Goal: Task Accomplishment & Management: Complete application form

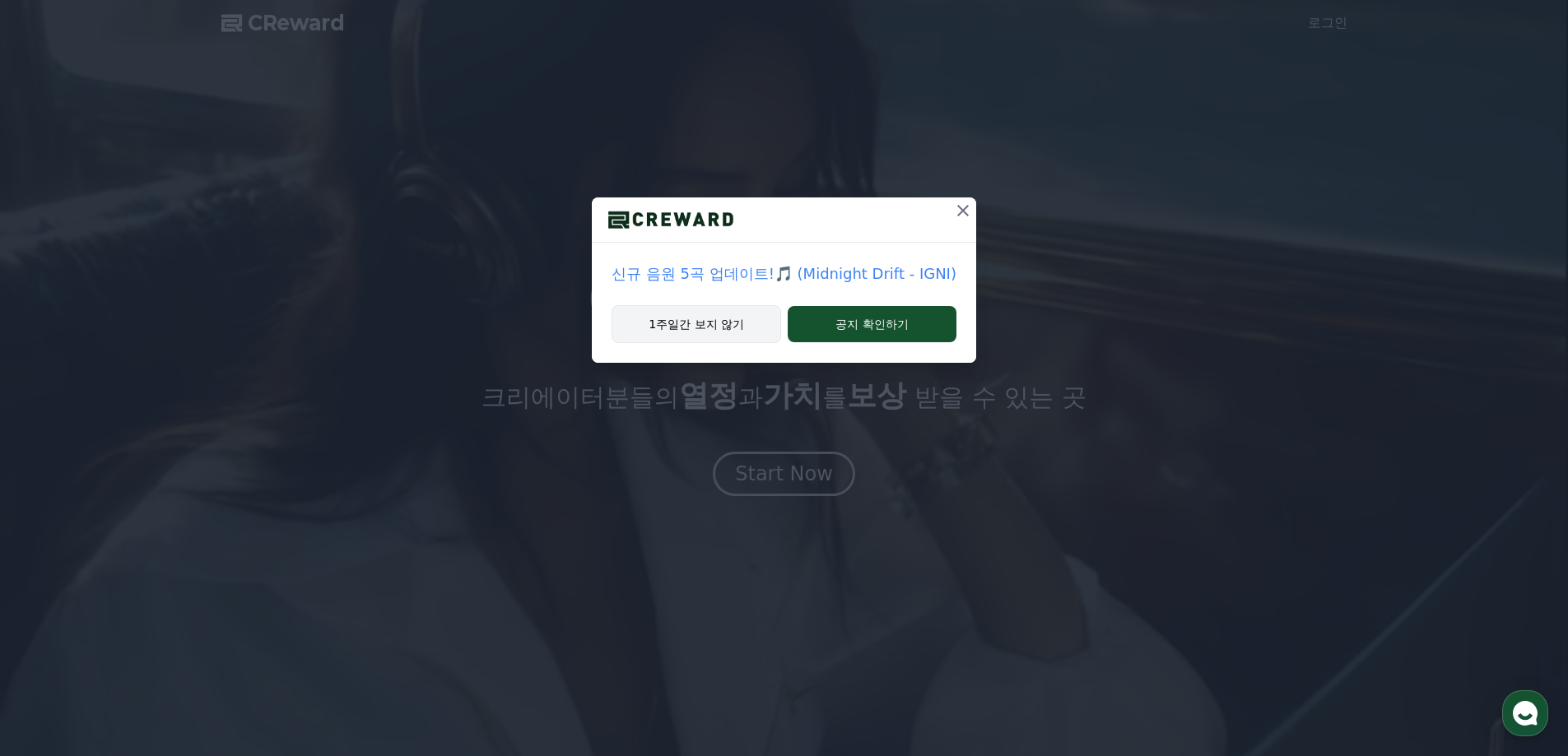
click at [687, 330] on button "1주일간 보지 않기" at bounding box center [696, 325] width 170 height 38
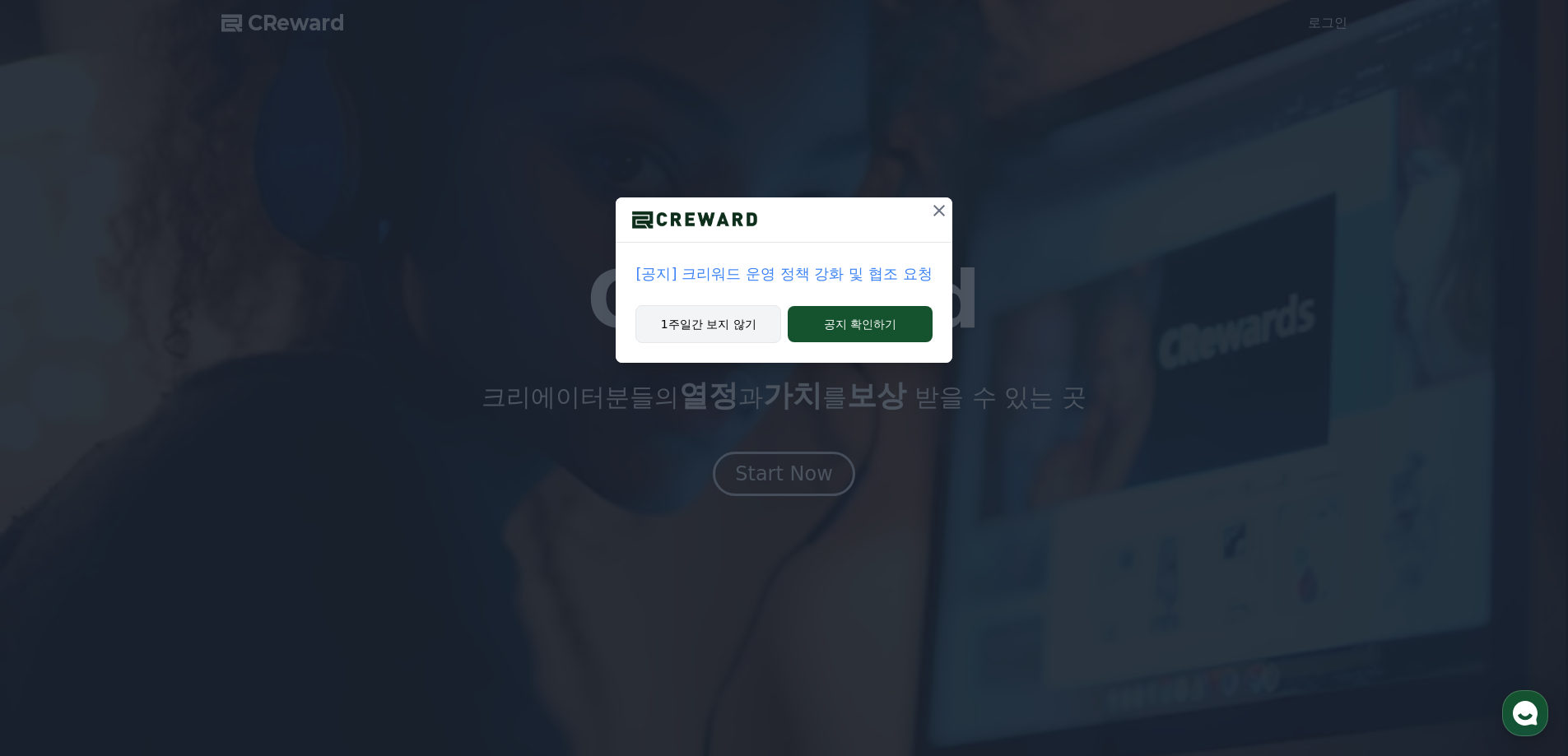
click at [741, 325] on button "1주일간 보지 않기" at bounding box center [708, 325] width 146 height 38
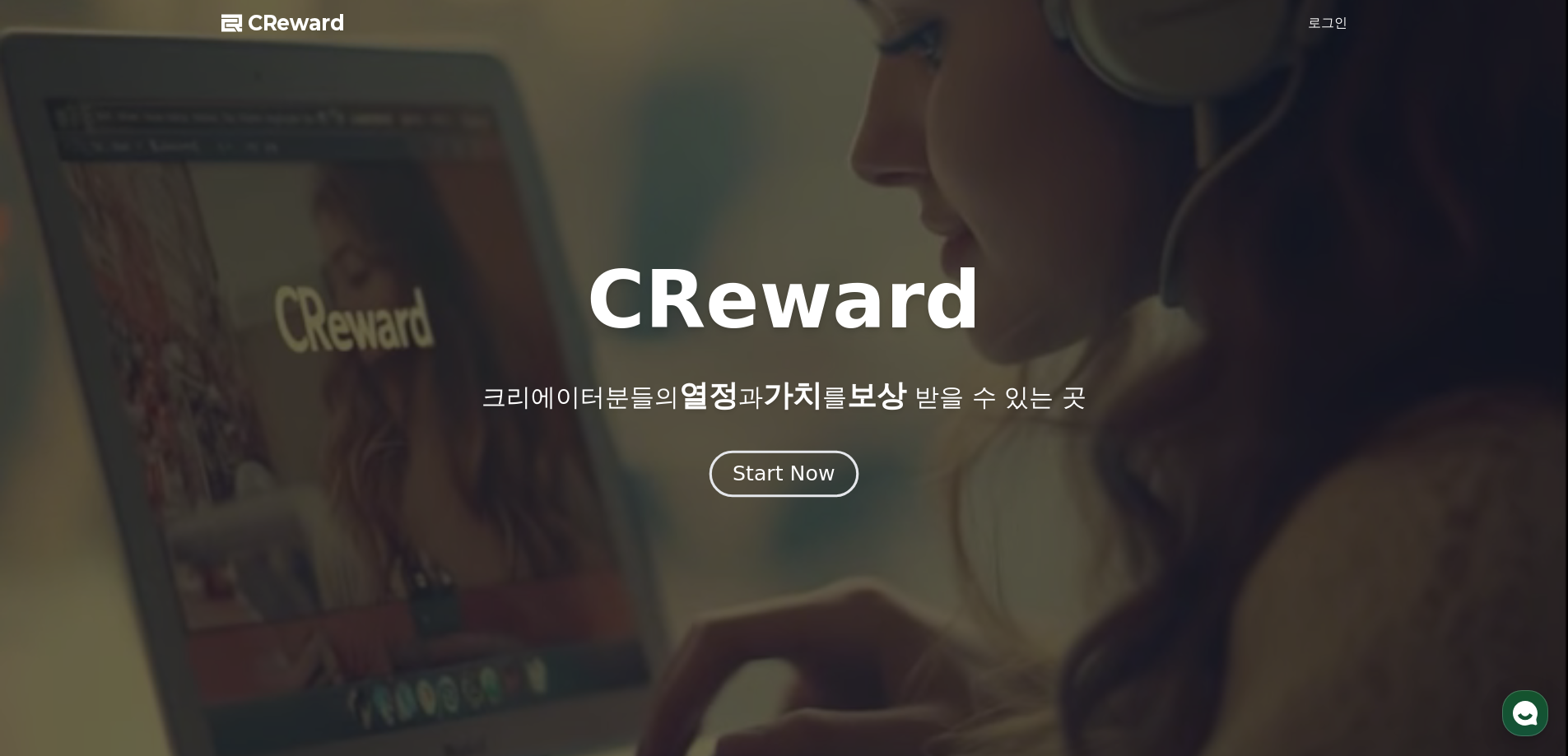
click at [796, 471] on div "Start Now" at bounding box center [783, 474] width 102 height 28
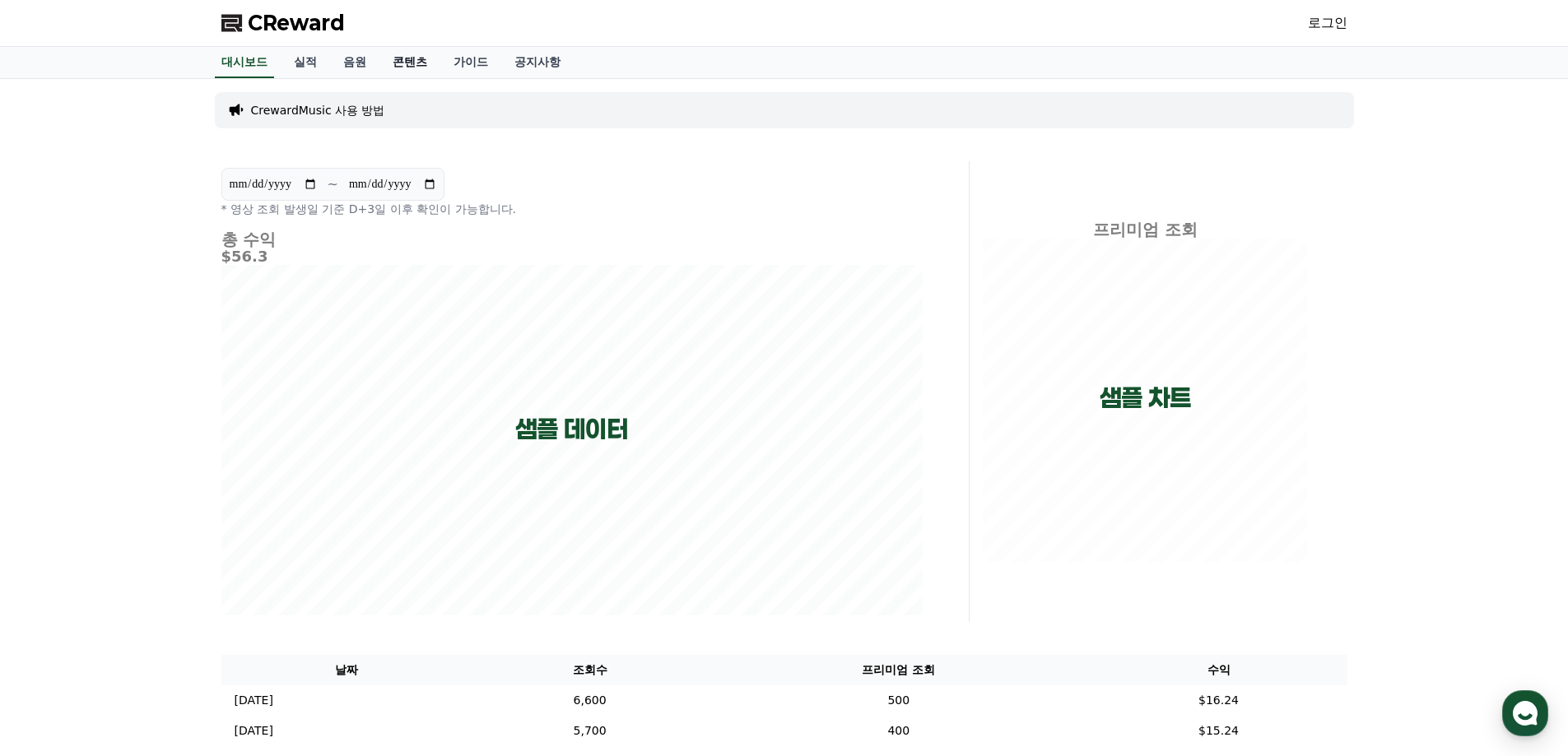
click at [415, 66] on link "콘텐츠" at bounding box center [410, 62] width 61 height 31
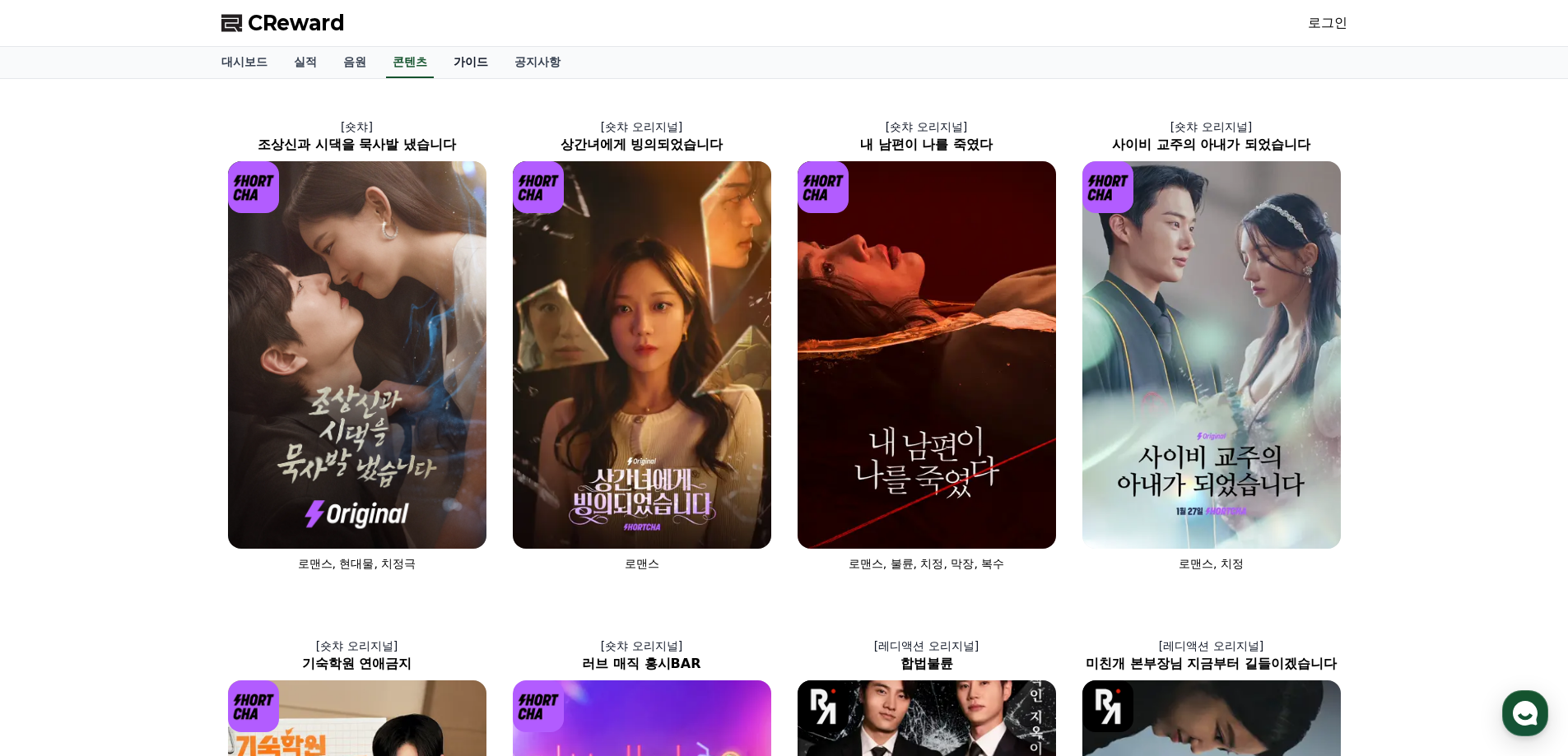
click at [472, 63] on link "가이드" at bounding box center [471, 62] width 61 height 31
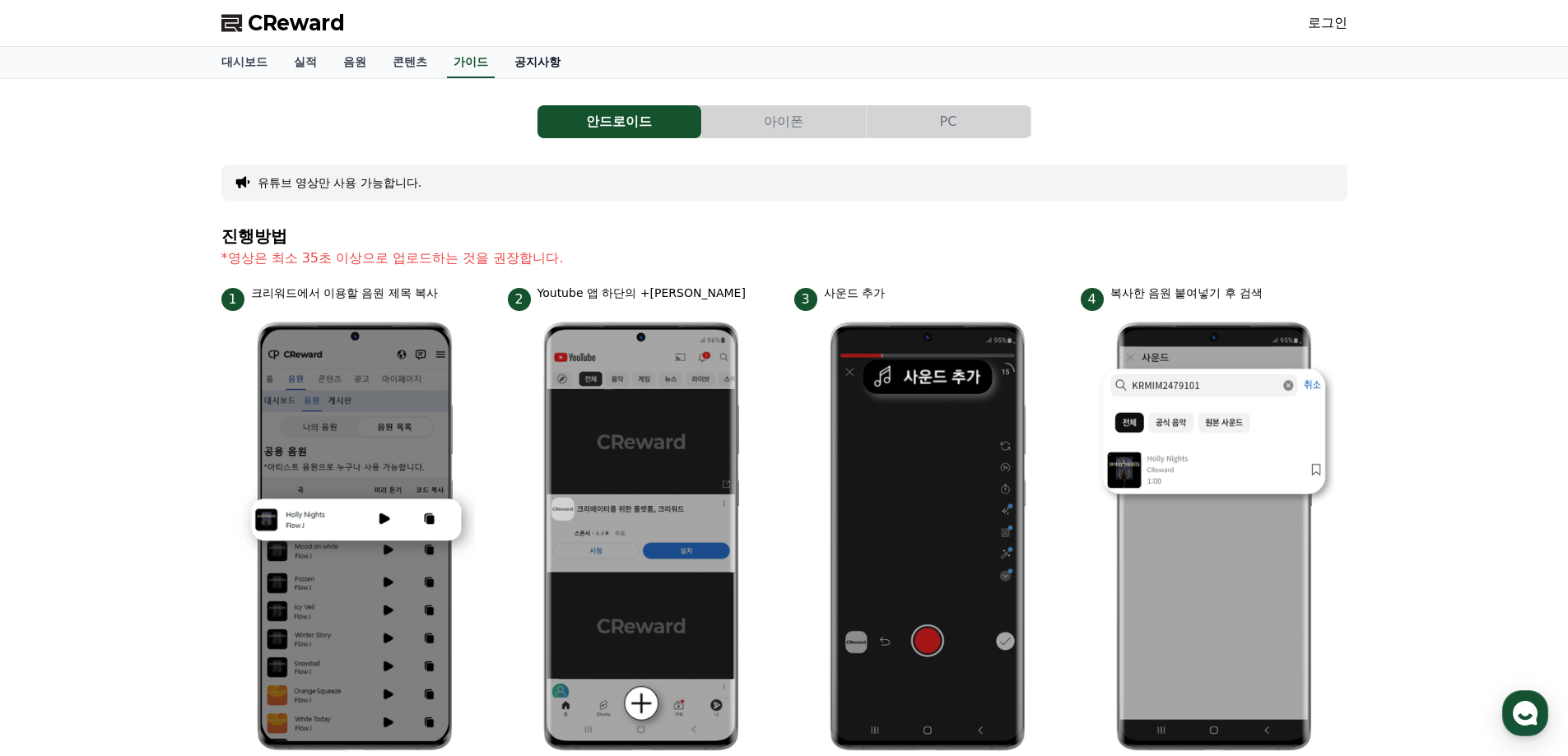
click at [528, 62] on link "공지사항" at bounding box center [537, 62] width 73 height 31
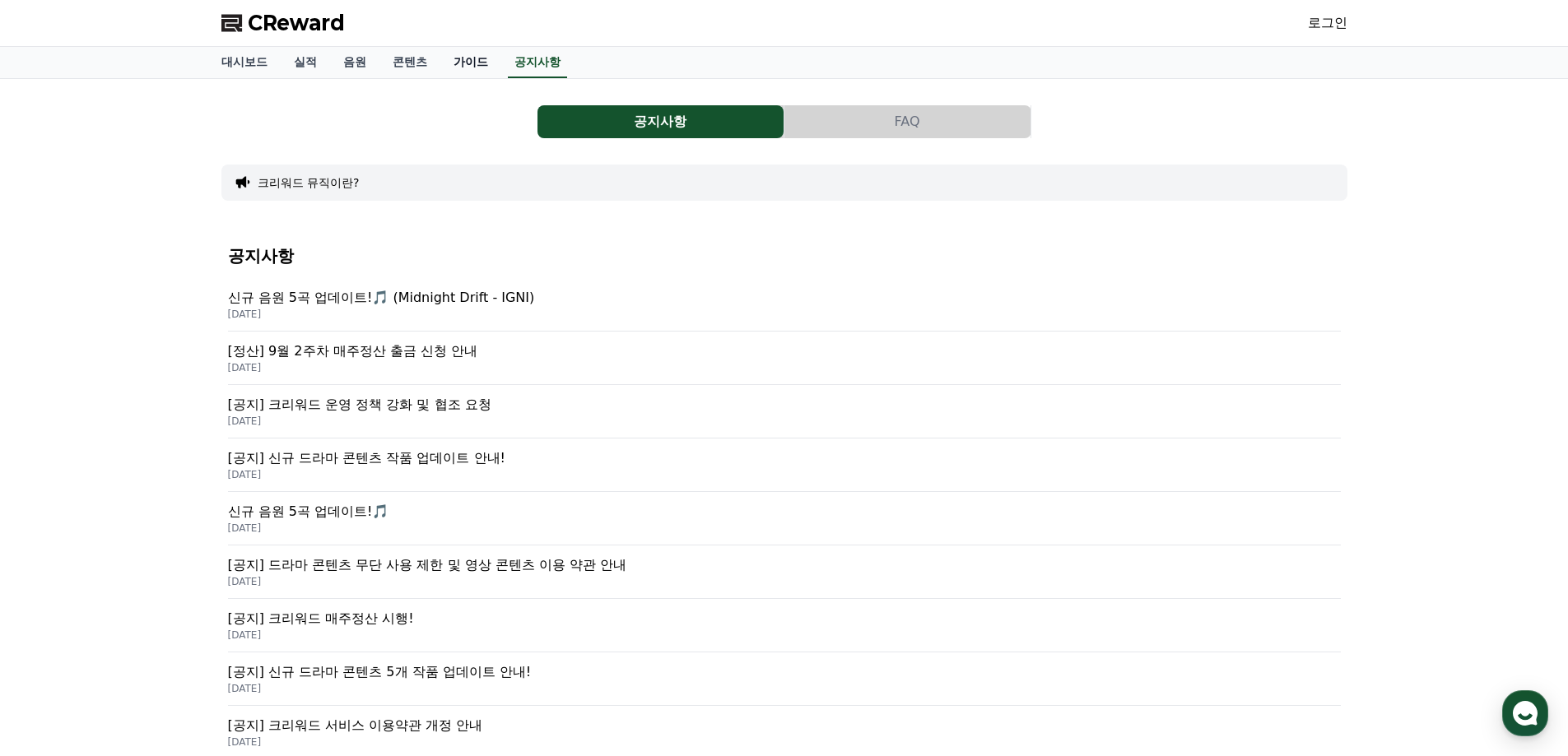
click at [468, 62] on link "가이드" at bounding box center [471, 62] width 61 height 31
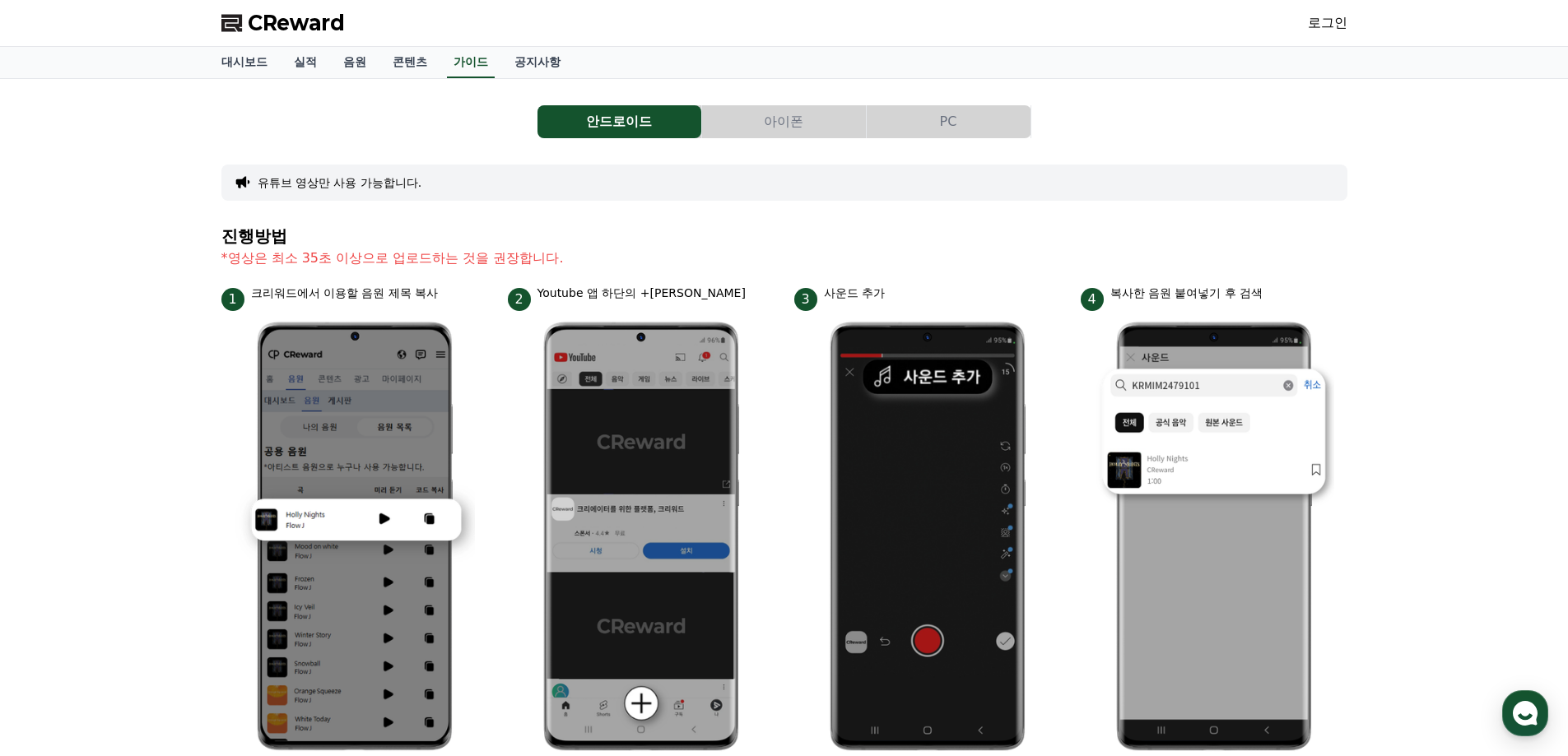
click at [1320, 23] on link "로그인" at bounding box center [1327, 23] width 40 height 20
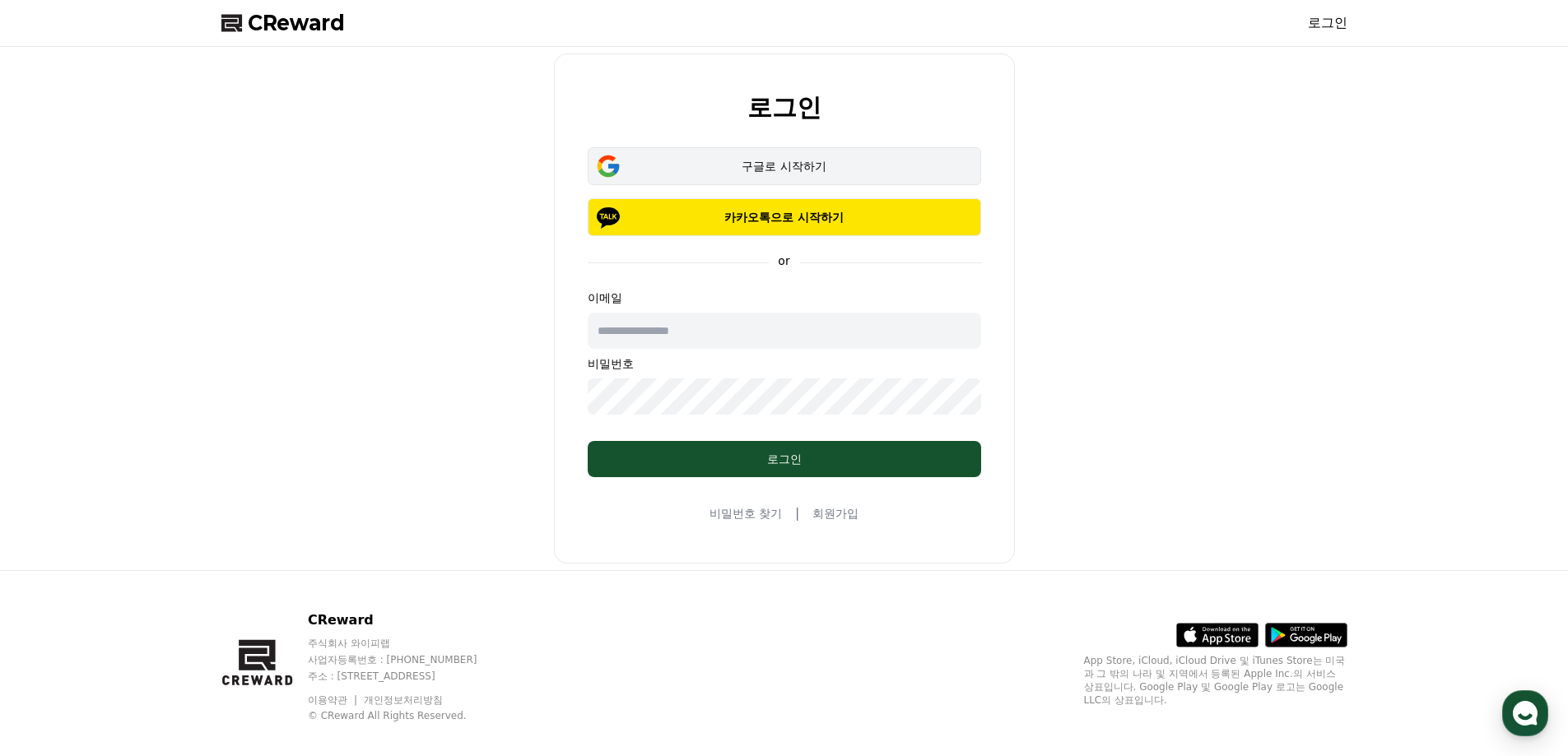
click at [782, 159] on div "구글로 시작하기" at bounding box center [784, 166] width 345 height 16
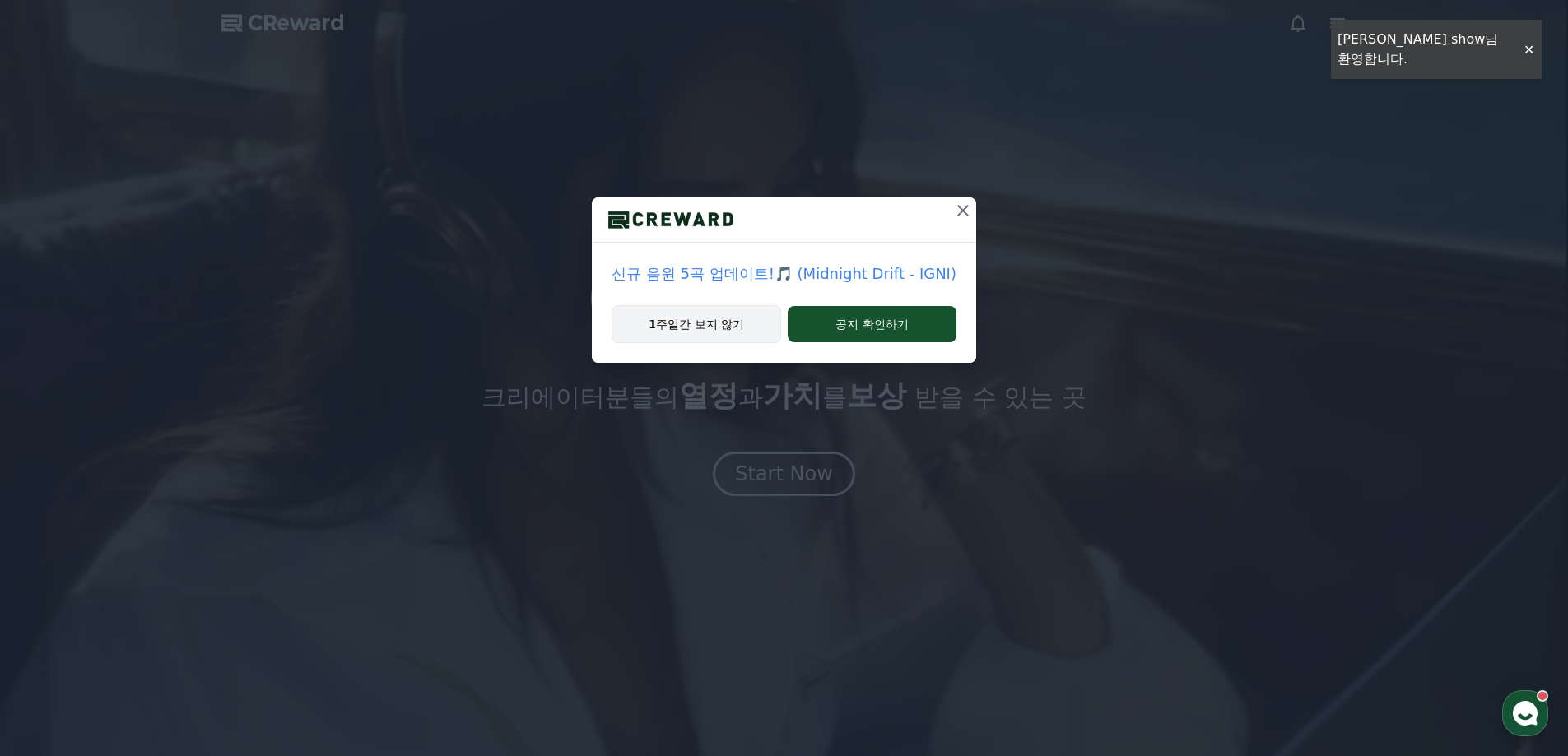
click at [753, 319] on button "1주일간 보지 않기" at bounding box center [696, 325] width 170 height 38
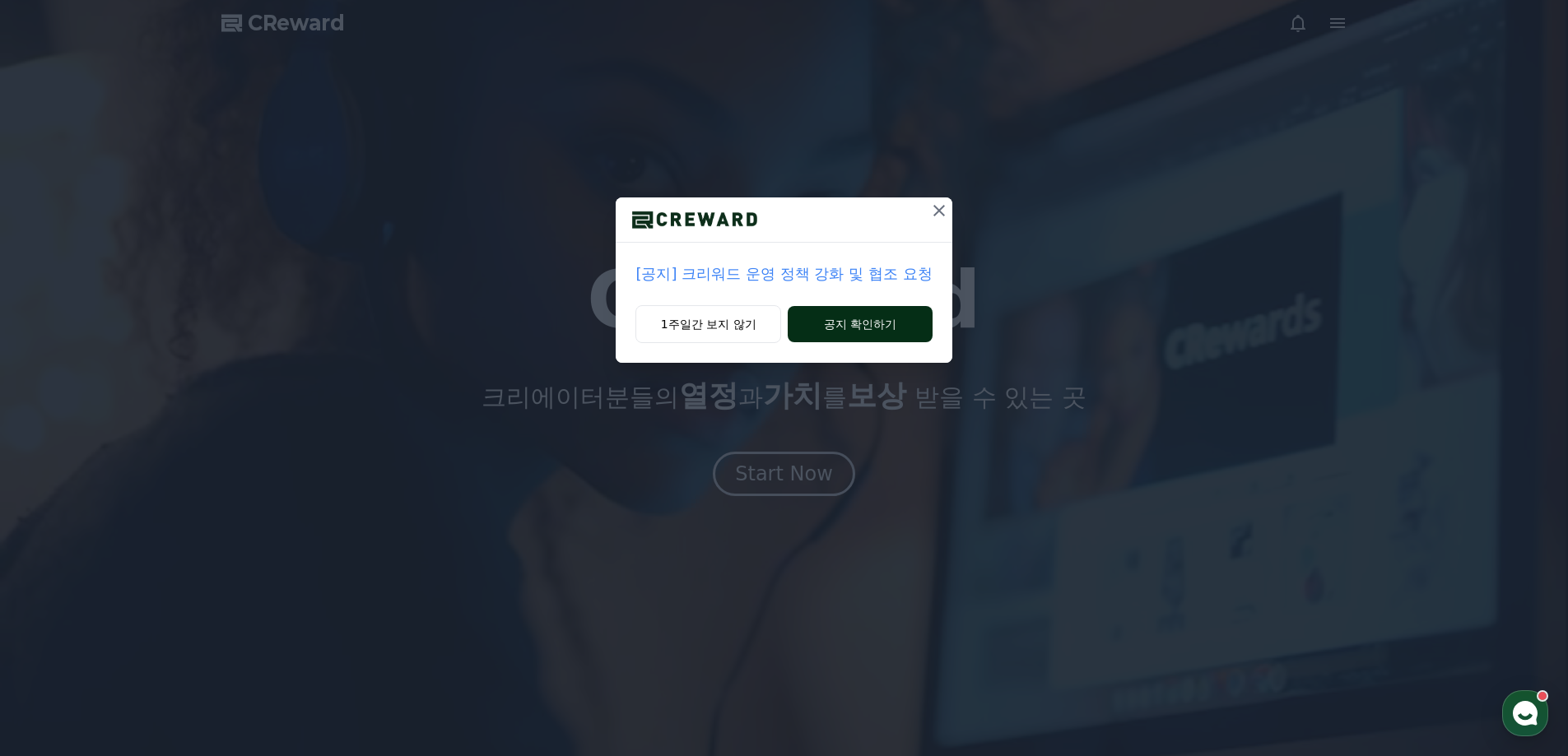
click at [854, 316] on button "공지 확인하기" at bounding box center [860, 324] width 144 height 36
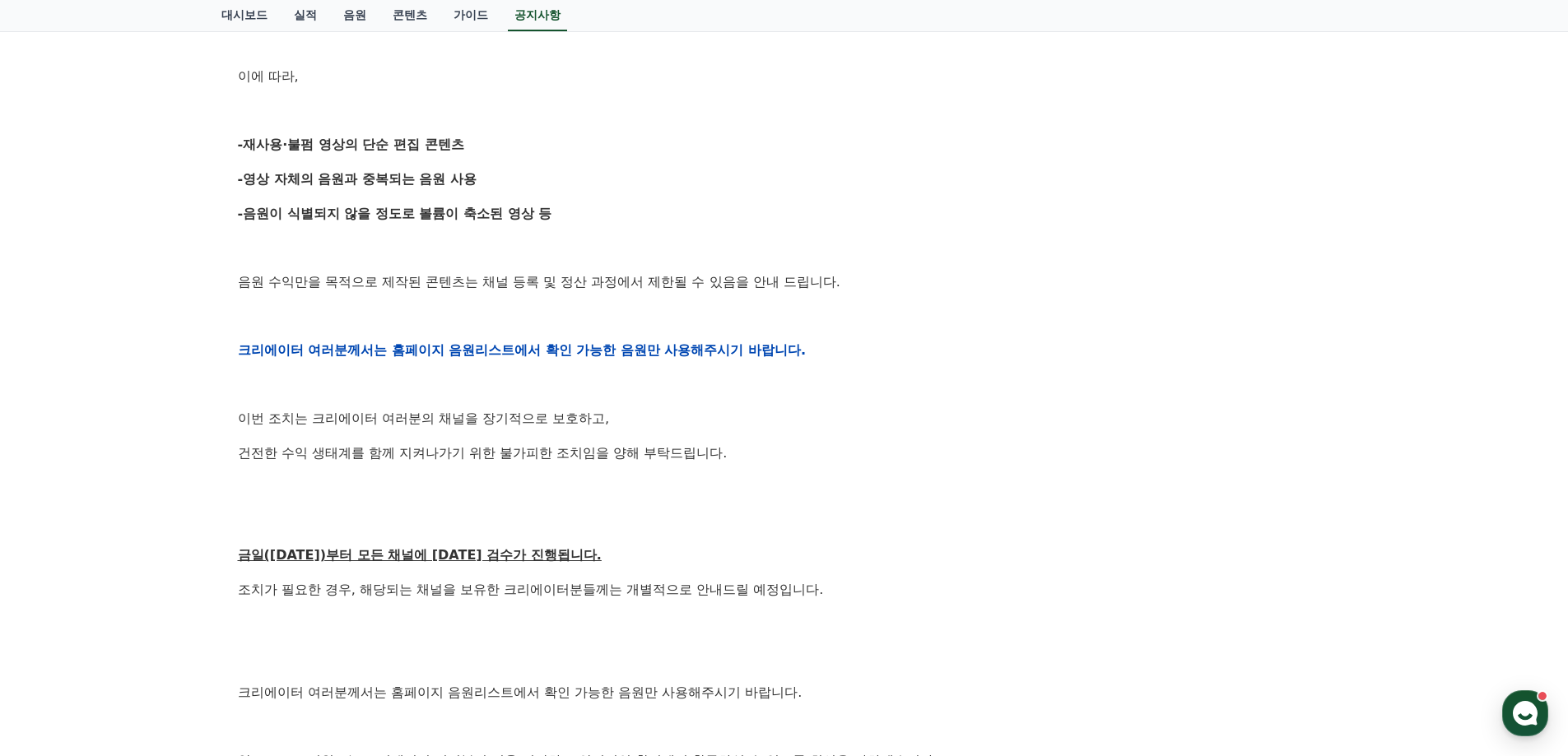
scroll to position [494, 0]
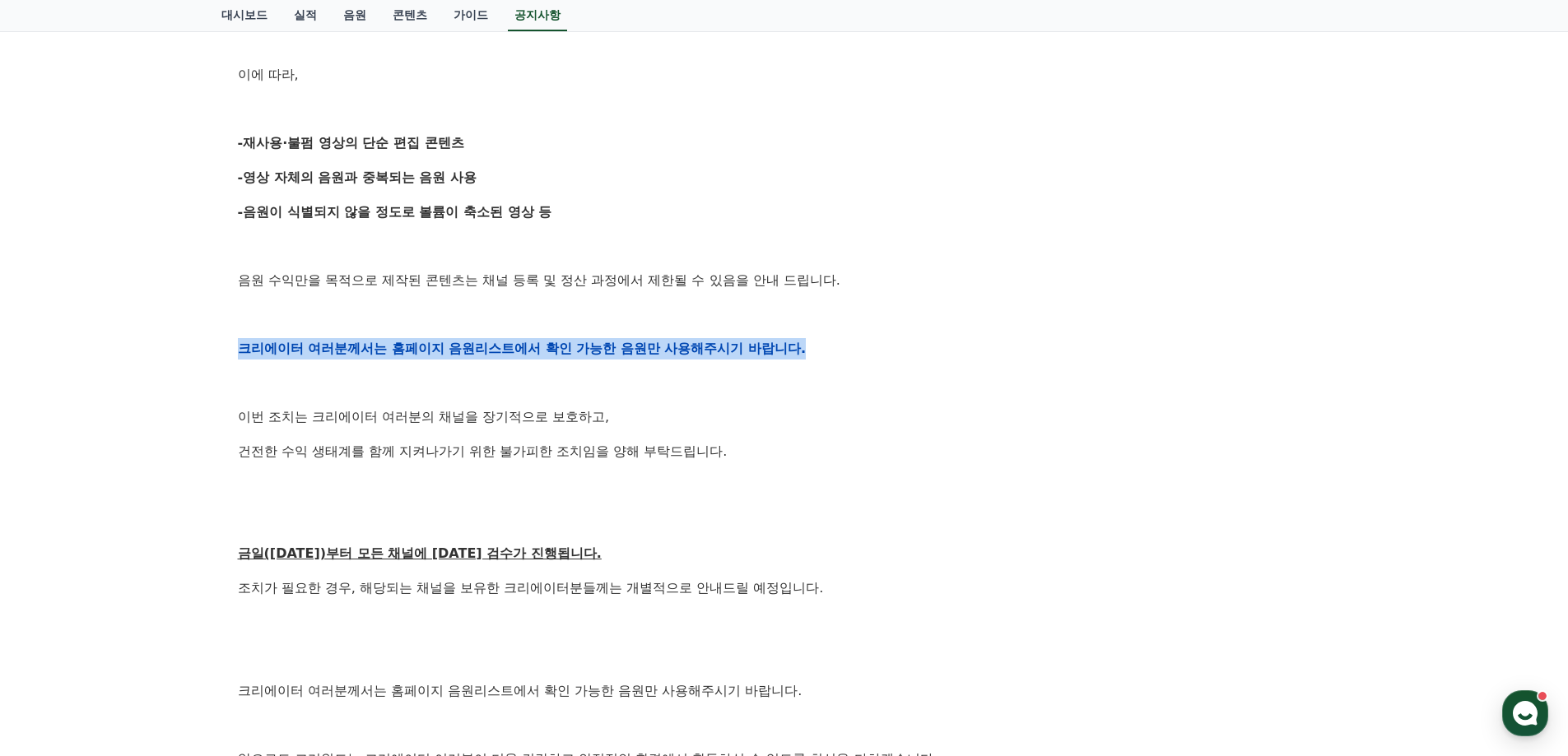
drag, startPoint x: 813, startPoint y: 343, endPoint x: 238, endPoint y: 345, distance: 575.0
click at [238, 345] on p "크리에이터 여러분께서는 홈페이지 음원리스트에서 확인 가능한 음원만 사용해주시기 바랍니다." at bounding box center [785, 349] width 1093 height 22
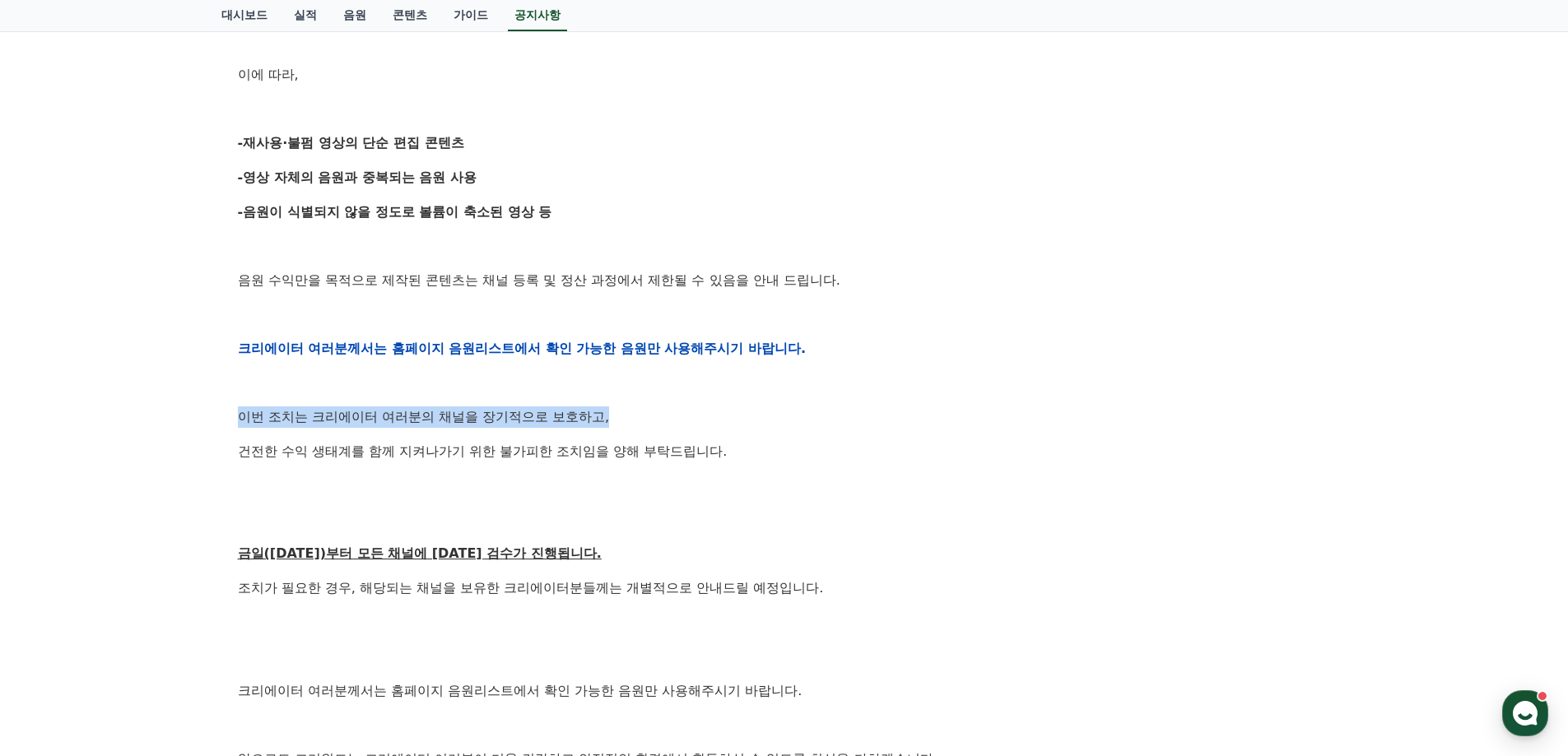
drag, startPoint x: 280, startPoint y: 407, endPoint x: 775, endPoint y: 422, distance: 495.2
click at [731, 422] on div "공지사항 FAQ [공지] 크리워드 운영 정책 강화 및 협조 요청 작성일: 2025-09-15 안녕하세요, 크리워드입니다. 항상 저희와 함께해주…" at bounding box center [784, 285] width 1568 height 1331
drag, startPoint x: 806, startPoint y: 423, endPoint x: 765, endPoint y: 436, distance: 43.0
click at [806, 423] on p "이번 조치는 크리에이터 여러분의 채널을 장기적으로 보호하고," at bounding box center [785, 417] width 1093 height 22
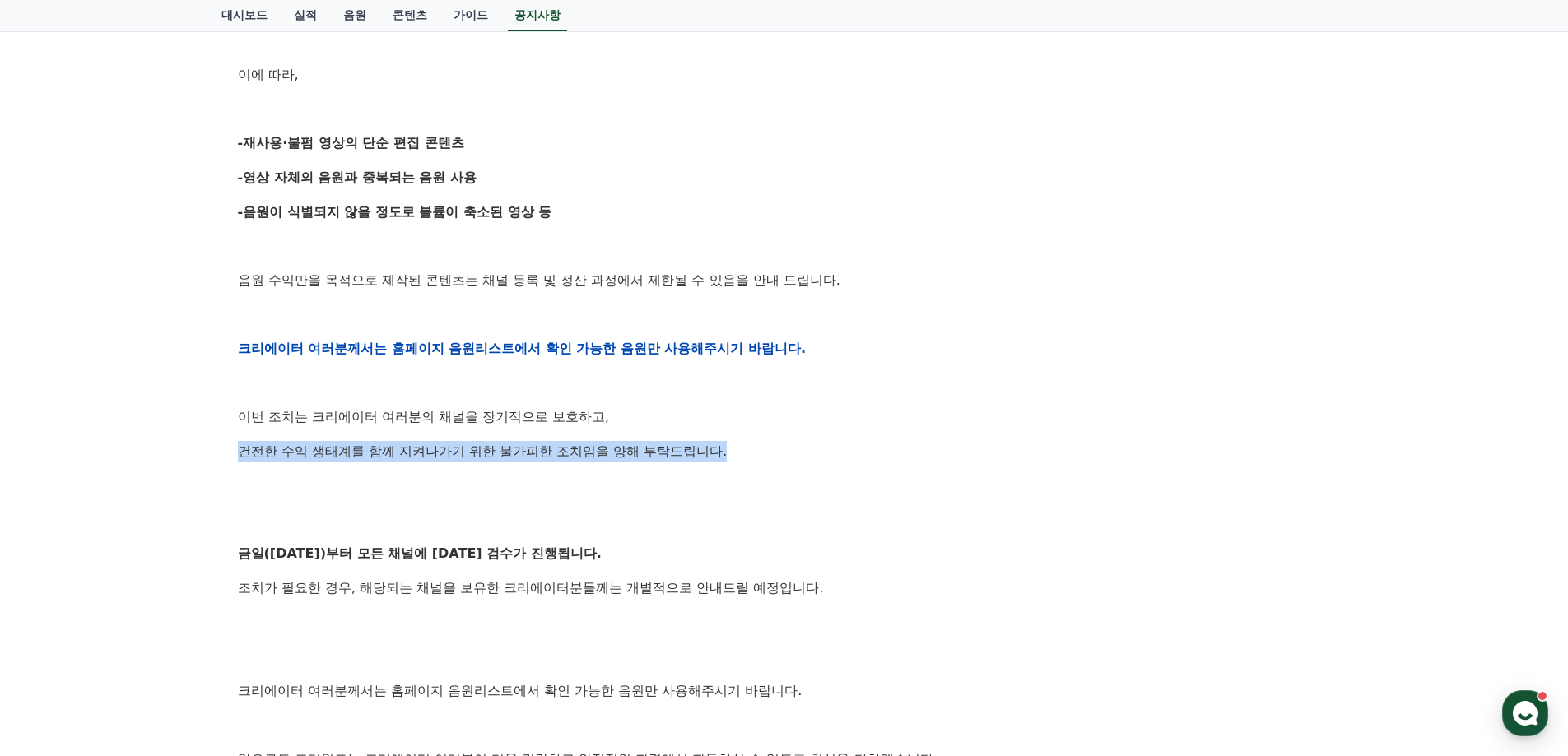
drag, startPoint x: 765, startPoint y: 436, endPoint x: 497, endPoint y: 509, distance: 277.8
click at [192, 439] on div "공지사항 FAQ [공지] 크리워드 운영 정책 강화 및 협조 요청 작성일: 2025-09-15 안녕하세요, 크리워드입니다. 항상 저희와 함께해주…" at bounding box center [784, 285] width 1568 height 1331
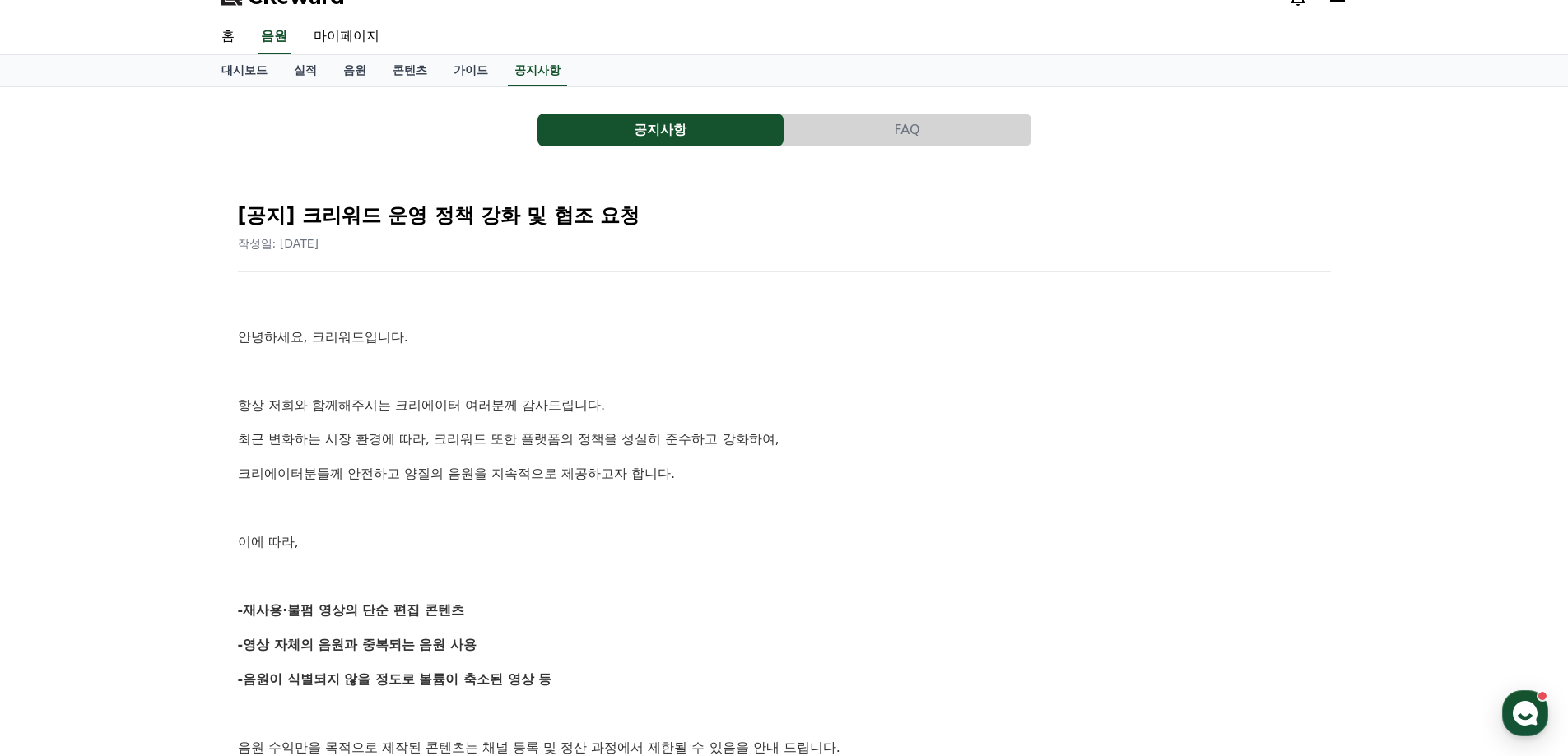
scroll to position [0, 0]
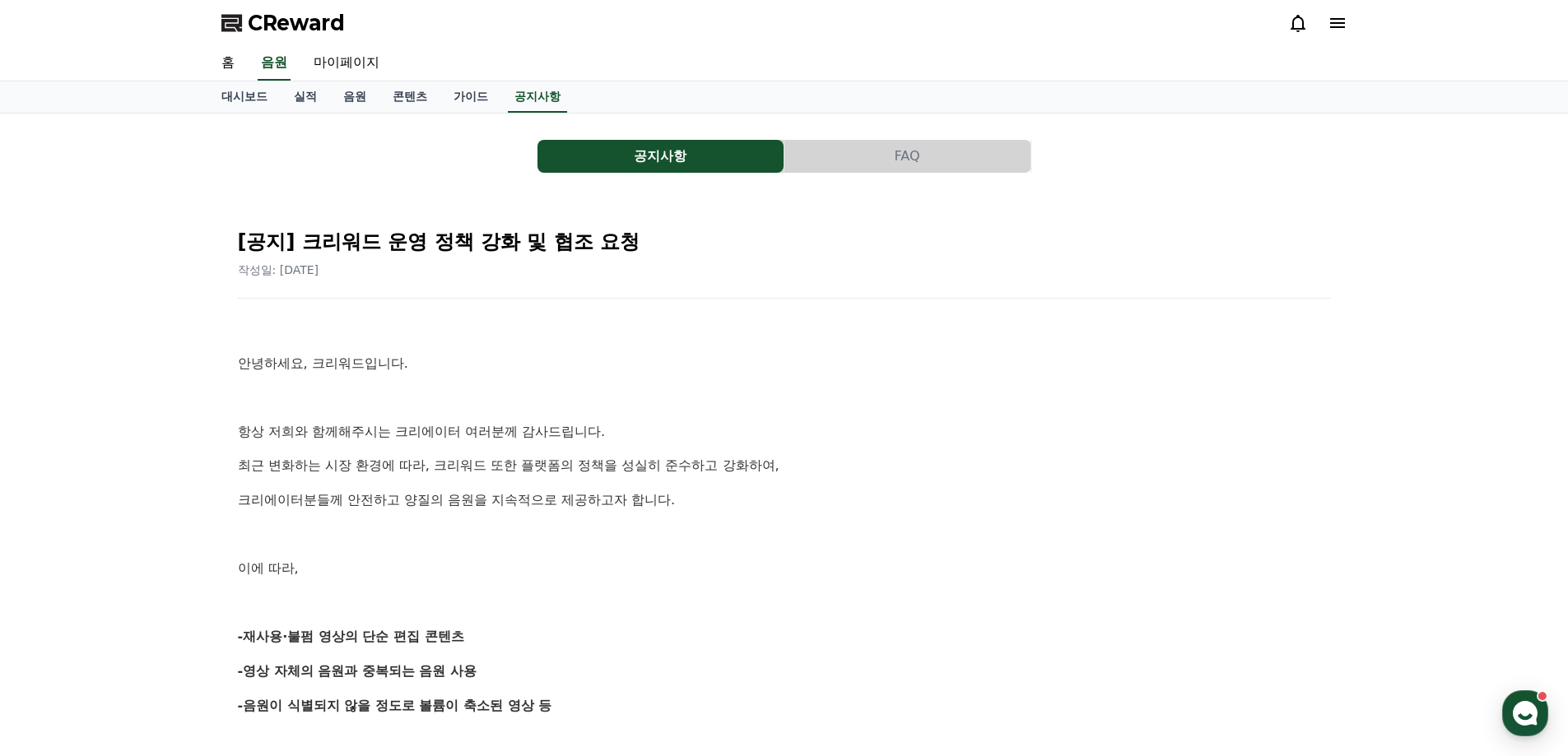
click at [913, 166] on button "FAQ" at bounding box center [907, 156] width 246 height 33
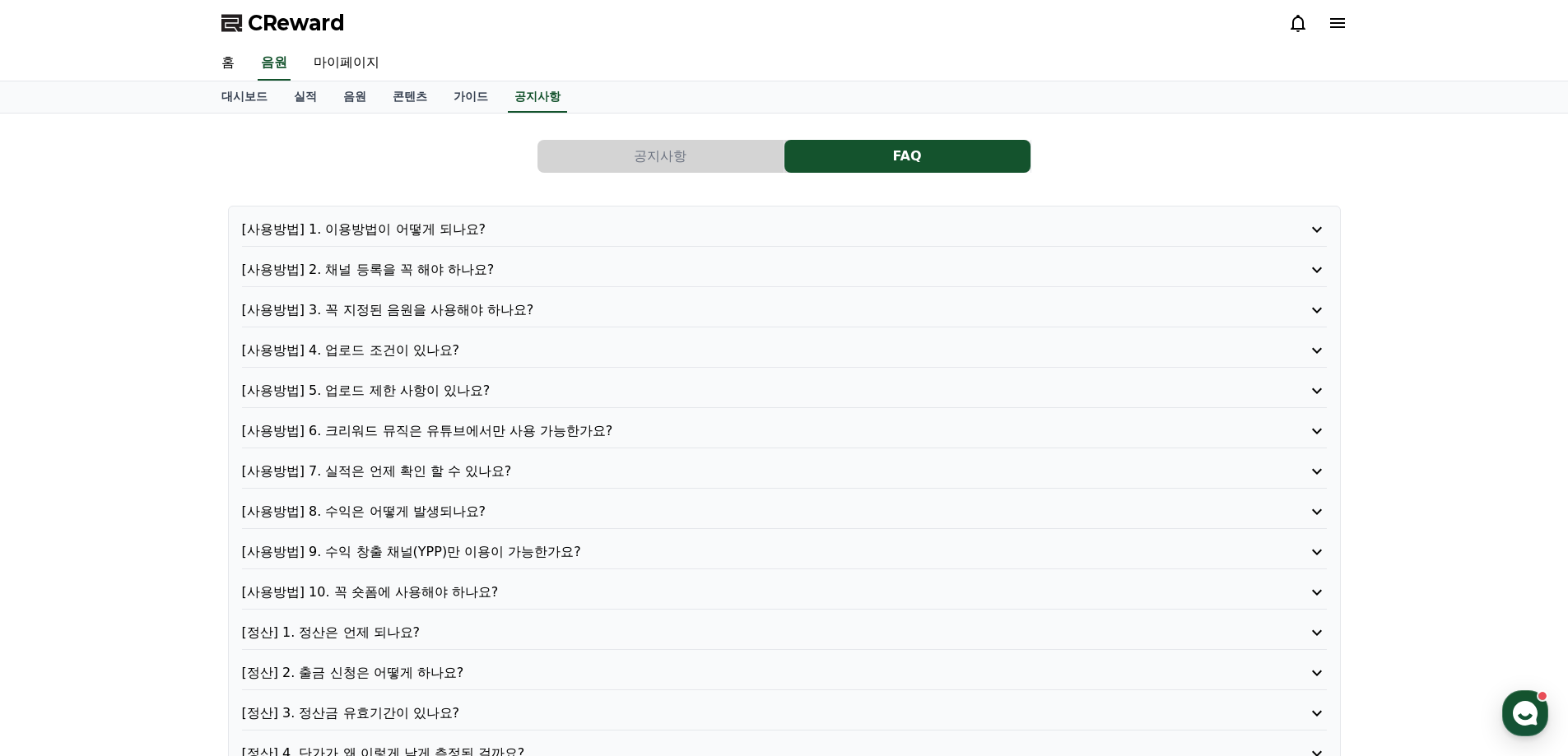
click at [409, 229] on p "[사용방법] 1. 이용방법이 어떻게 되나요?" at bounding box center [741, 229] width 998 height 20
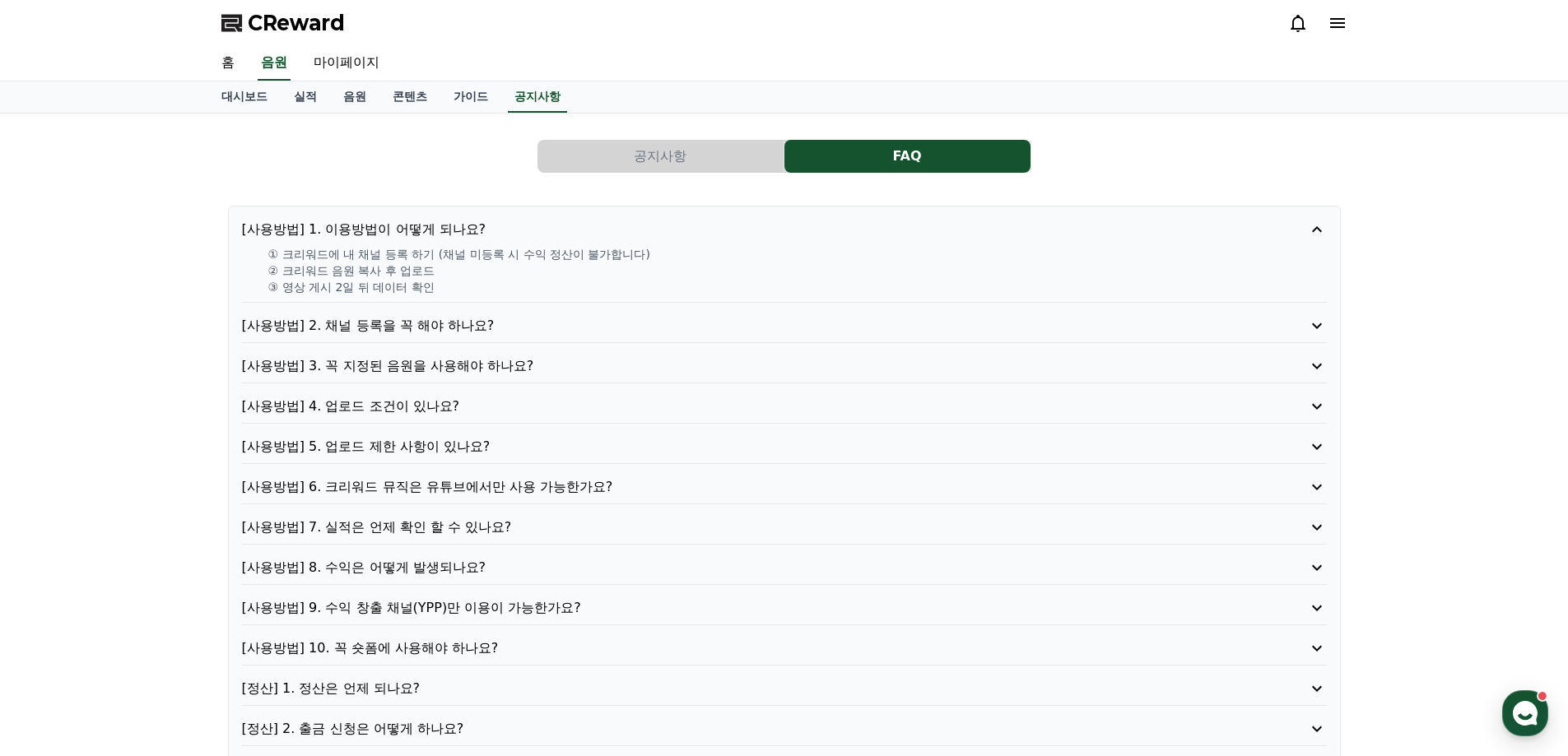
click at [407, 322] on p "[사용방법] 2. 채널 등록을 꼭 해야 하나요?" at bounding box center [741, 325] width 998 height 20
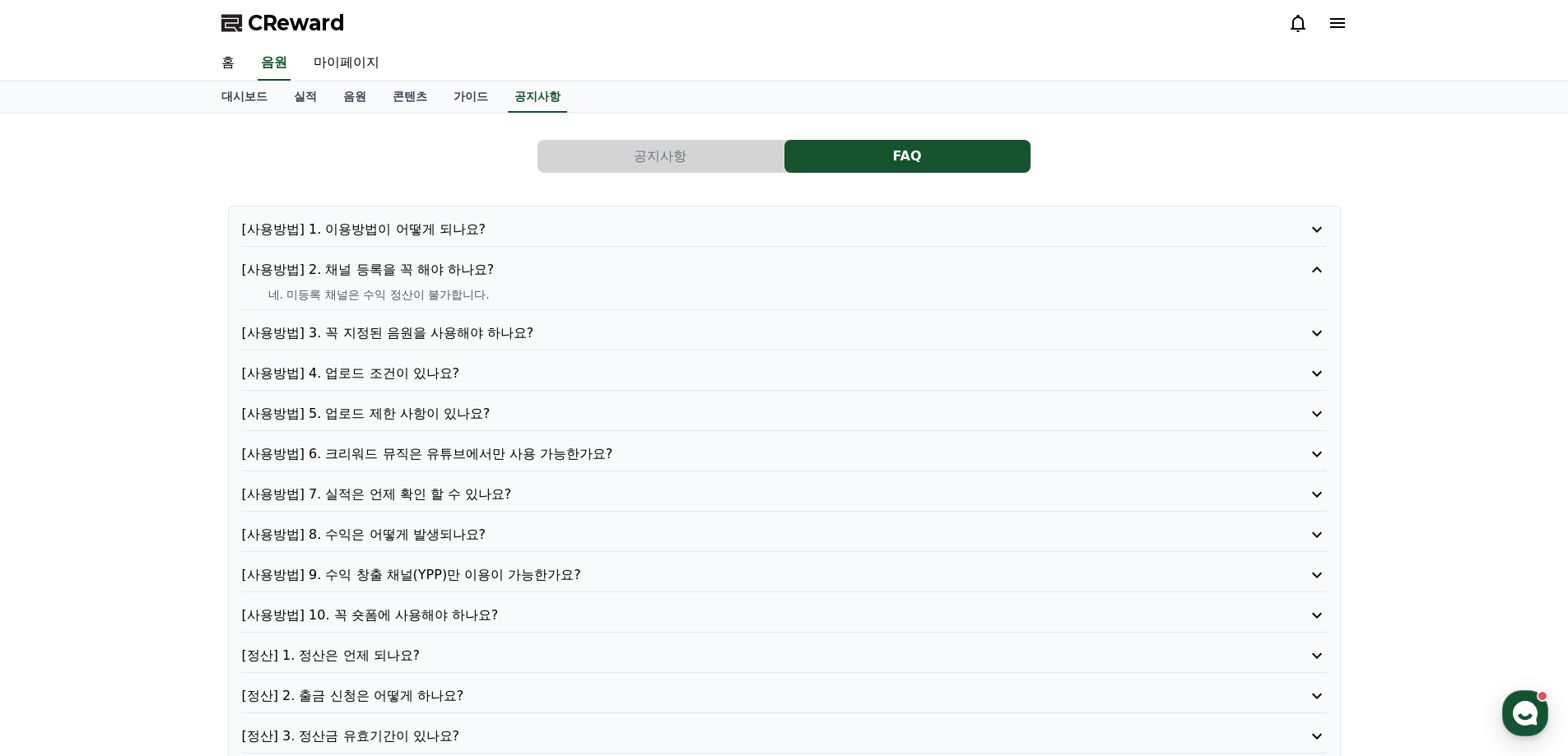
click at [430, 226] on p "[사용방법] 1. 이용방법이 어떻게 되나요?" at bounding box center [741, 229] width 998 height 20
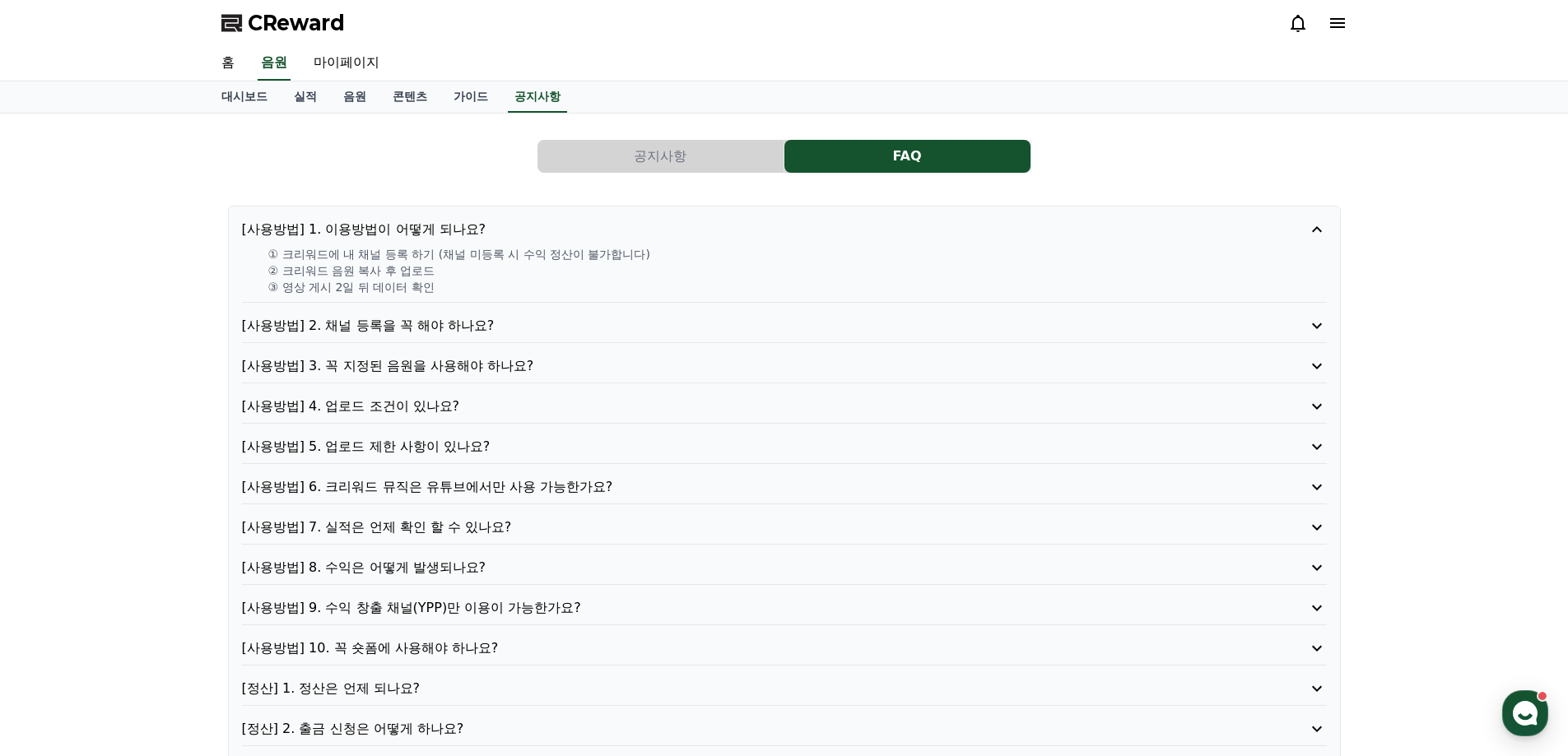
click at [518, 365] on p "[사용방법] 3. 꼭 지정된 음원을 사용해야 하나요?" at bounding box center [741, 366] width 998 height 20
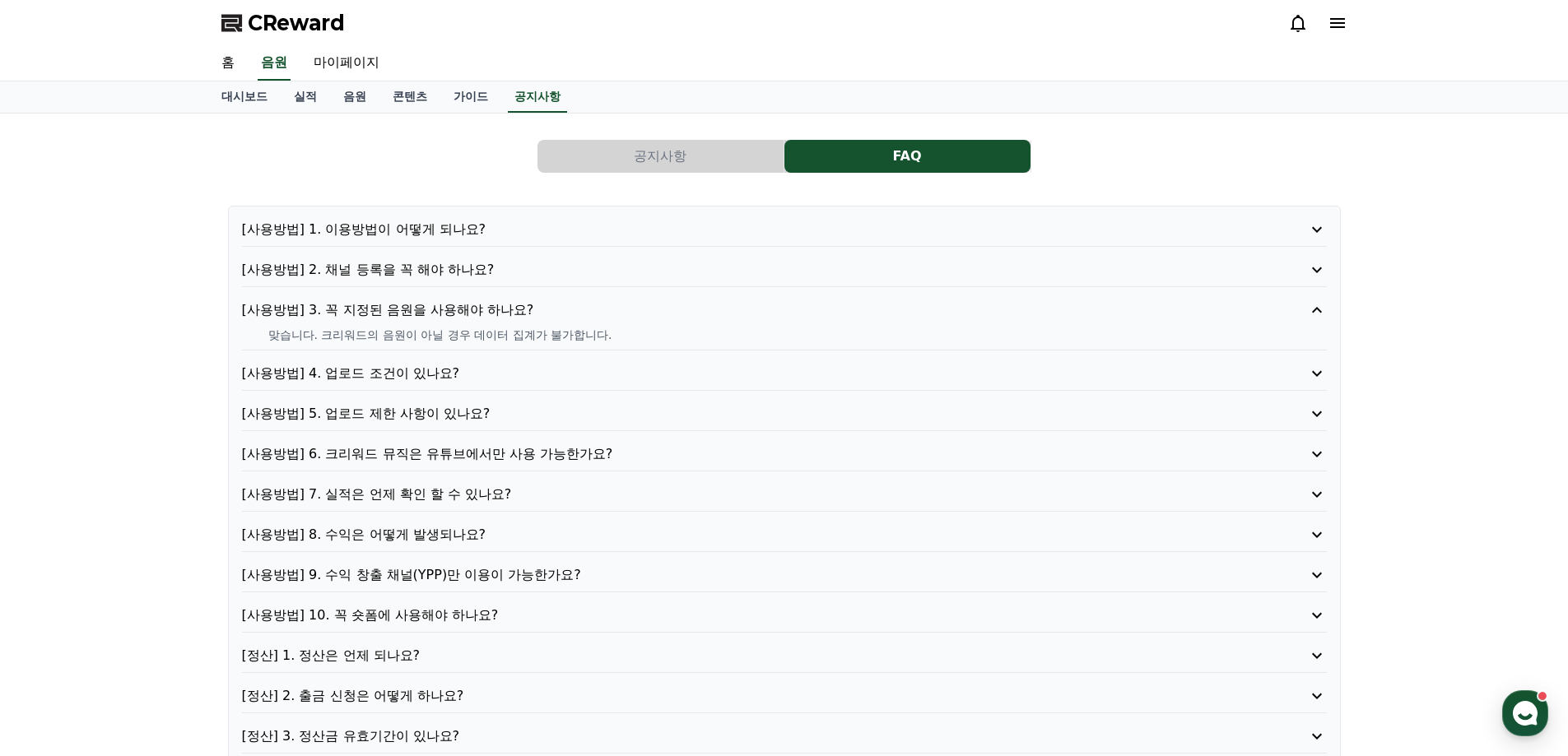
click at [447, 220] on p "[사용방법] 1. 이용방법이 어떻게 되나요?" at bounding box center [741, 229] width 998 height 20
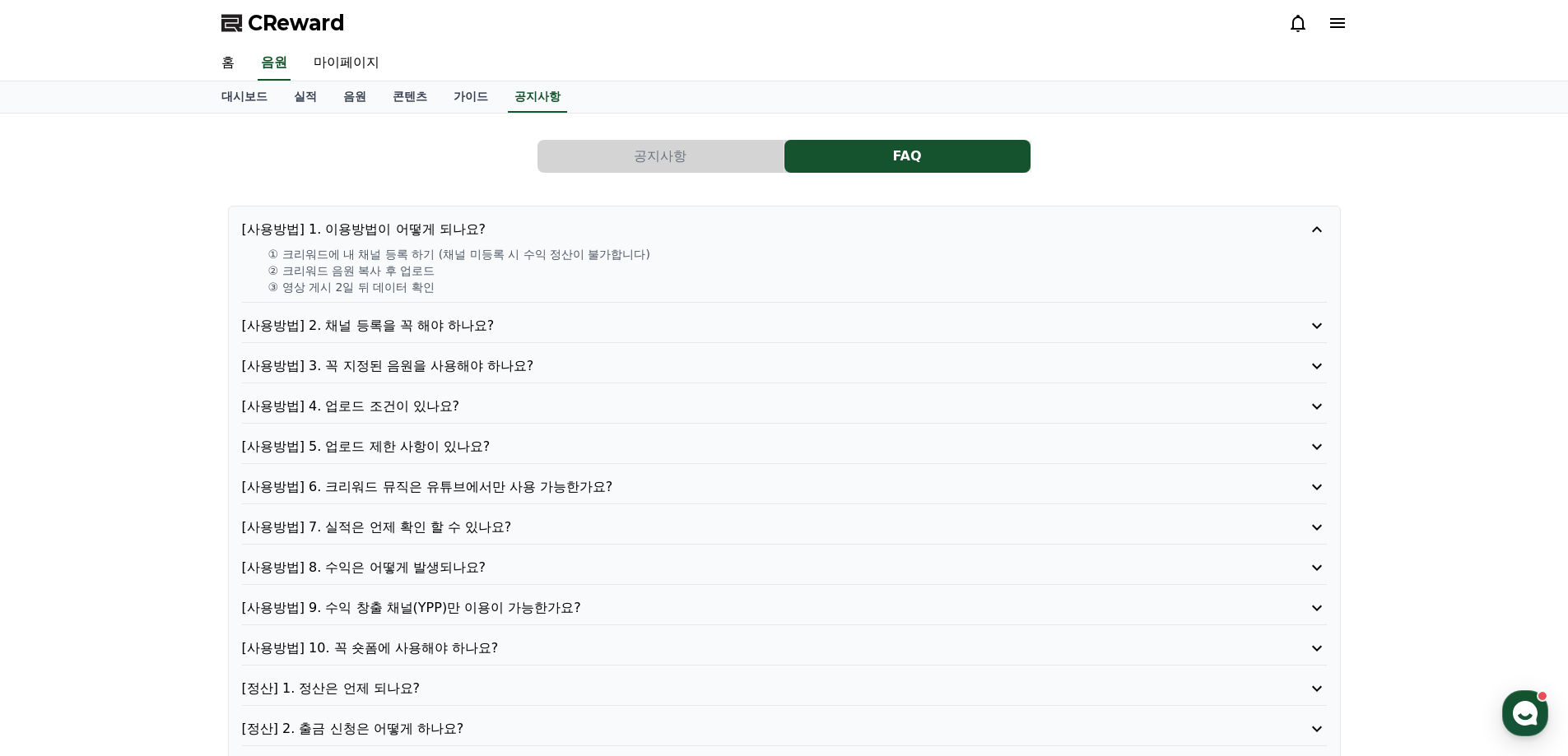
click at [443, 405] on p "[사용방법] 4. 업로드 조건이 있나요?" at bounding box center [741, 406] width 998 height 20
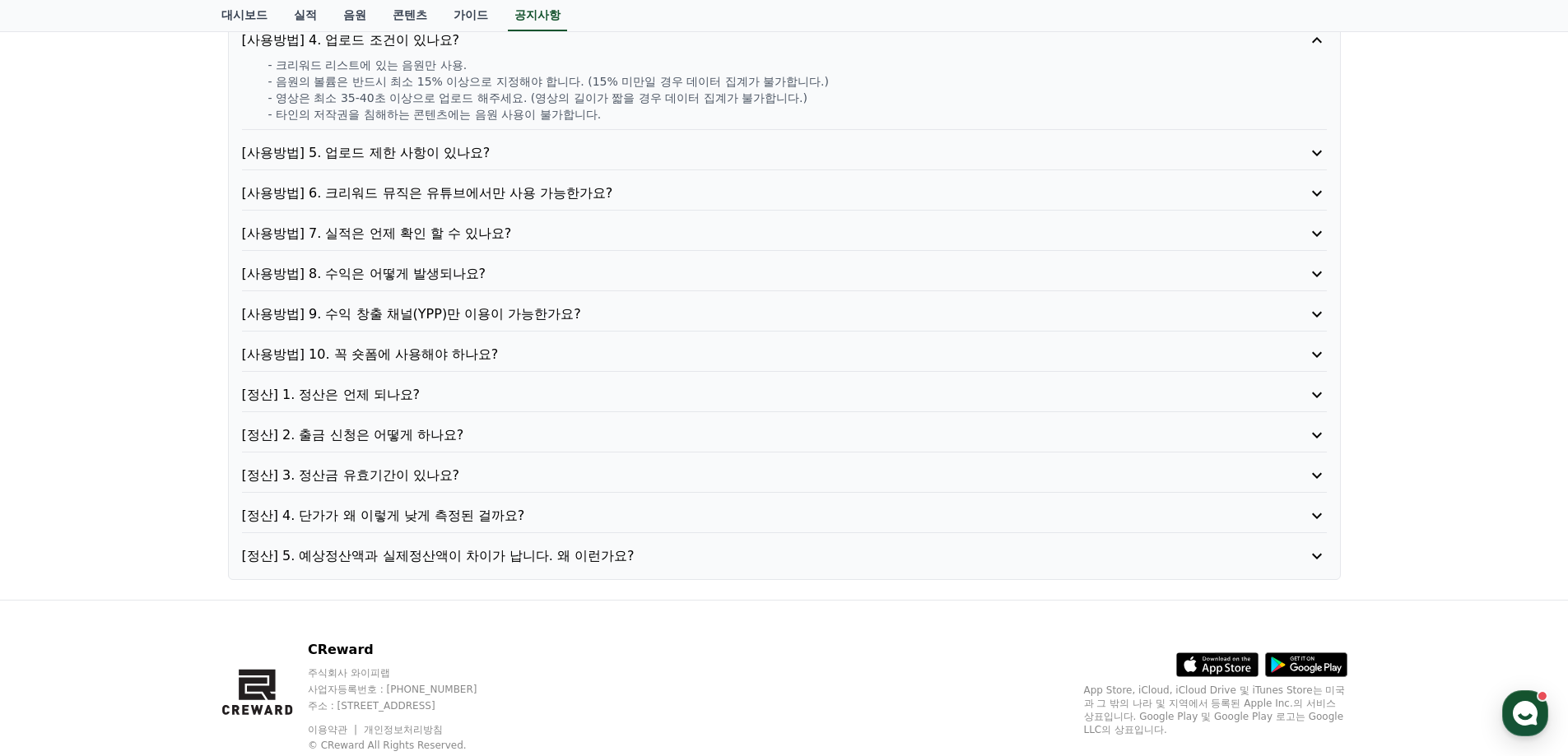
scroll to position [329, 0]
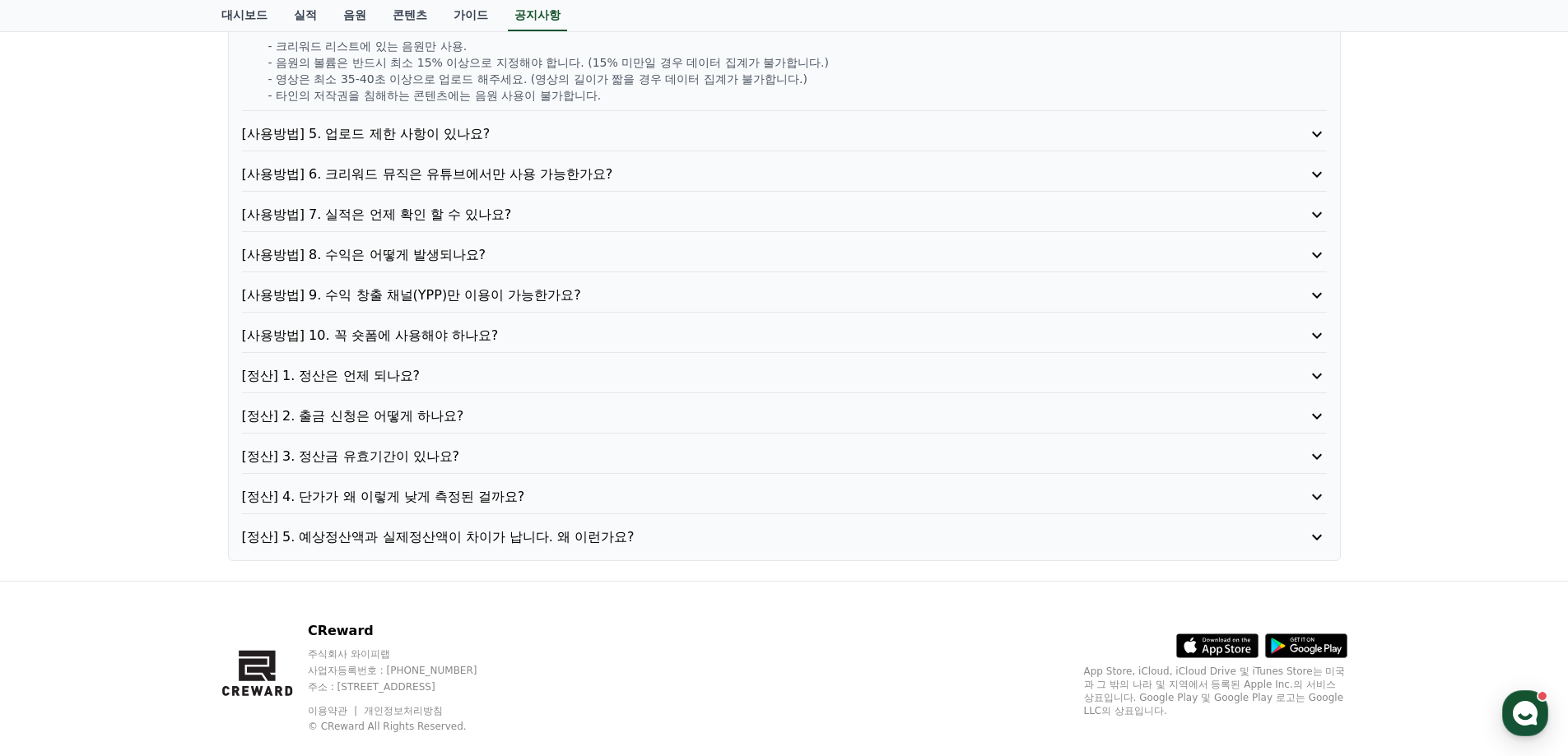
click at [505, 302] on p "[사용방법] 9. 수익 창출 채널(YPP)만 이용이 가능한가요?" at bounding box center [741, 296] width 998 height 20
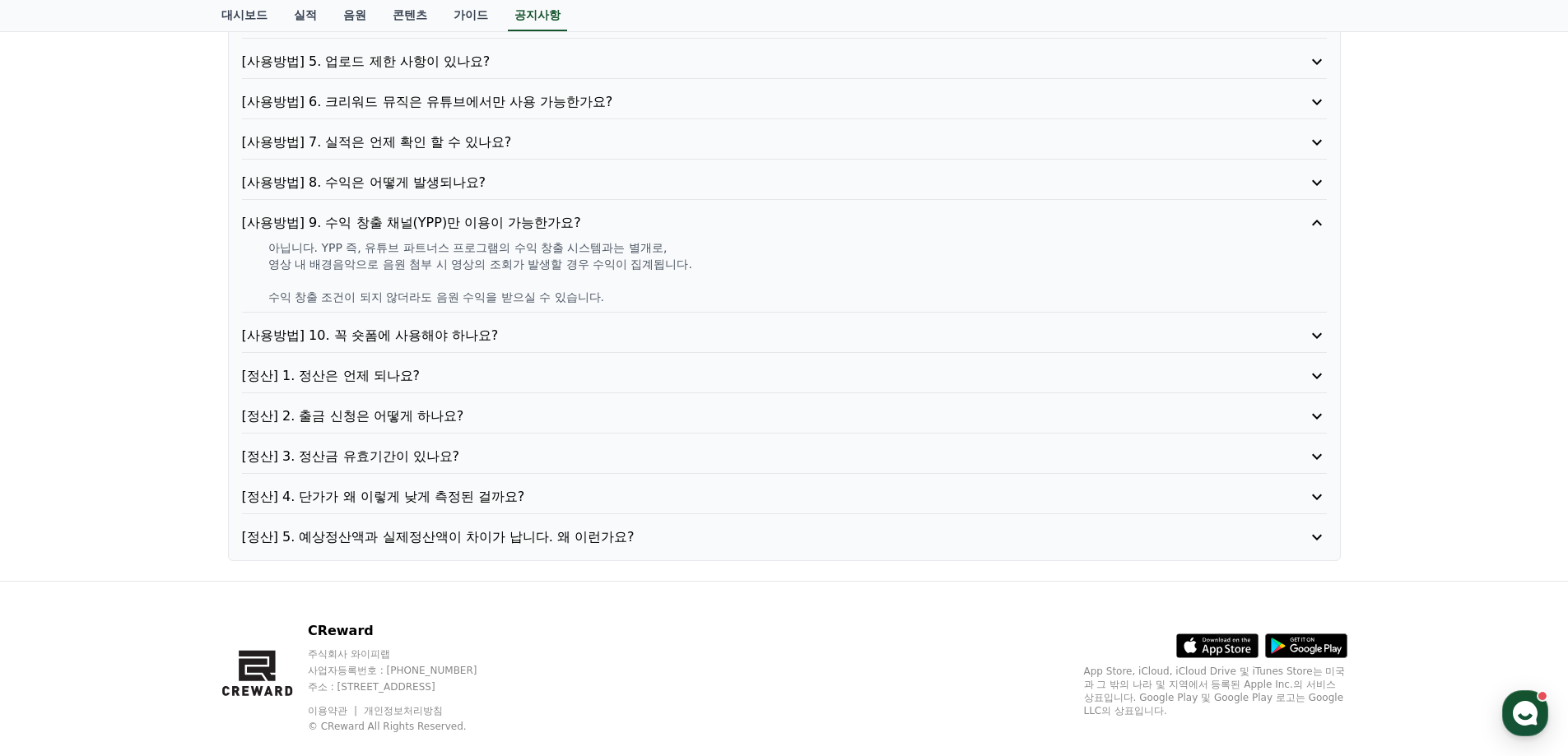
click at [446, 449] on p "[정산] 3. 정산금 유효기간이 있나요?" at bounding box center [741, 457] width 998 height 20
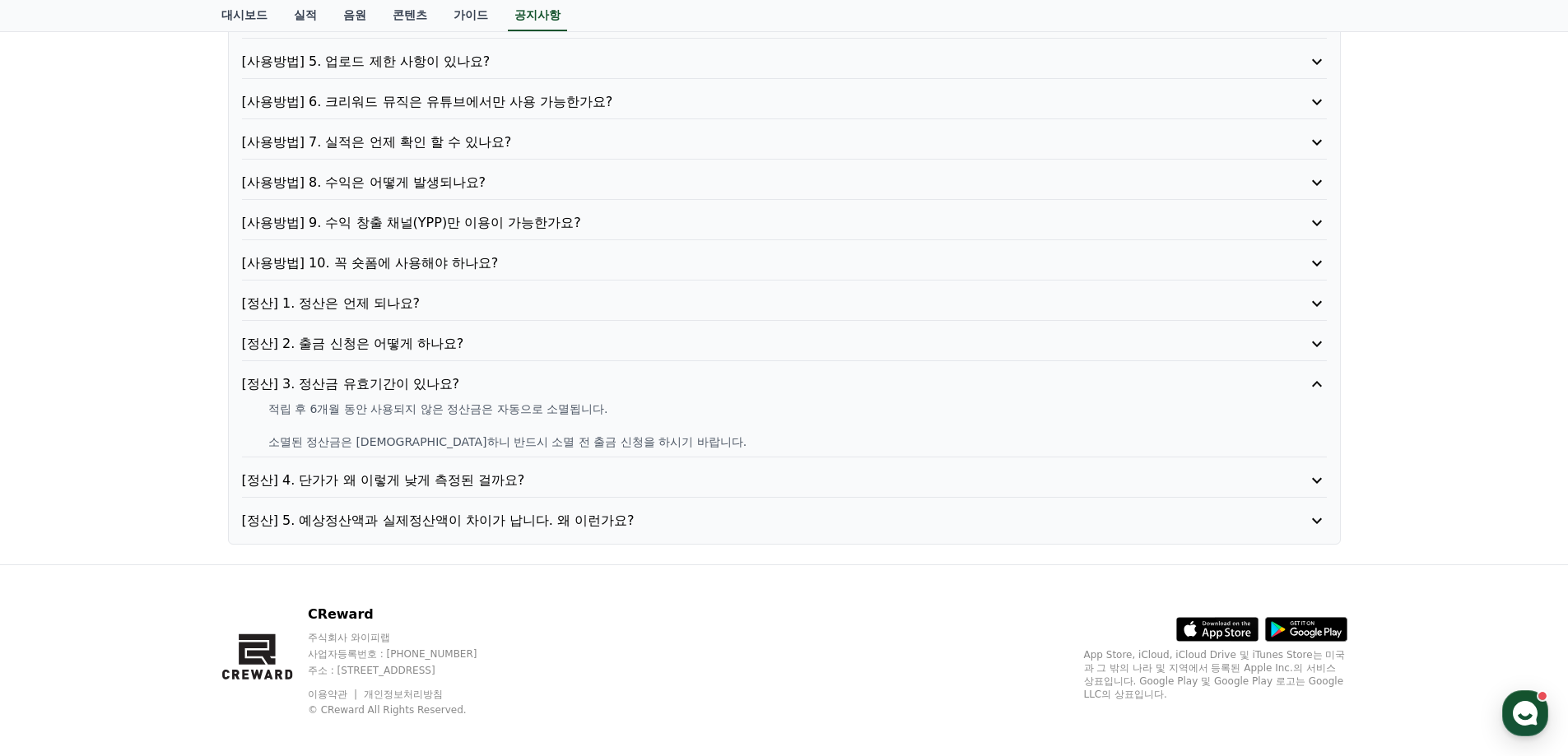
click at [508, 471] on p "[정산] 4. 단가가 왜 이렇게 낮게 측정된 걸까요?" at bounding box center [741, 481] width 998 height 20
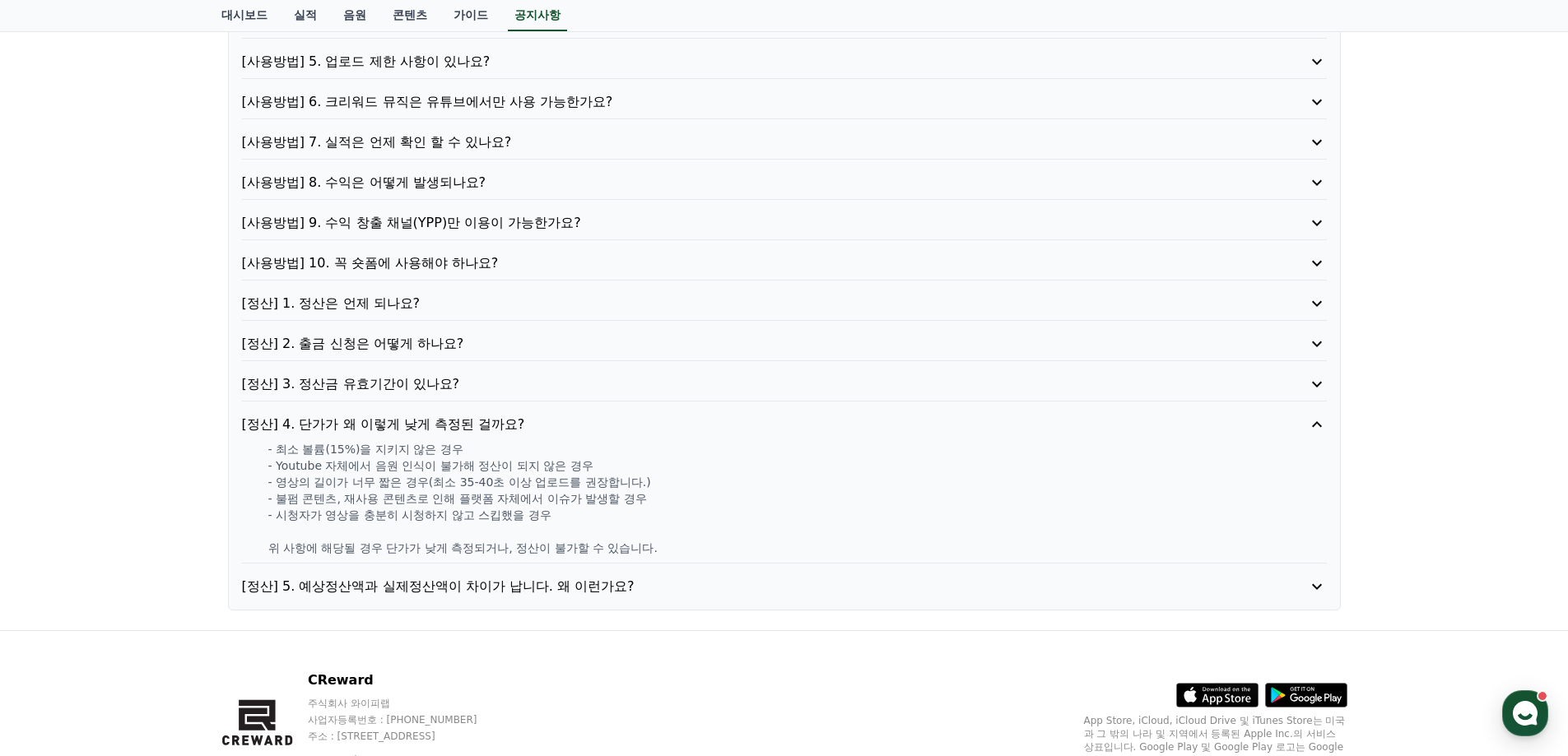
scroll to position [0, 0]
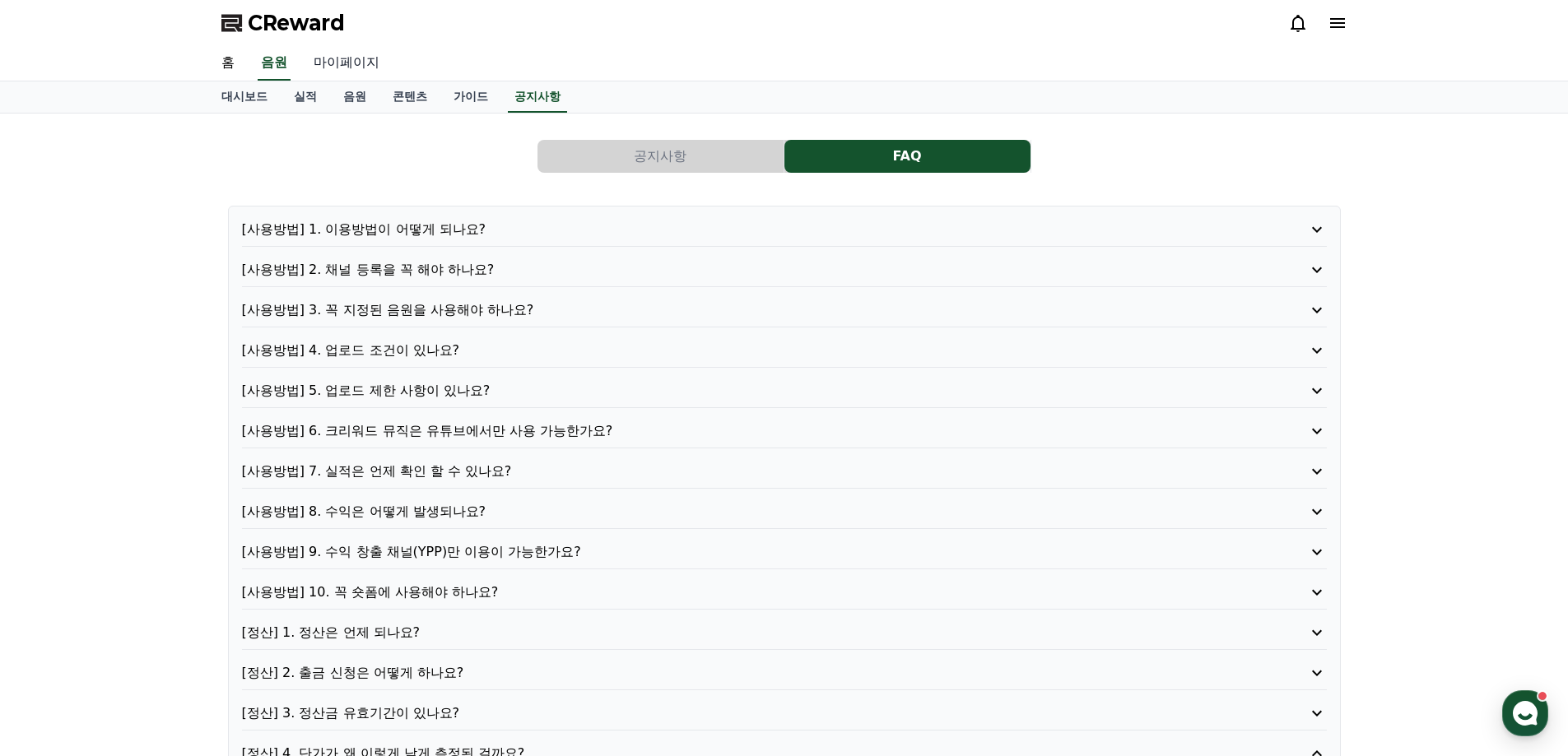
click at [336, 66] on link "마이페이지" at bounding box center [346, 63] width 93 height 34
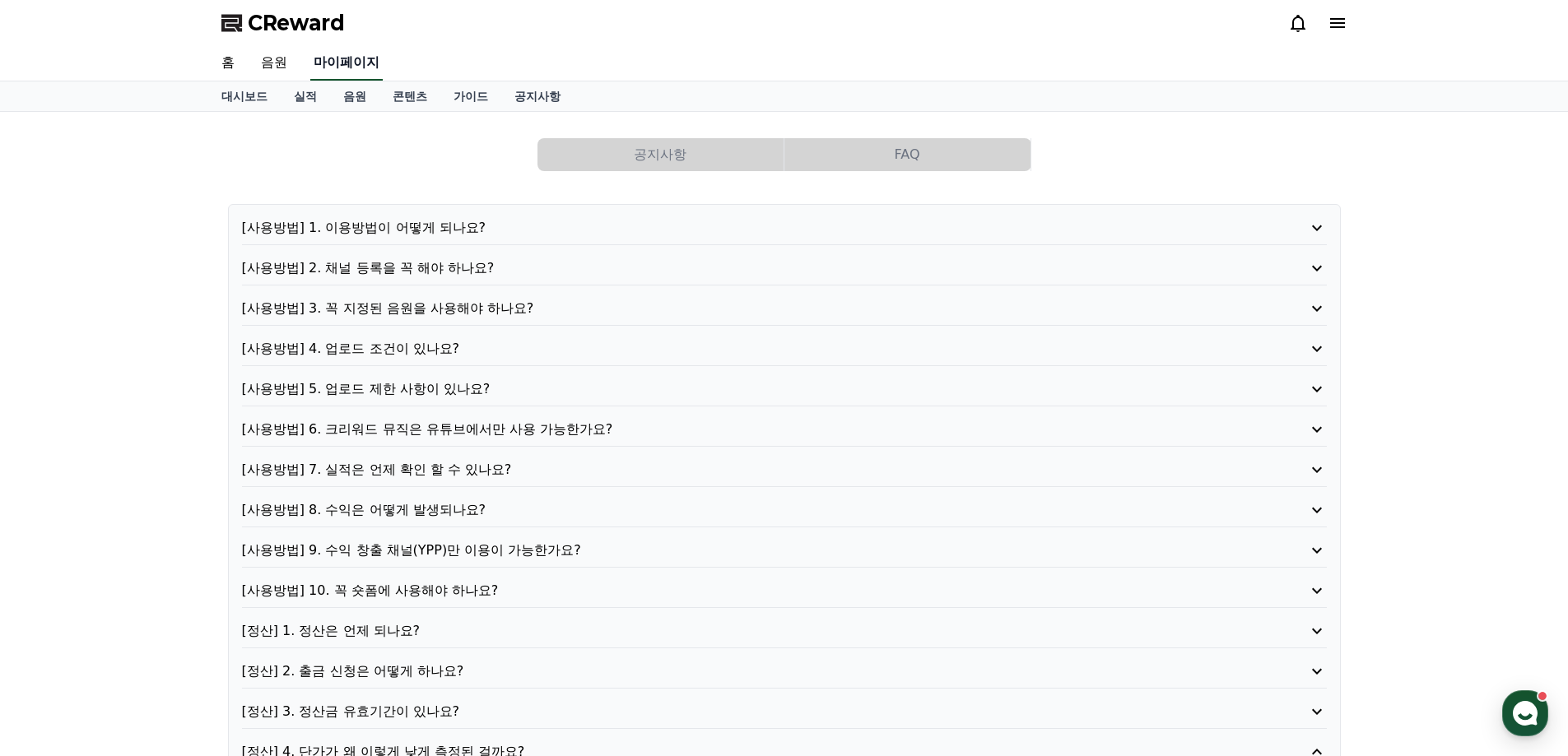
select select "**********"
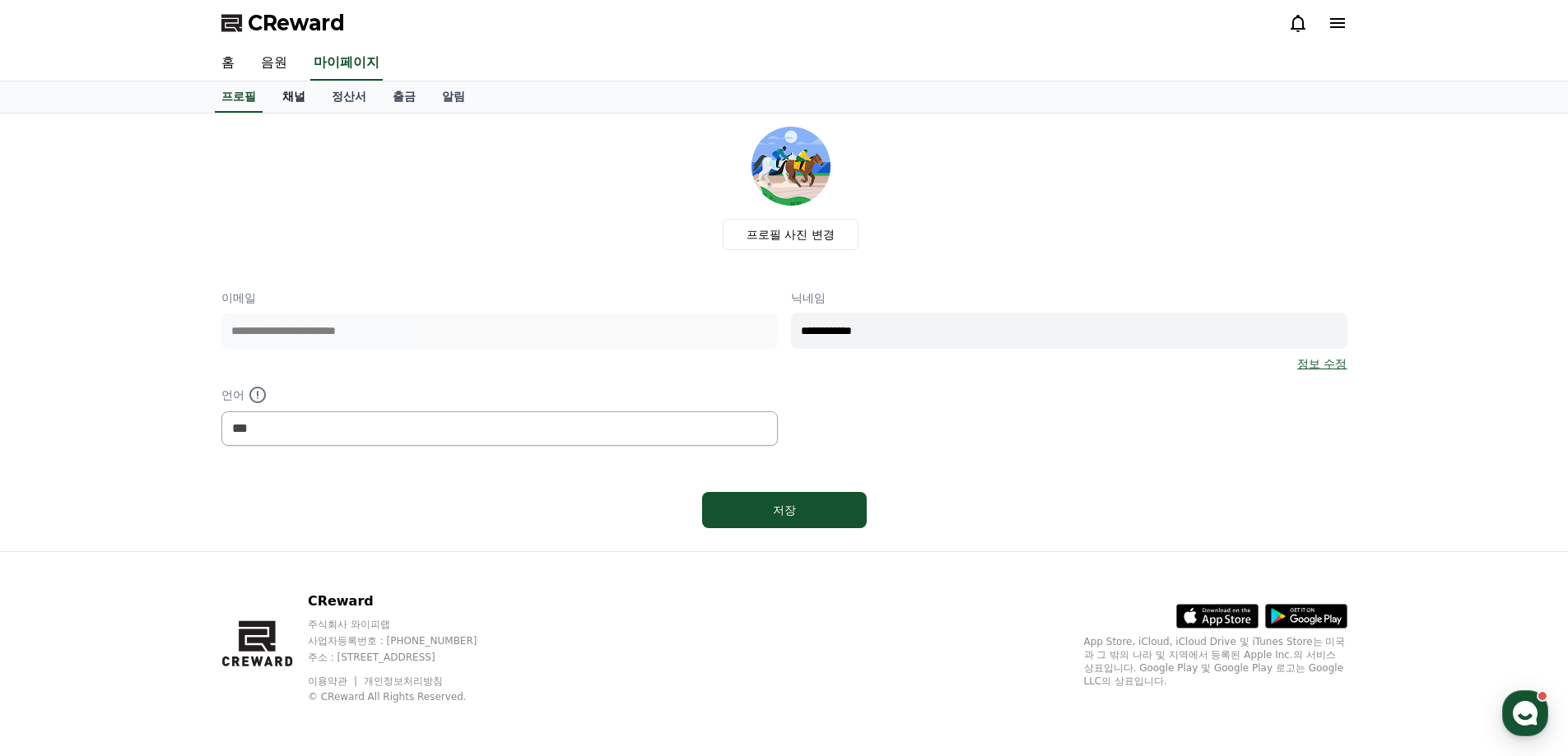
click at [290, 92] on link "채널" at bounding box center [293, 97] width 49 height 31
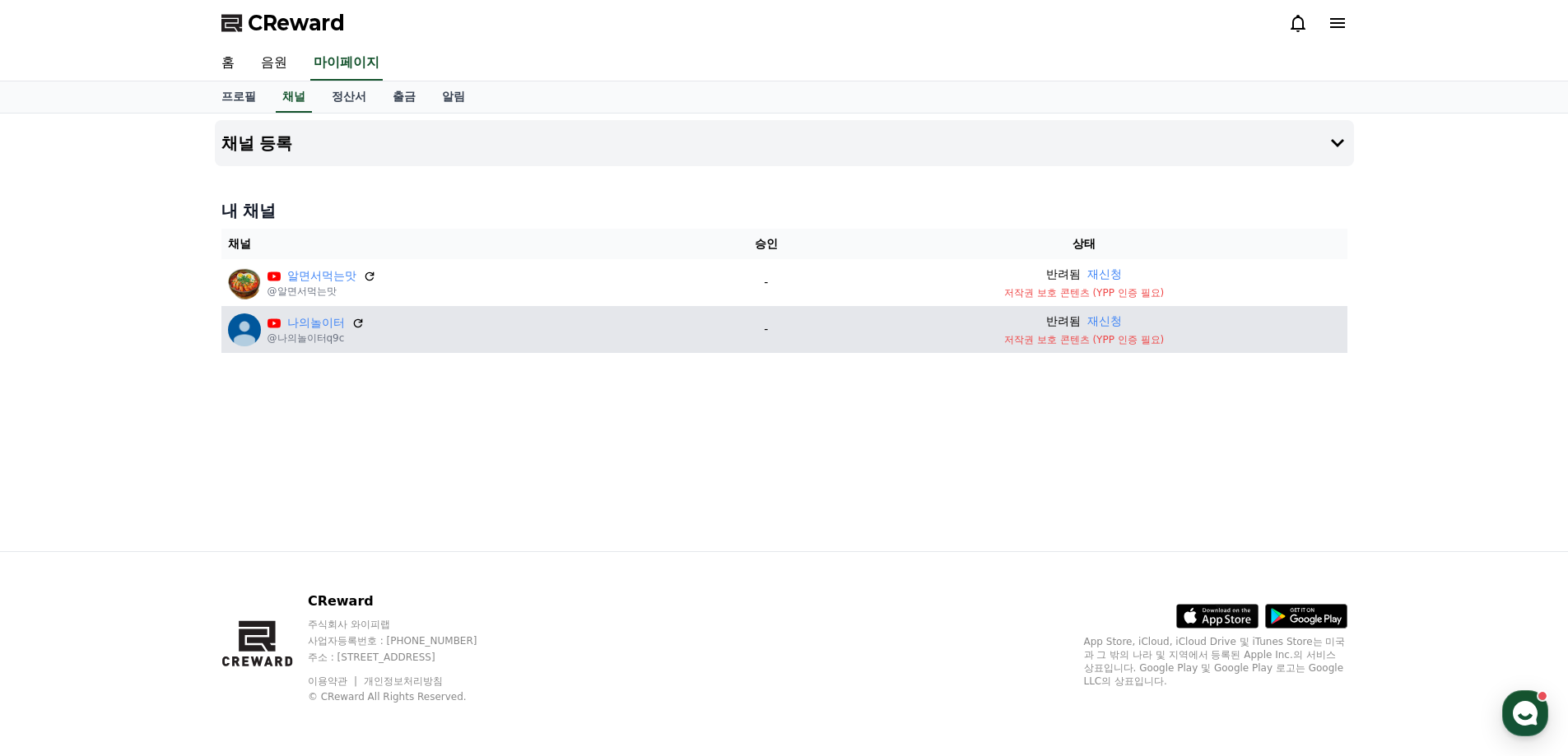
drag, startPoint x: 1163, startPoint y: 339, endPoint x: 1005, endPoint y: 343, distance: 158.1
click at [1005, 343] on p "저작권 보호 콘텐츠 (YPP 인증 필요)" at bounding box center [1084, 340] width 512 height 13
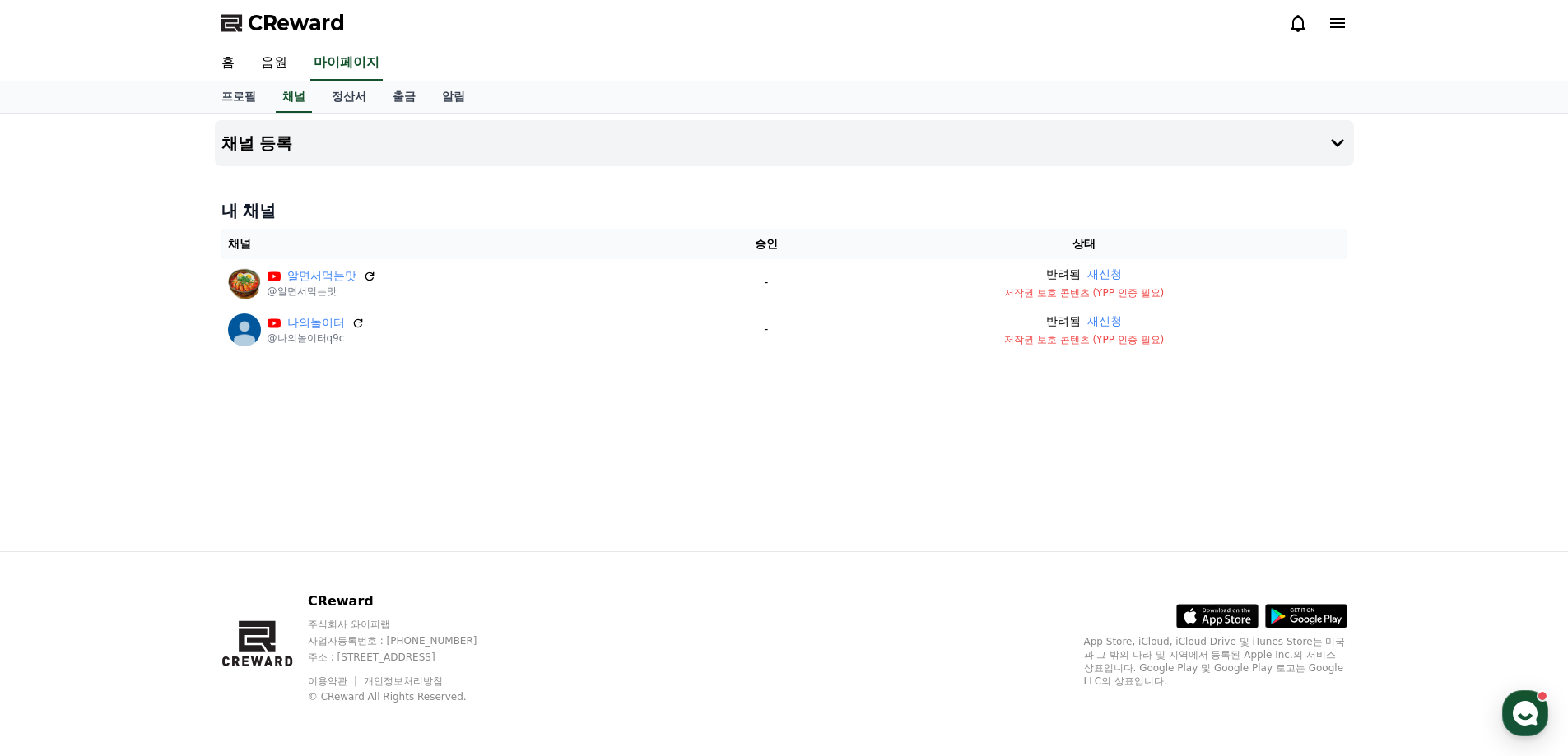
click at [1023, 403] on div "채널 등록 내 채널 채널 승인 상태 알면서먹는맛 @알면서먹는맛 - 반려됨 재신청 저작권 보호 콘텐츠 (YPP 인증 필요) 나의놀이터 @나의놀이…" at bounding box center [784, 332] width 1152 height 438
drag, startPoint x: 452, startPoint y: 317, endPoint x: 1219, endPoint y: 388, distance: 770.3
click at [1225, 390] on div "채널 등록 내 채널 채널 승인 상태 알면서먹는맛 @알면서먹는맛 - 반려됨 재신청 저작권 보호 콘텐츠 (YPP 인증 필요) 나의놀이터 @나의놀이…" at bounding box center [784, 332] width 1152 height 438
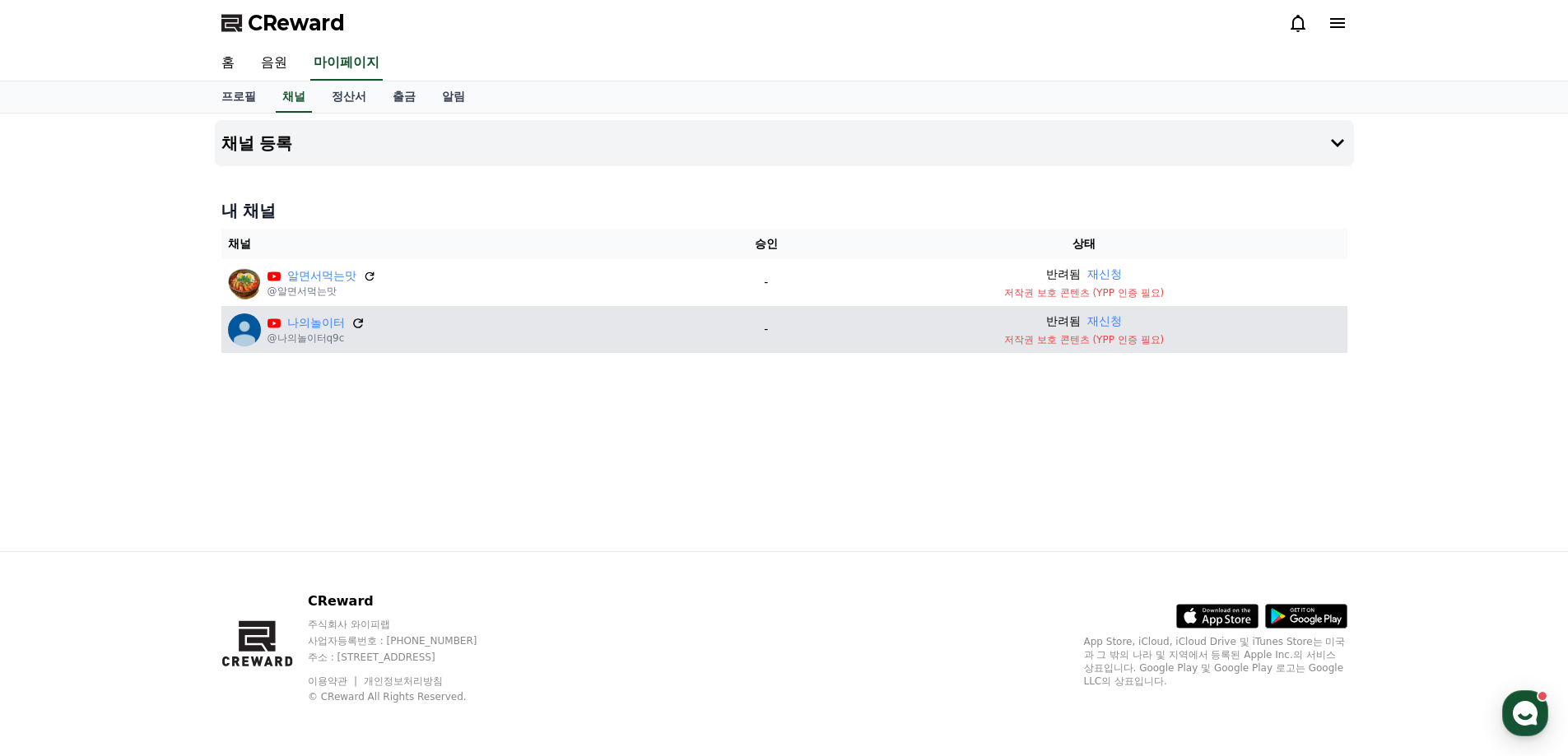
click at [355, 322] on icon at bounding box center [358, 323] width 14 height 14
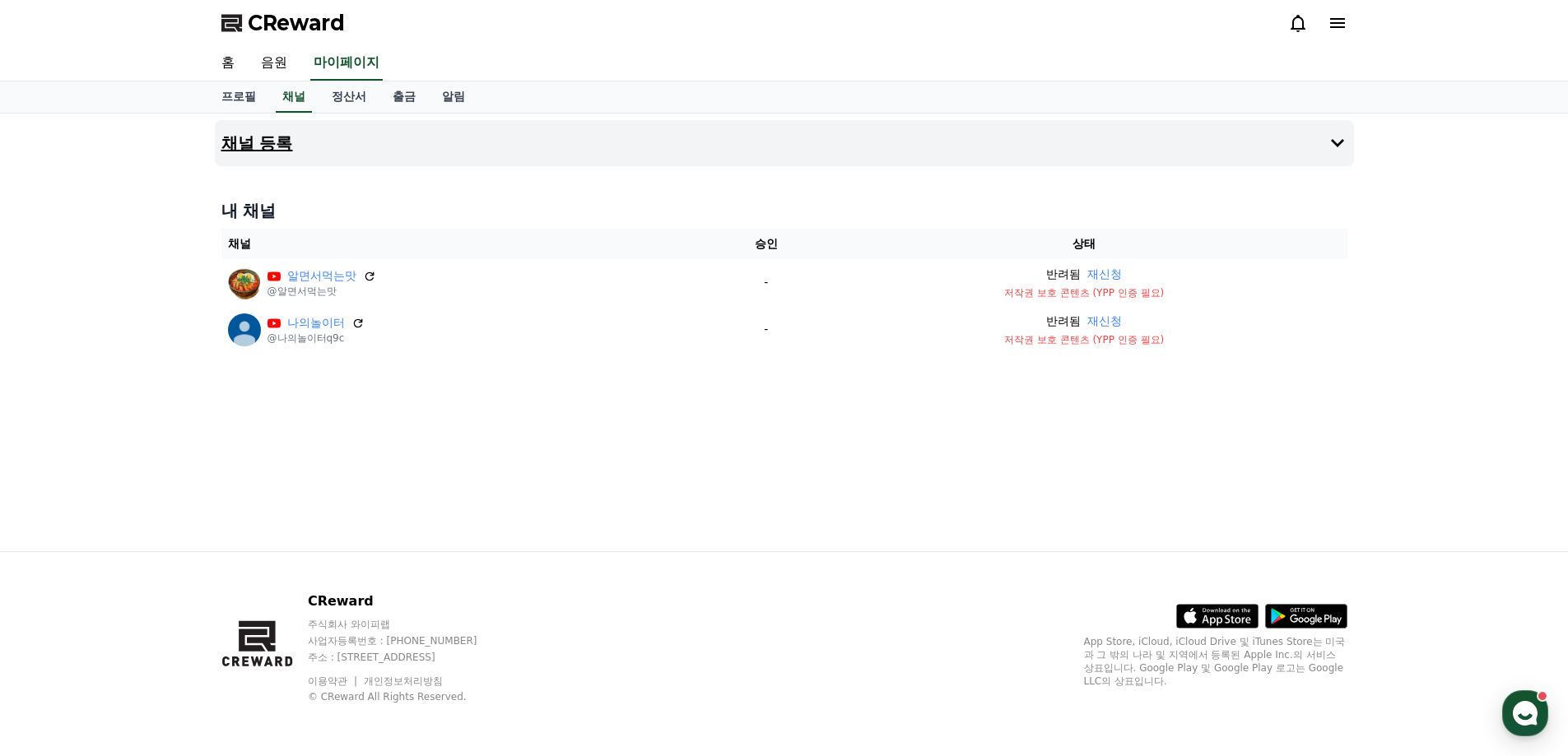
click at [410, 140] on button "채널 등록" at bounding box center [784, 143] width 1139 height 46
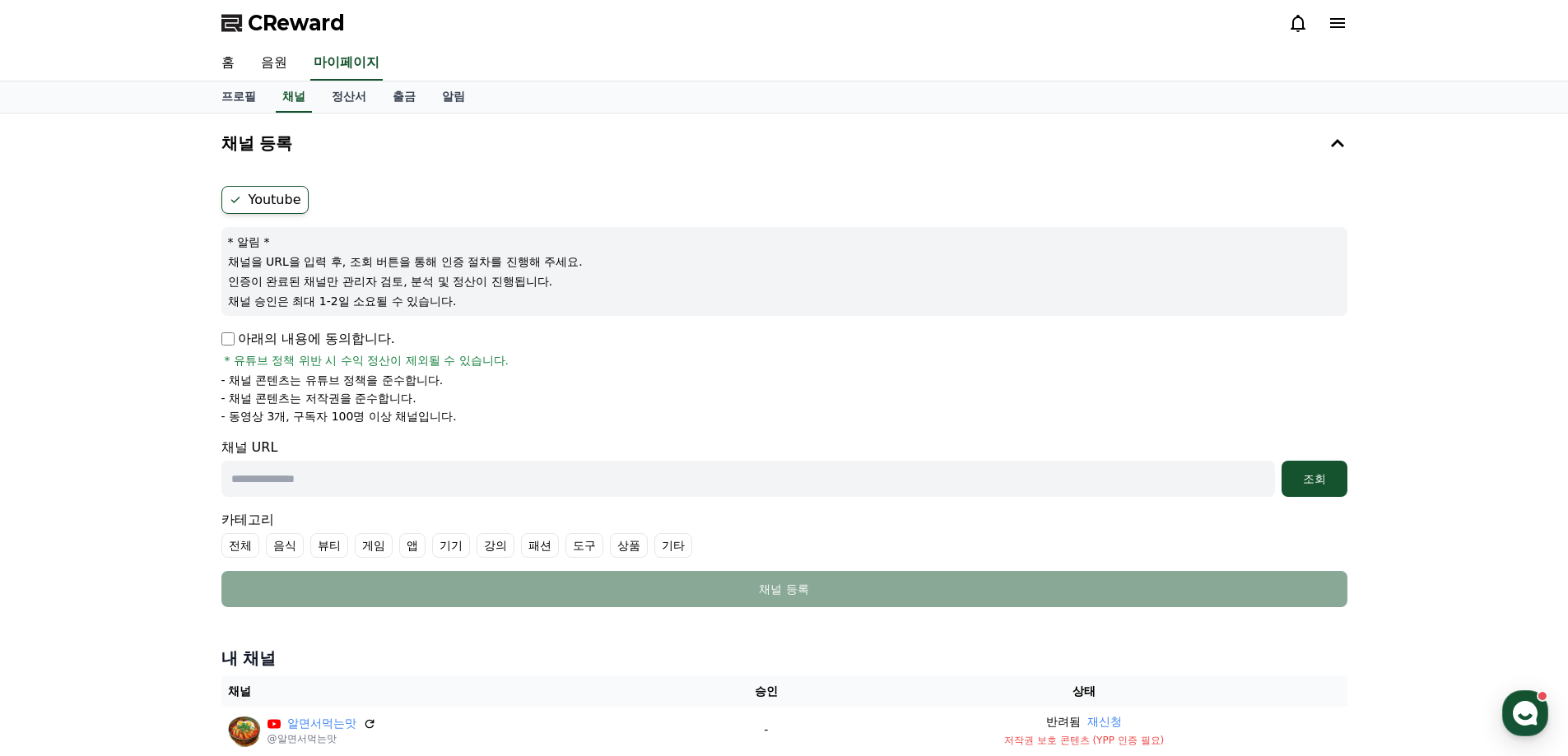
drag, startPoint x: 477, startPoint y: 416, endPoint x: 204, endPoint y: 417, distance: 273.0
click at [204, 417] on div "채널 등록 Youtube * 알림 * 채널을 URL을 입력 후, 조회 버튼을 통해 인증 절차를 진행해 주세요. 인증이 완료된 채널만 관리자 검…" at bounding box center [784, 463] width 1568 height 700
click at [504, 400] on li "- 채널 콘텐츠는 저작권을 준수합니다." at bounding box center [784, 398] width 1126 height 16
click at [352, 102] on link "정산서" at bounding box center [349, 97] width 61 height 31
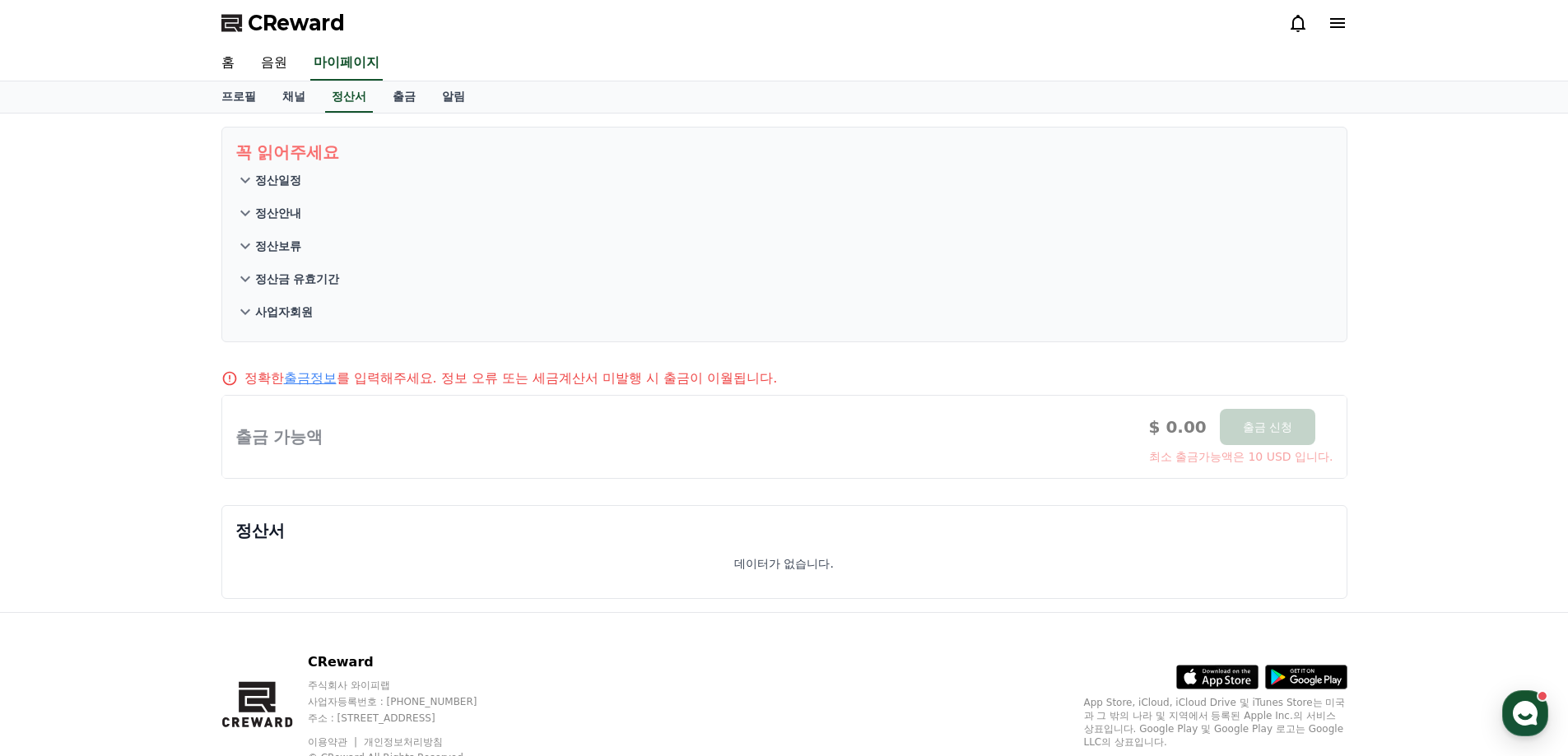
click at [249, 241] on icon at bounding box center [245, 246] width 20 height 20
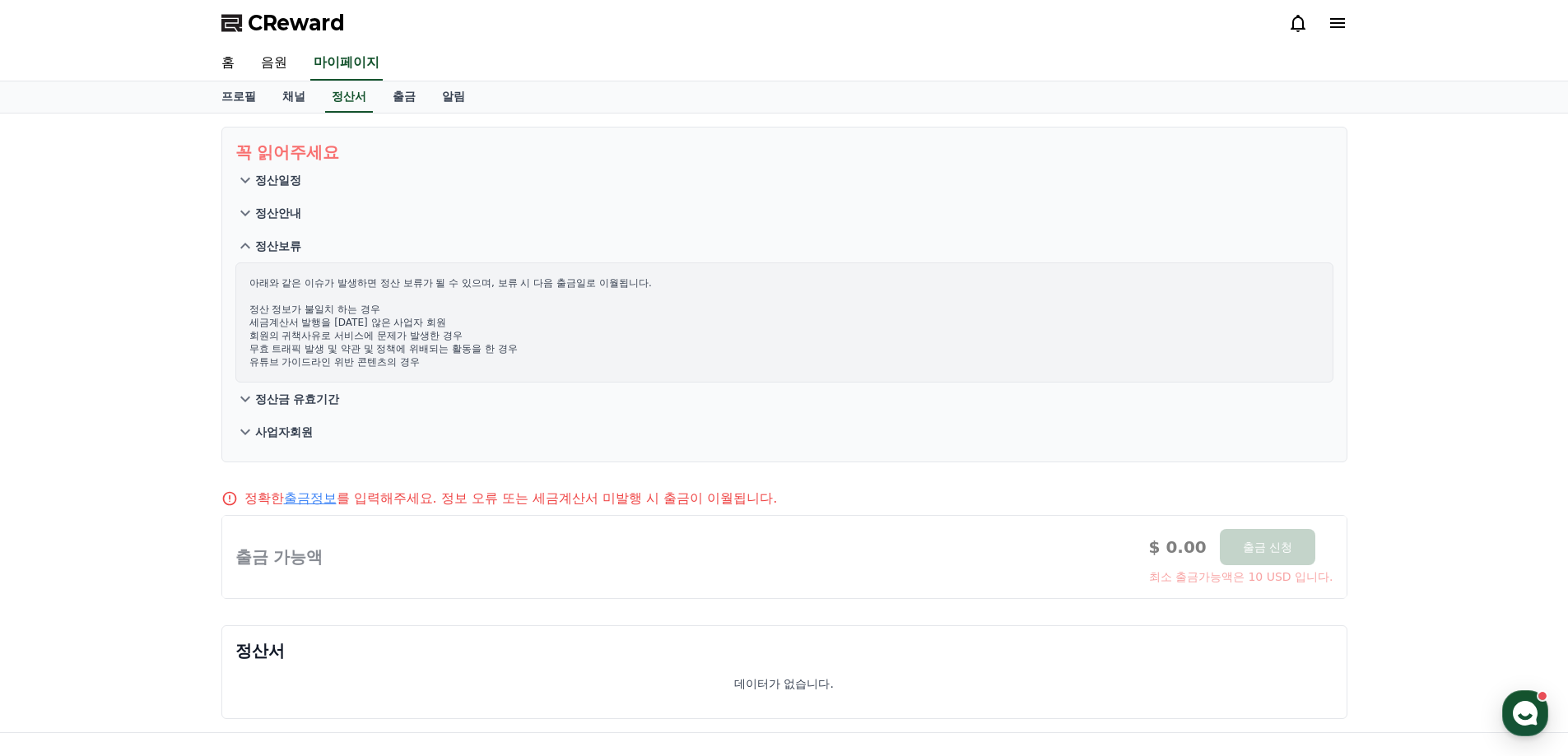
click at [249, 241] on icon at bounding box center [245, 246] width 20 height 20
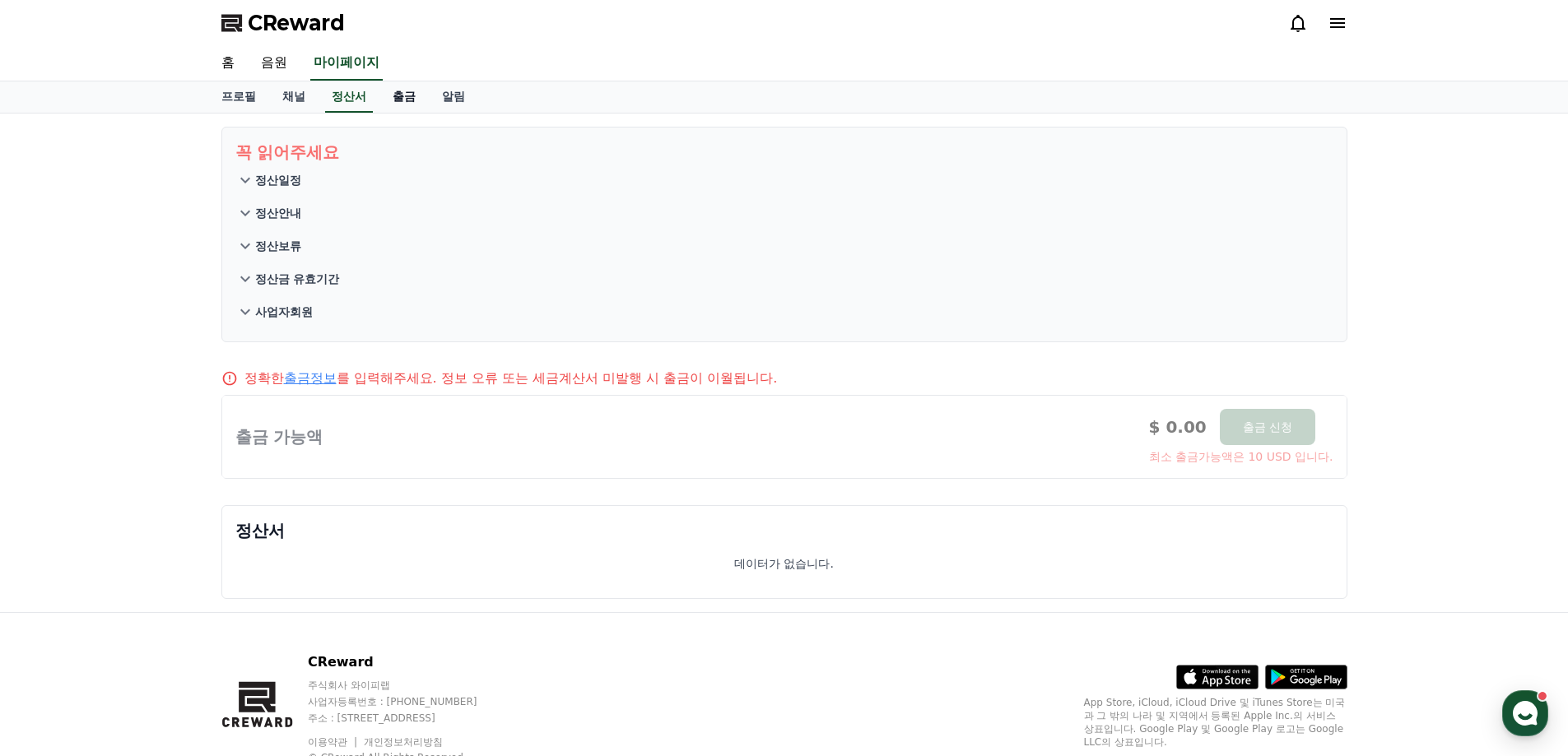
click at [409, 95] on link "출금" at bounding box center [404, 97] width 49 height 31
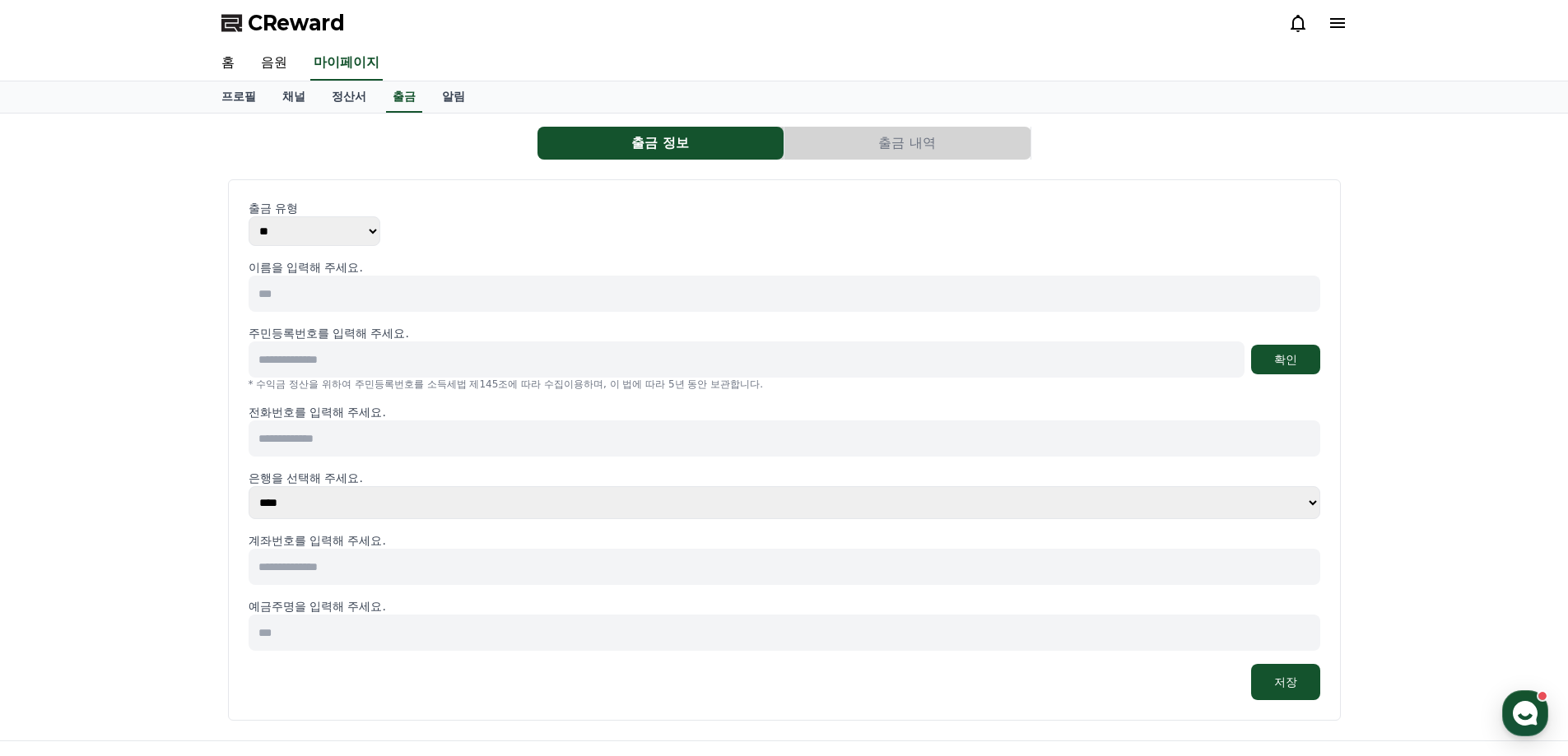
click at [379, 441] on input at bounding box center [784, 439] width 1072 height 36
click at [311, 102] on link "채널" at bounding box center [293, 97] width 49 height 31
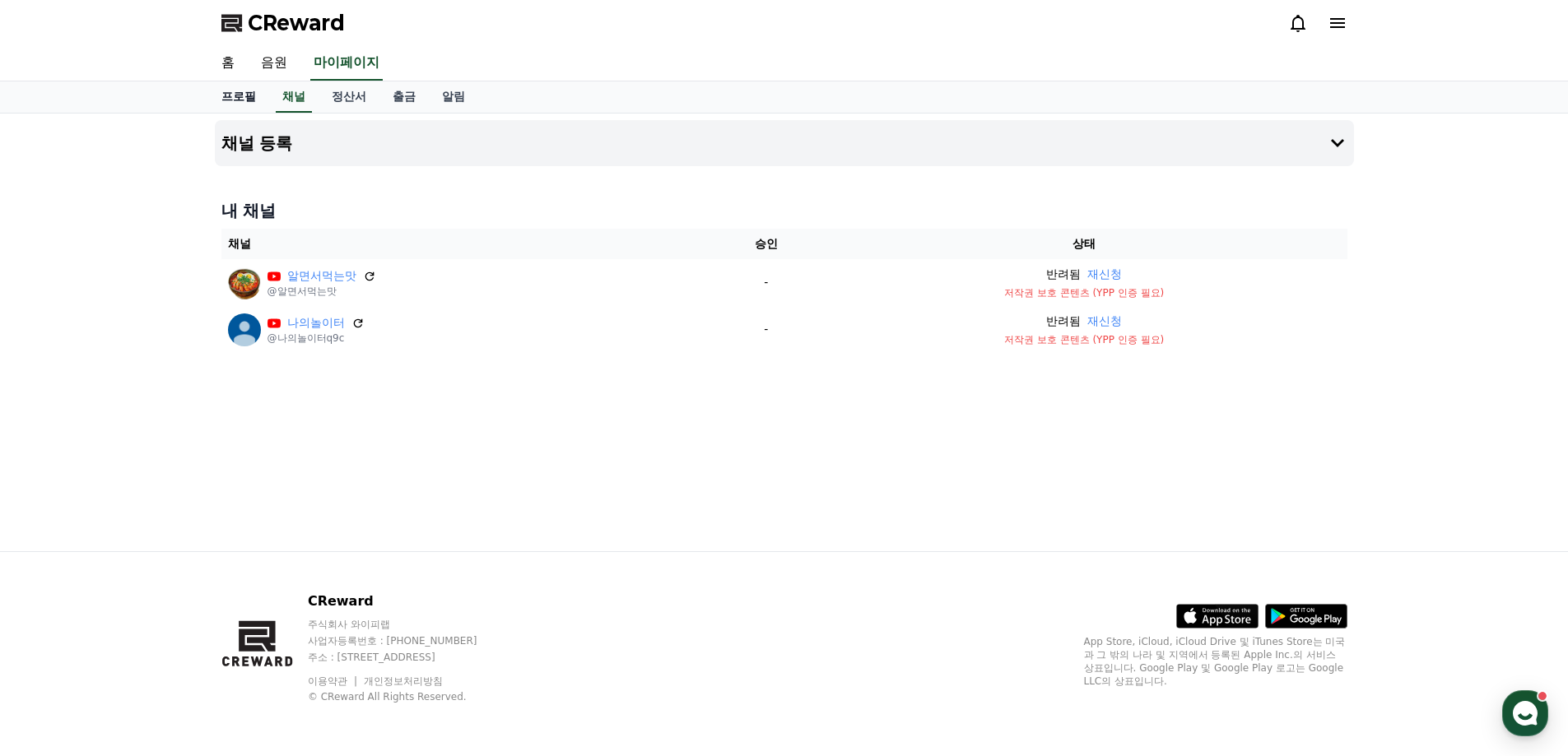
click at [254, 102] on link "프로필" at bounding box center [239, 97] width 61 height 31
select select "**********"
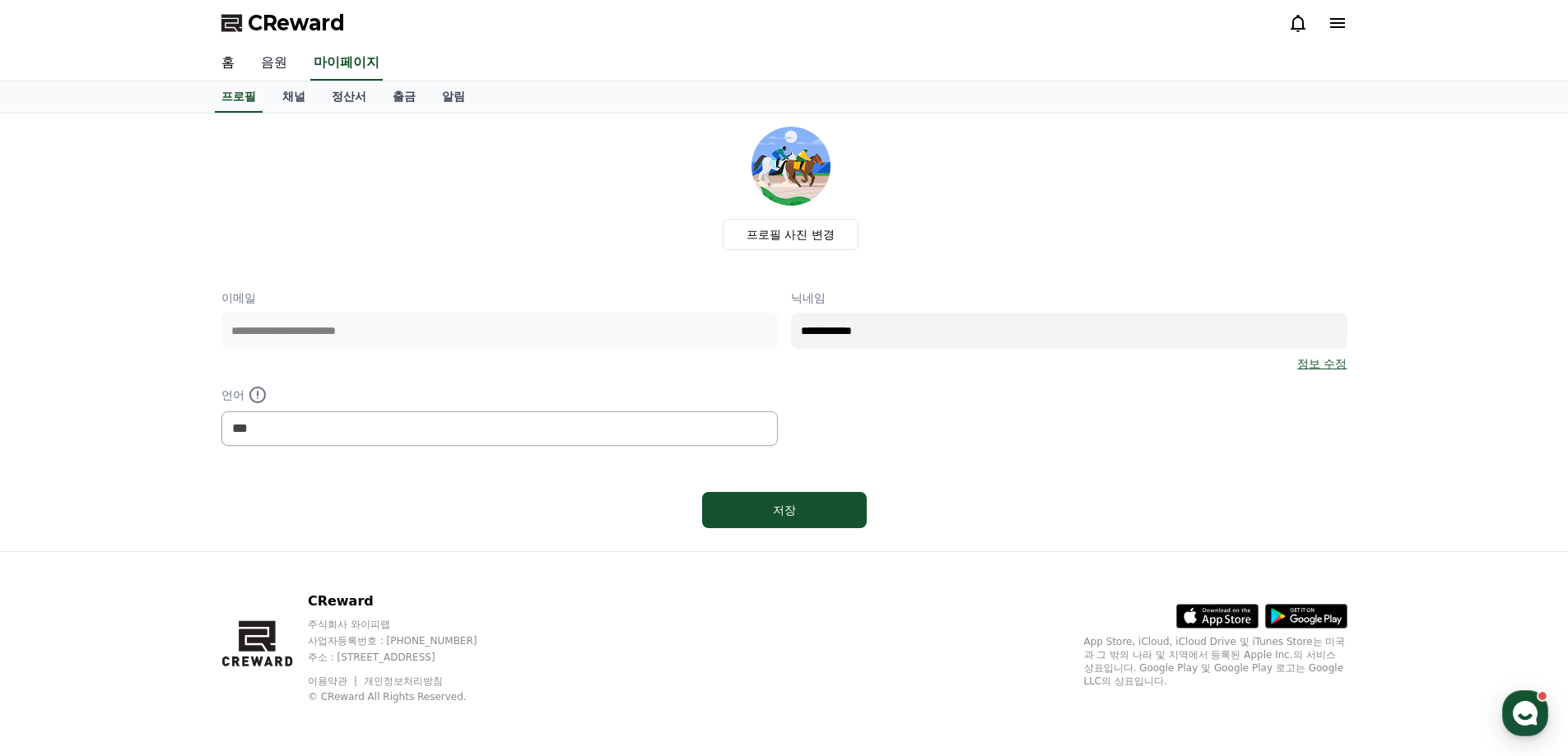
click at [276, 58] on link "음원" at bounding box center [274, 63] width 53 height 34
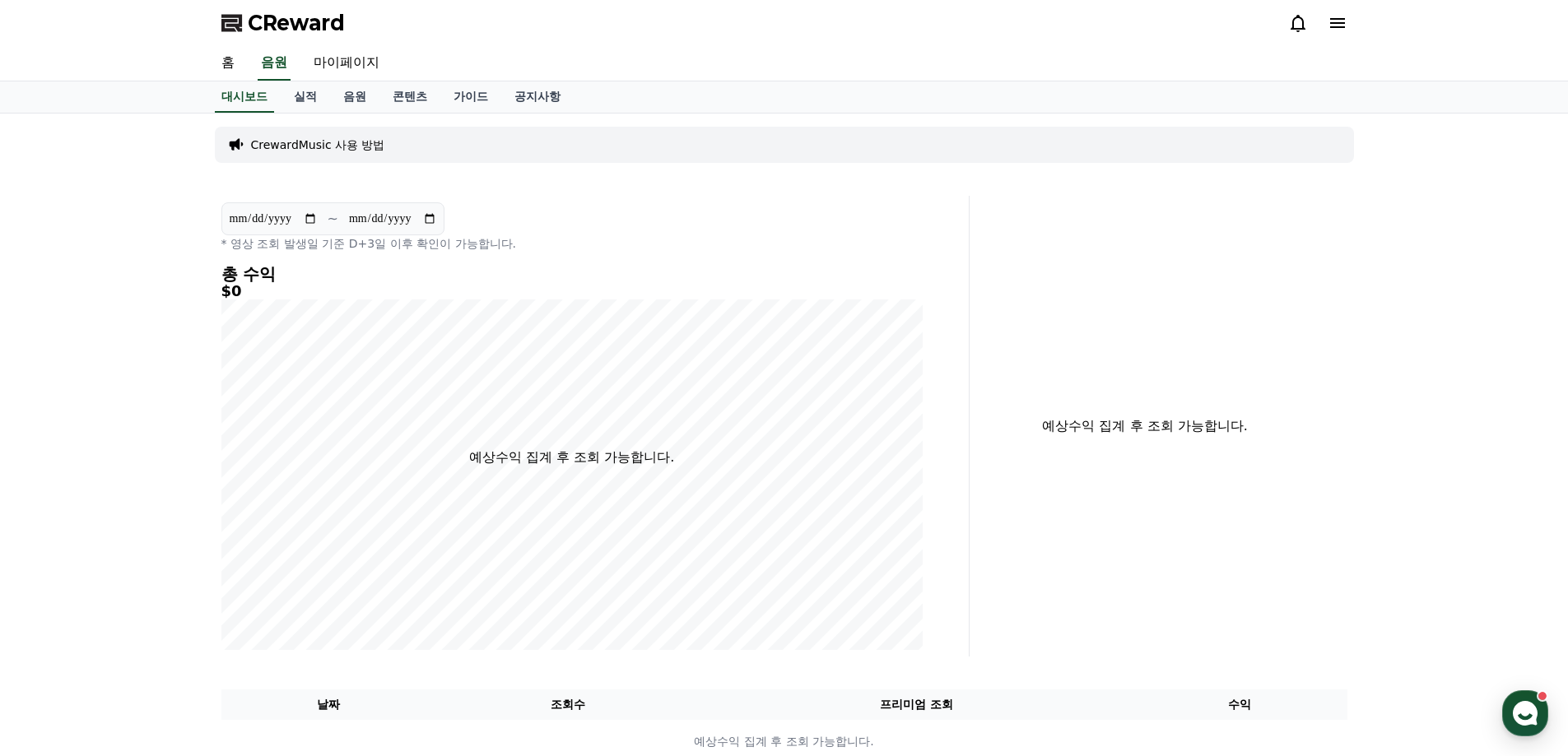
click at [347, 148] on p "CrewardMusic 사용 방법" at bounding box center [317, 145] width 134 height 16
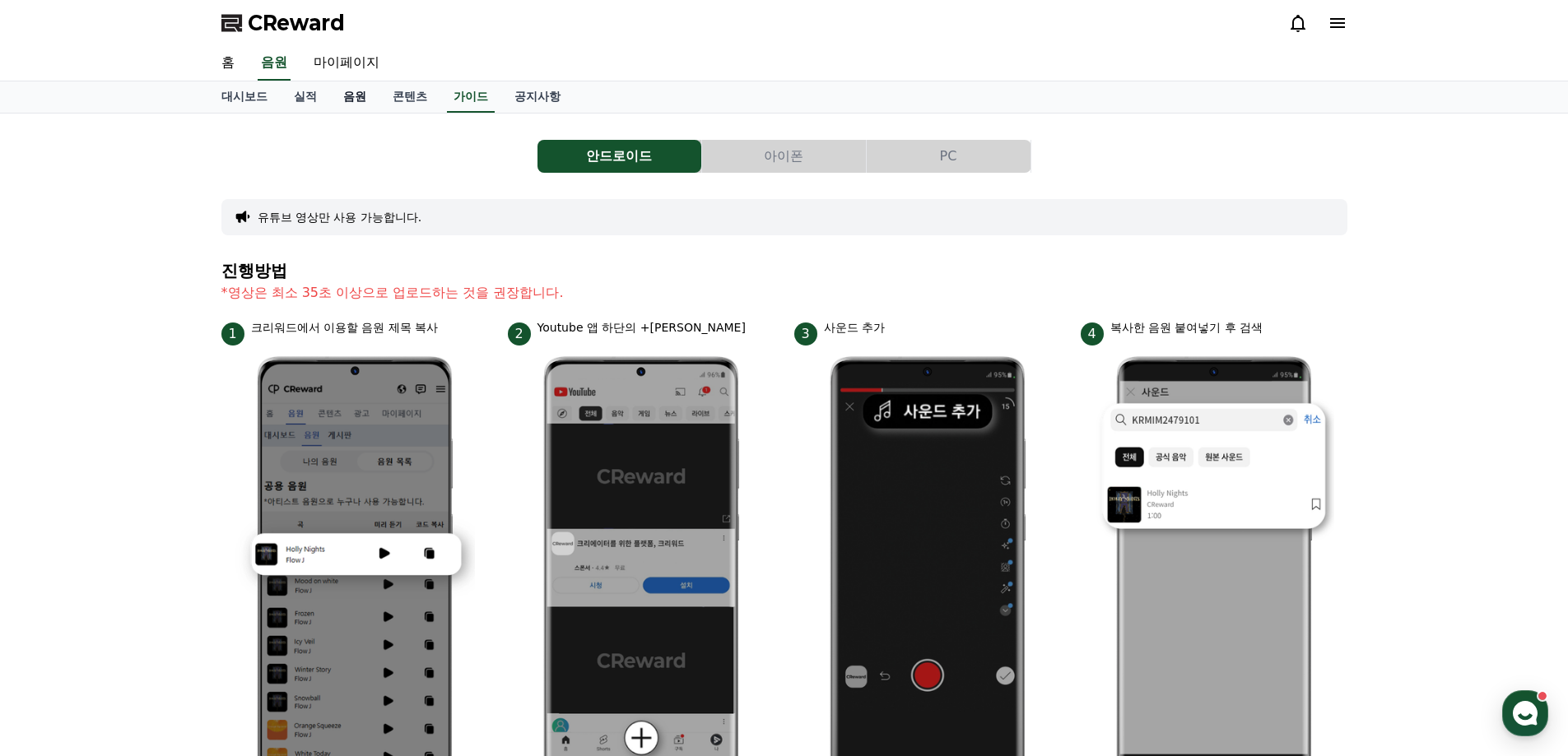
click at [352, 103] on link "음원" at bounding box center [354, 97] width 49 height 31
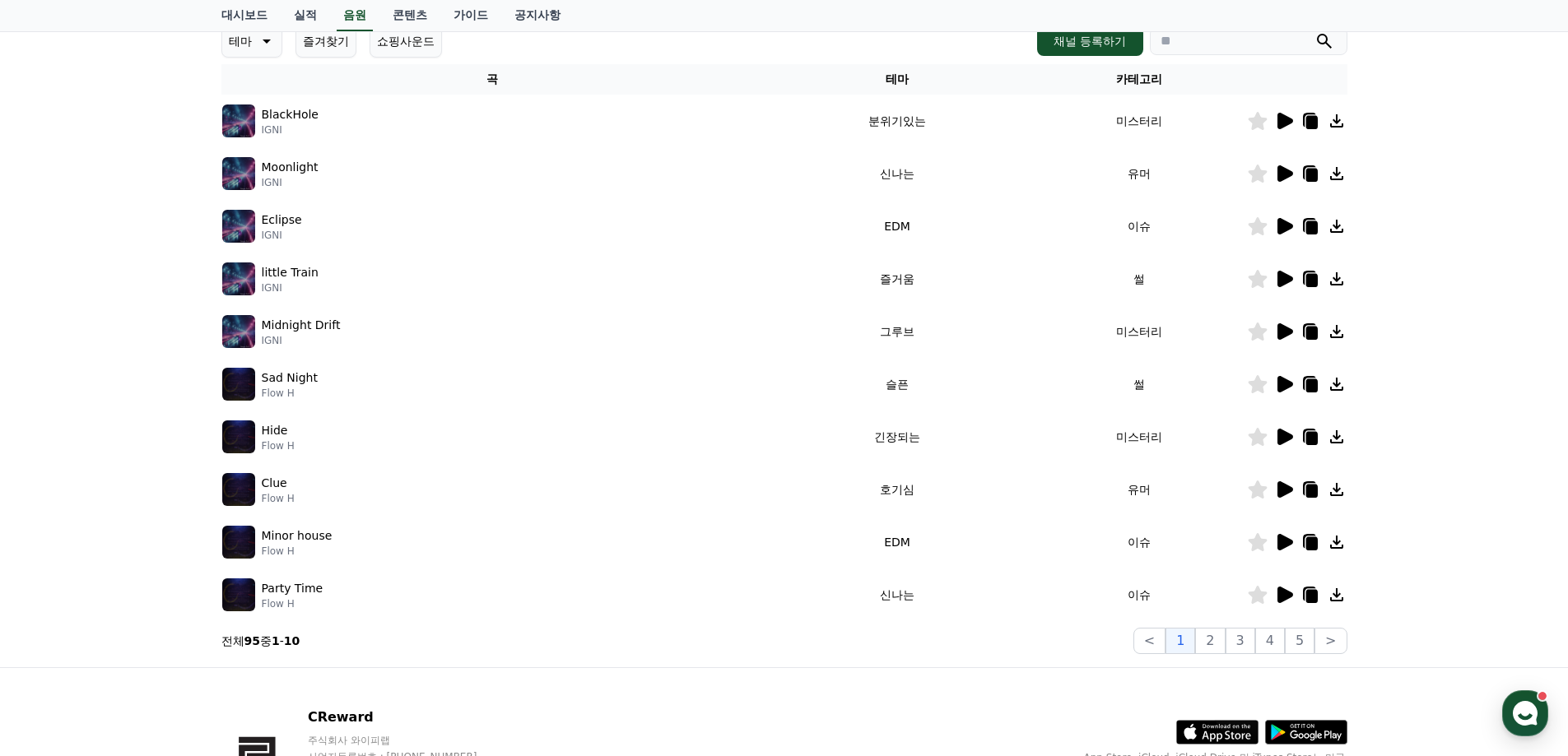
scroll to position [247, 0]
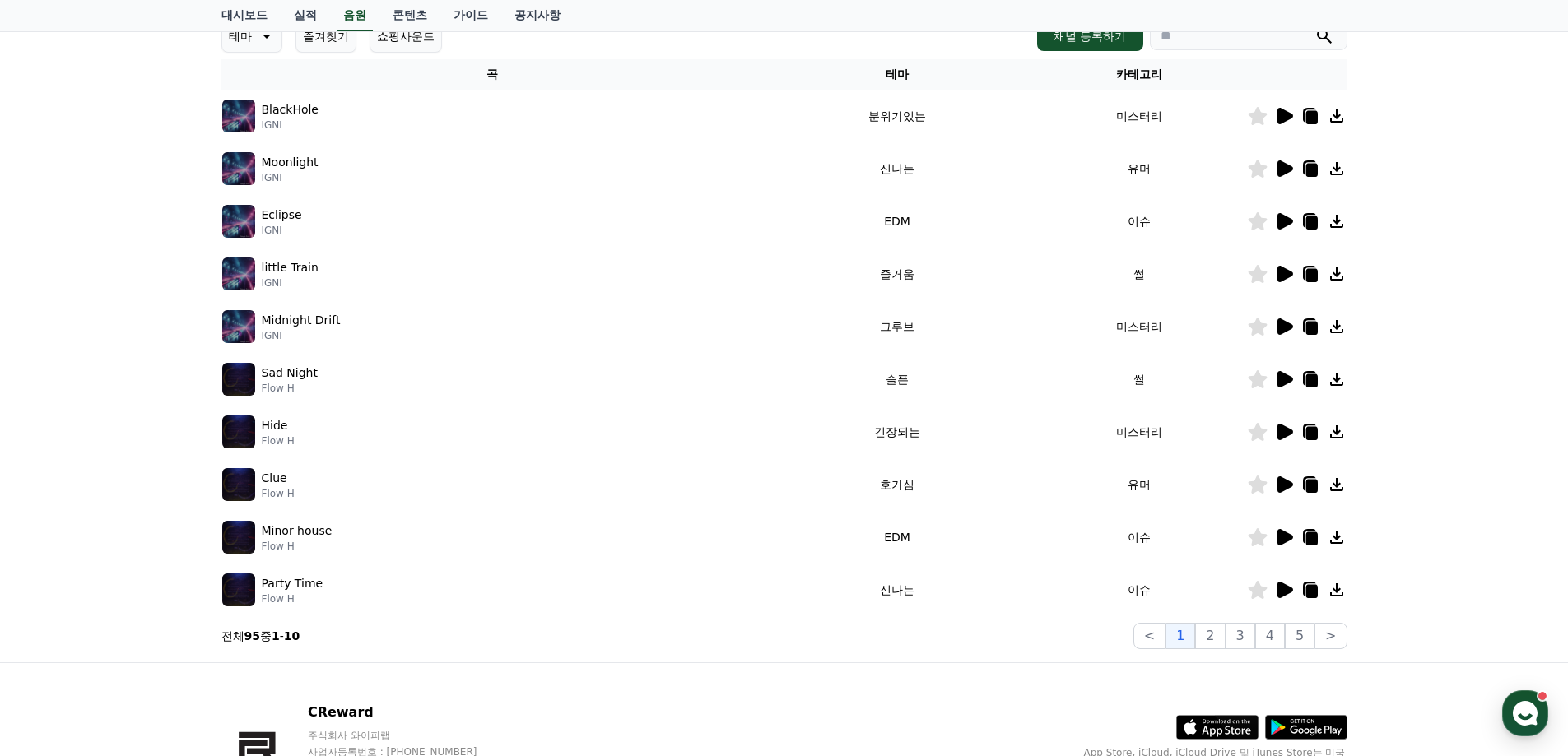
click at [247, 387] on img at bounding box center [238, 379] width 33 height 33
click at [240, 374] on img at bounding box center [238, 379] width 33 height 33
click at [247, 453] on td "Hide Flow H" at bounding box center [492, 431] width 542 height 53
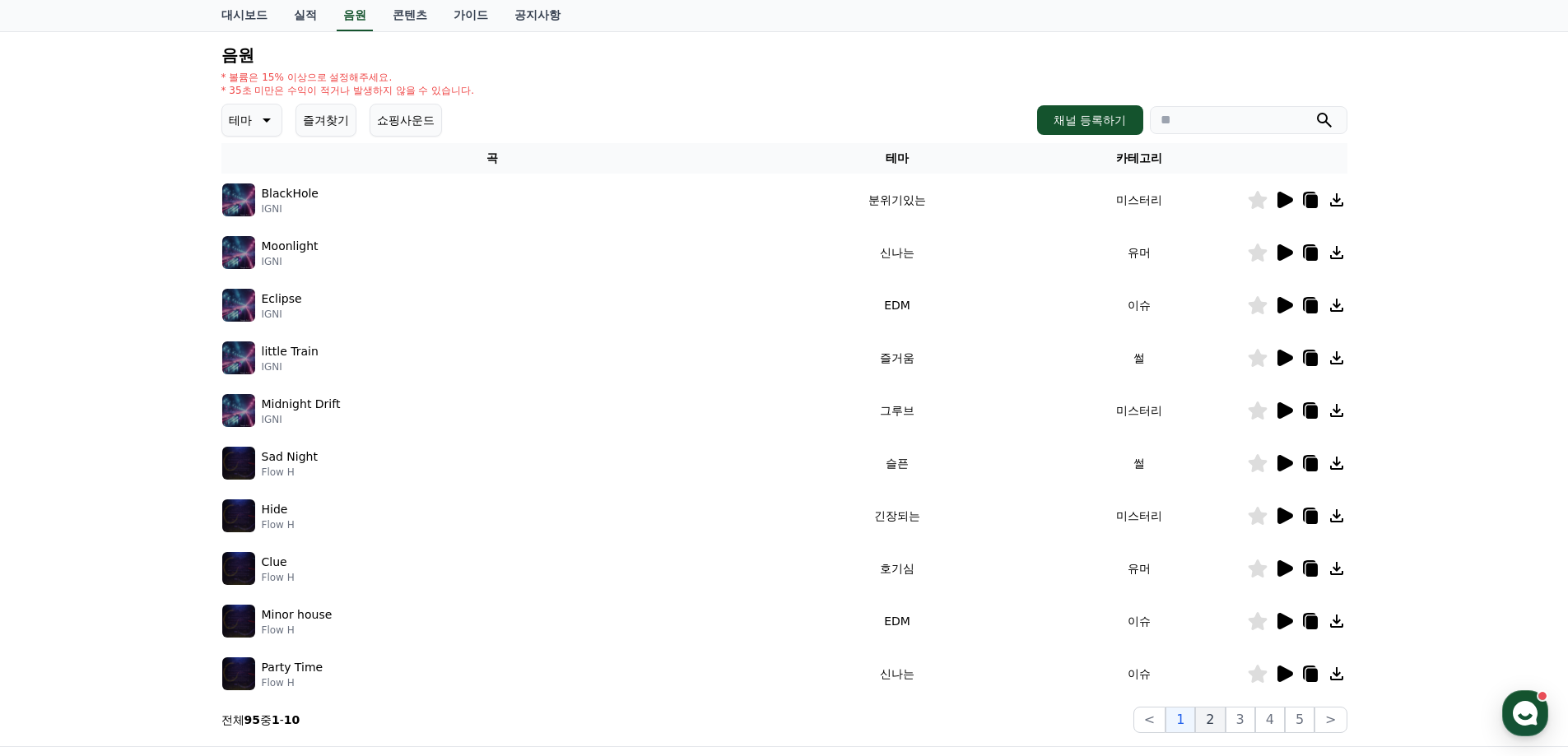
scroll to position [0, 0]
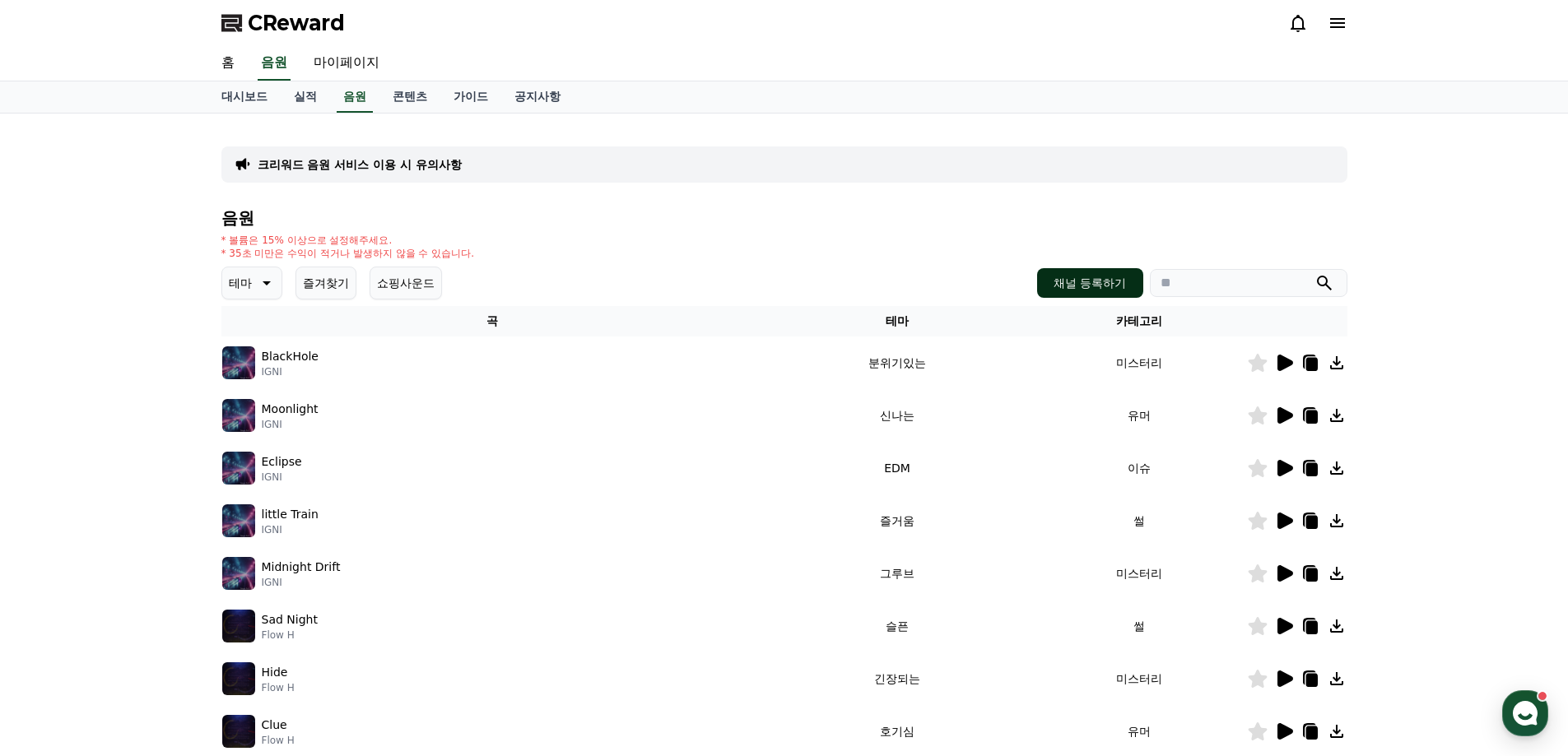
click at [1091, 280] on button "채널 등록하기" at bounding box center [1089, 282] width 105 height 30
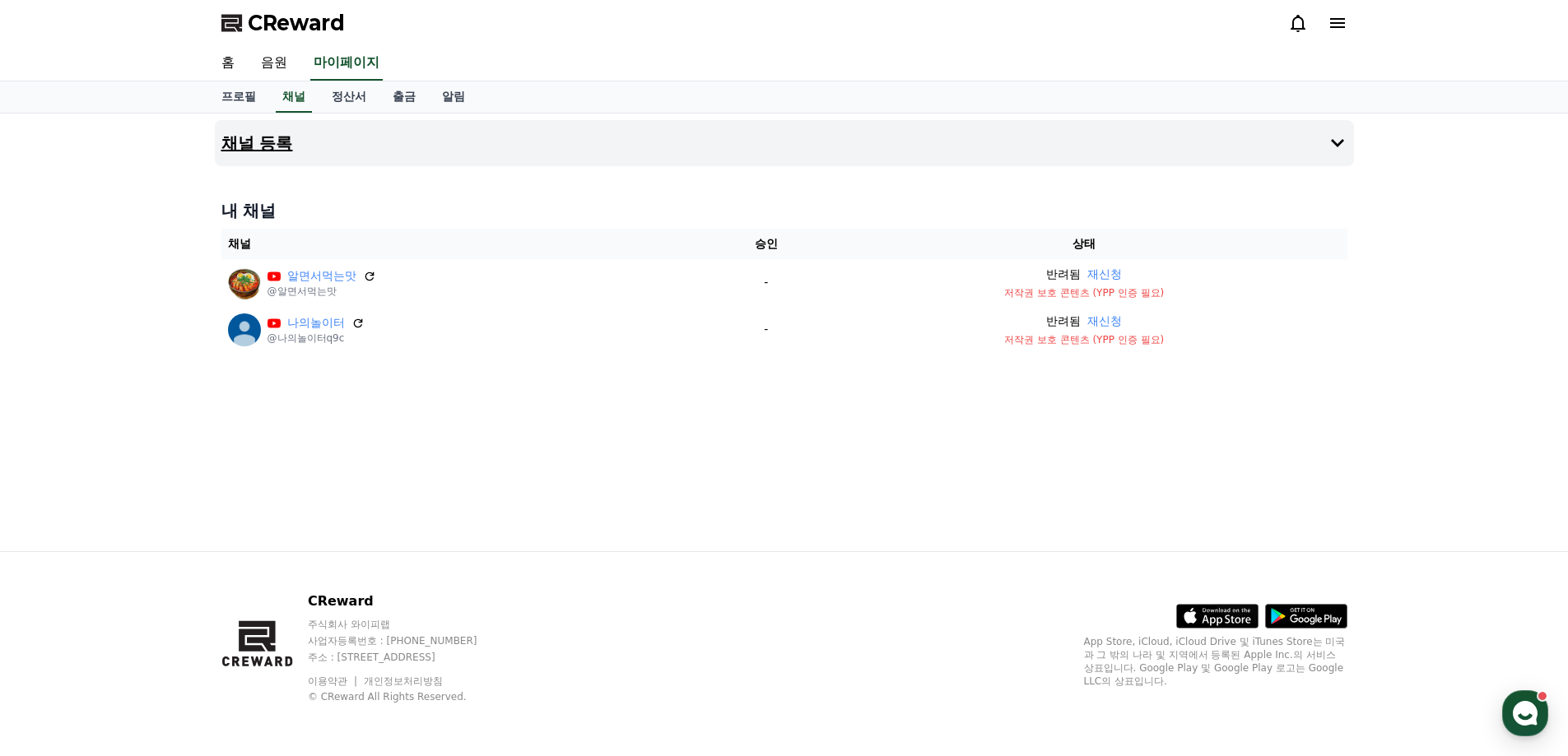
click at [330, 160] on button "채널 등록" at bounding box center [784, 143] width 1139 height 46
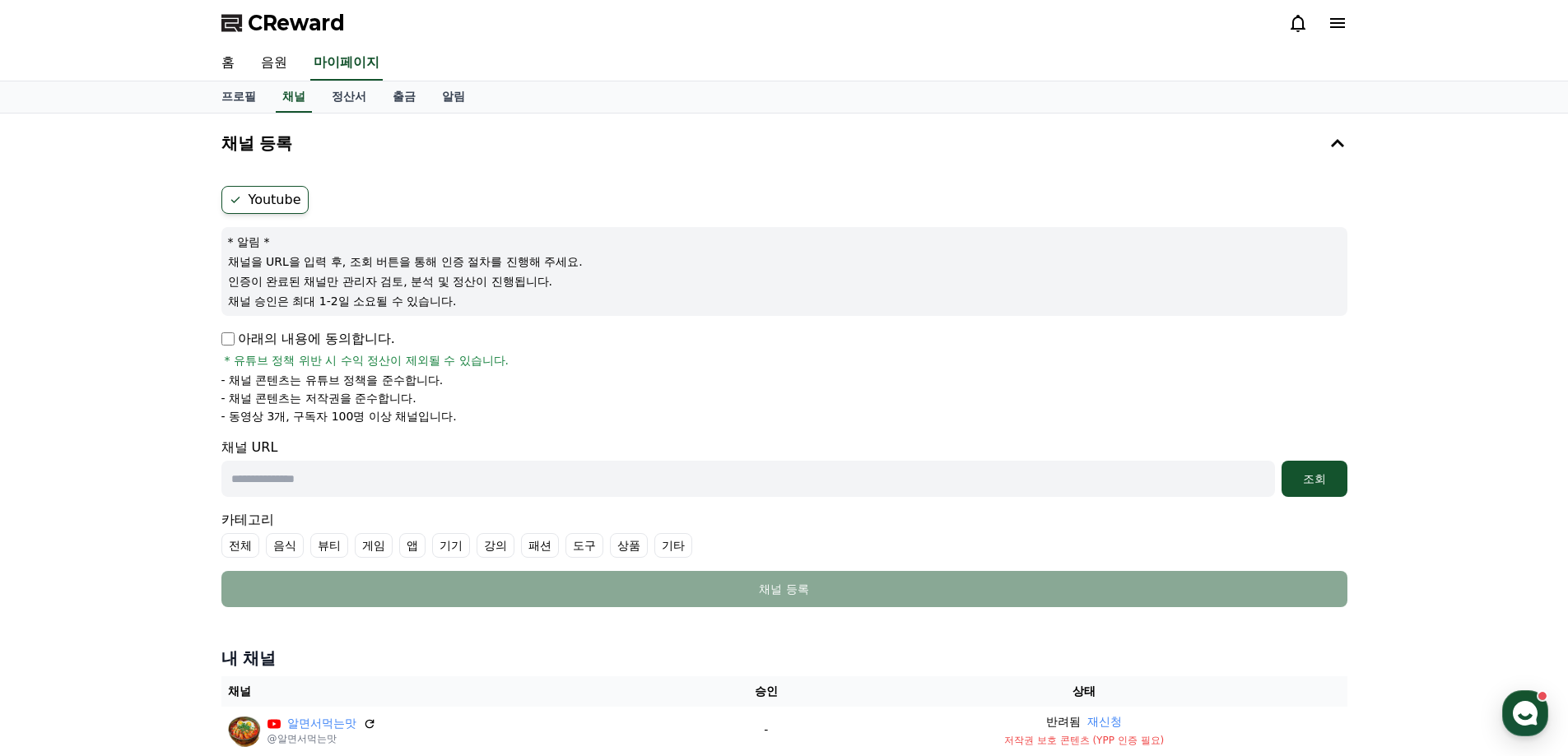
click at [245, 344] on p "아래의 내용에 동의합니다." at bounding box center [307, 339] width 174 height 20
click at [388, 484] on input "text" at bounding box center [748, 479] width 1054 height 36
click at [343, 467] on input "text" at bounding box center [748, 479] width 1054 height 36
paste input "**********"
type input "**********"
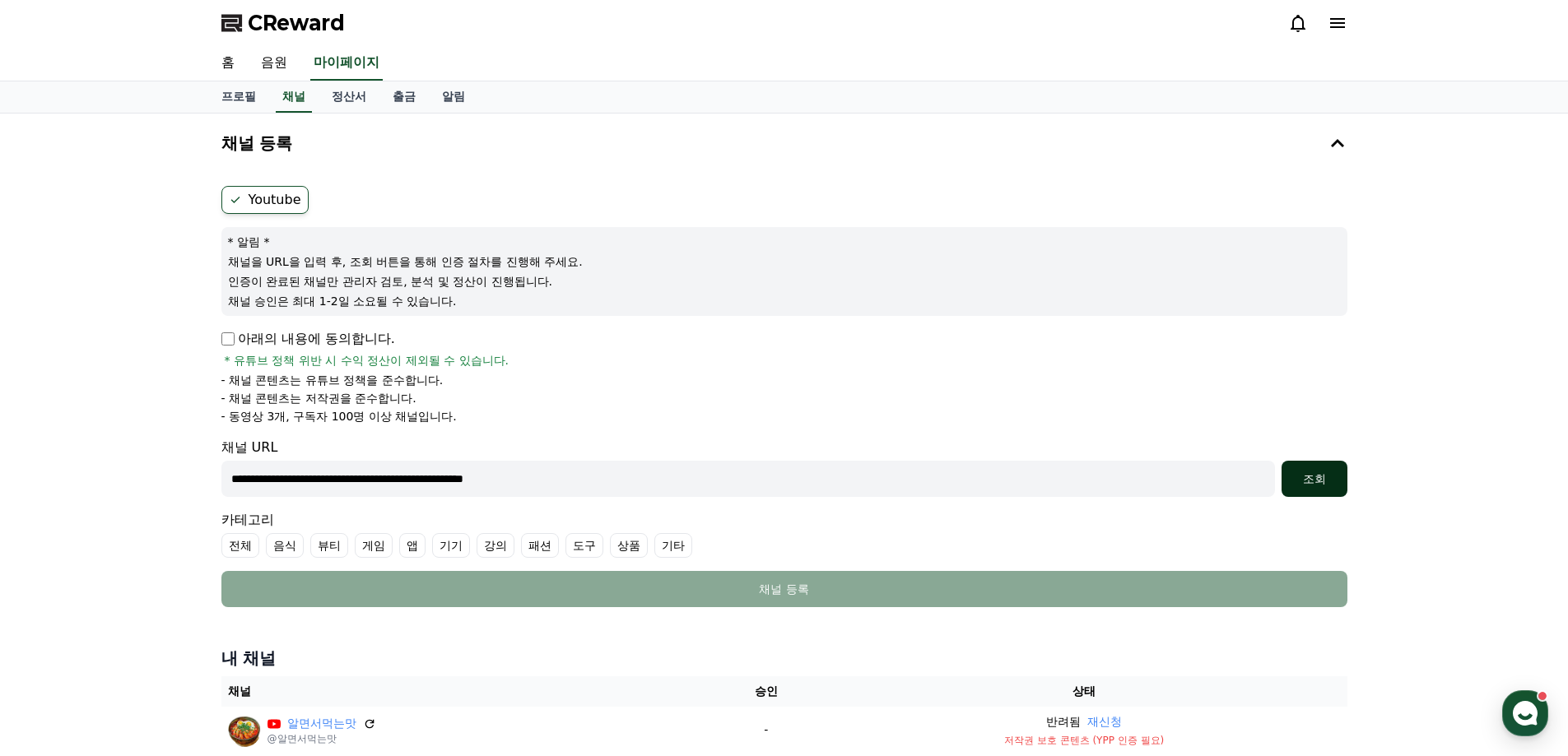
click at [1314, 475] on div "조회" at bounding box center [1314, 479] width 53 height 16
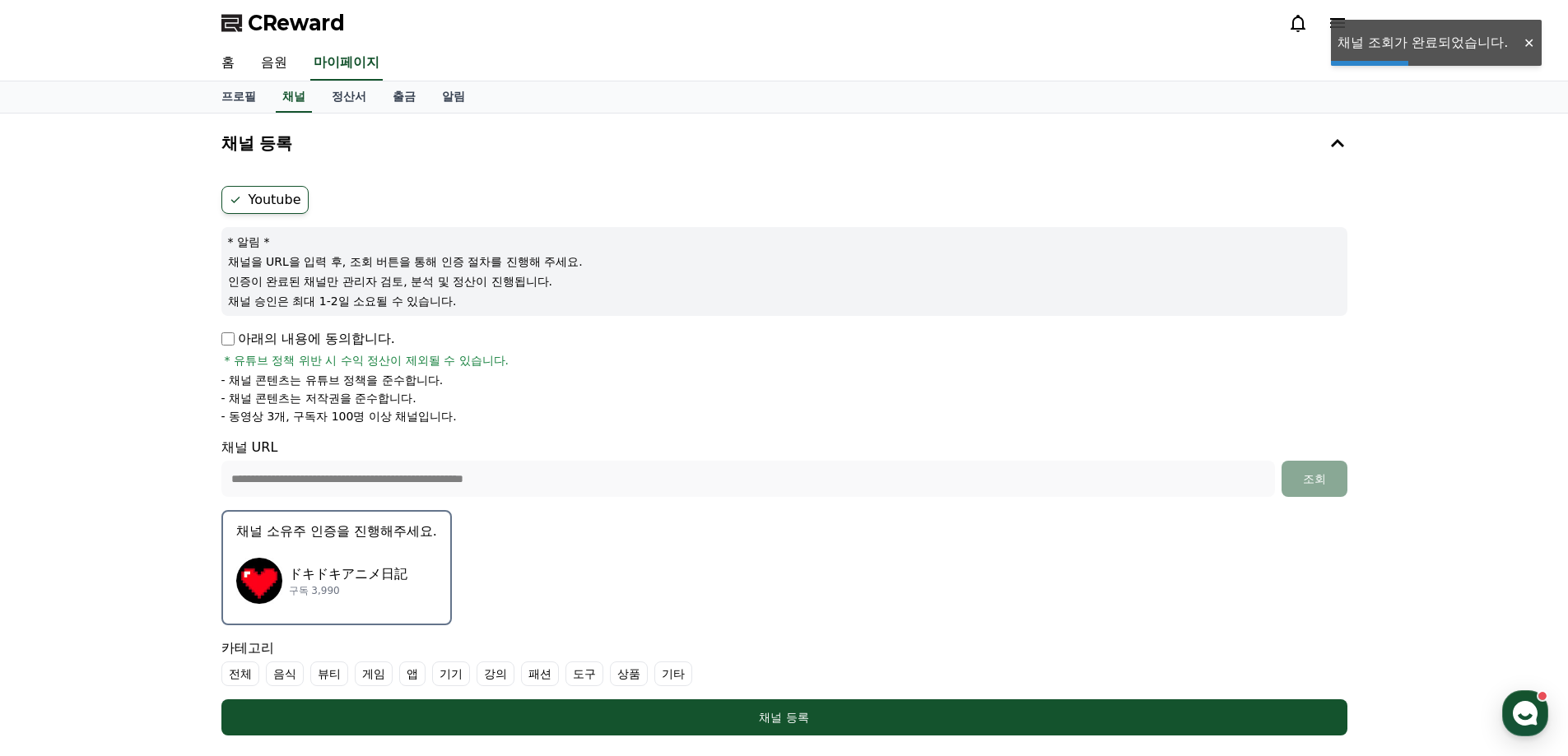
click at [368, 565] on p "ドキドキアニメ日記" at bounding box center [348, 574] width 119 height 20
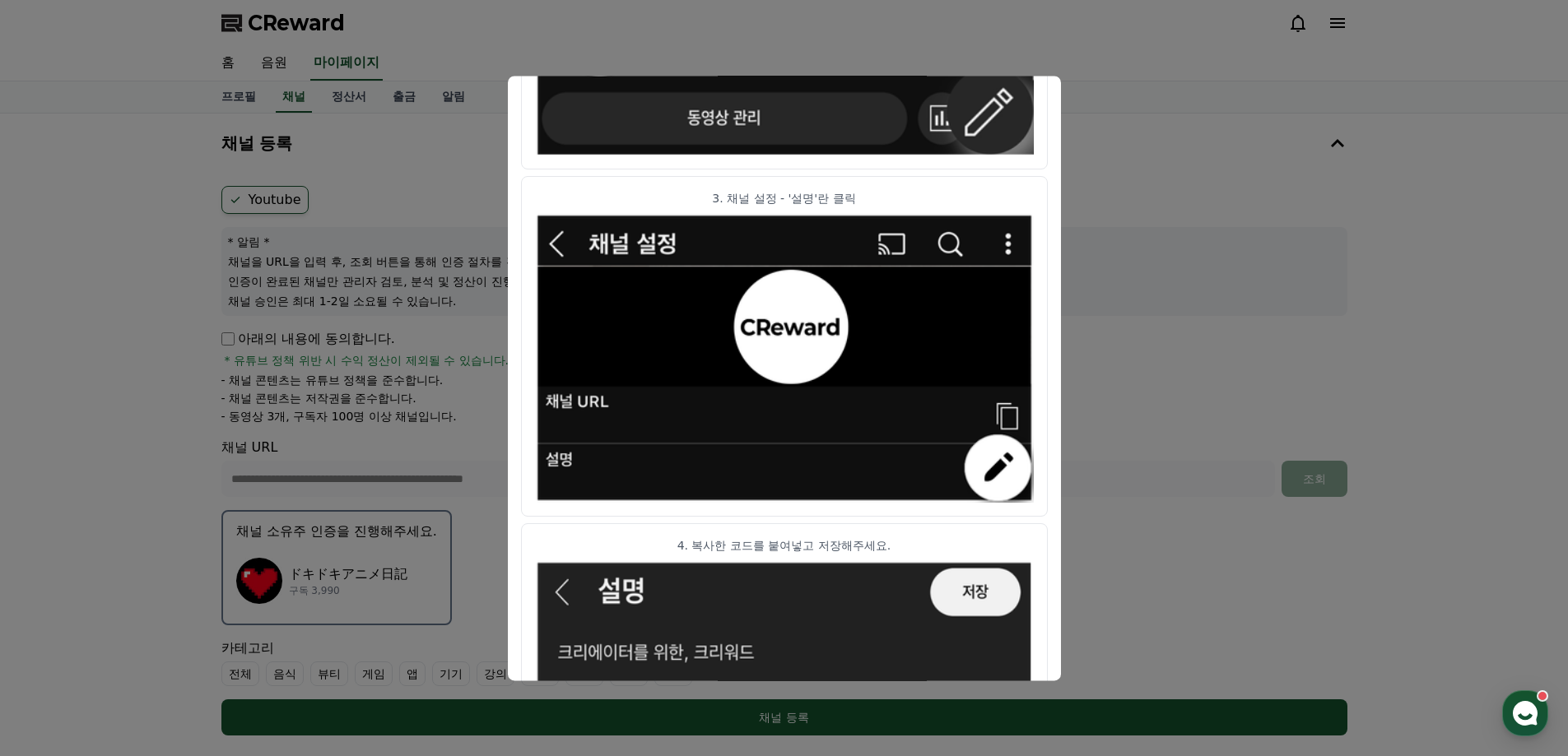
scroll to position [815, 0]
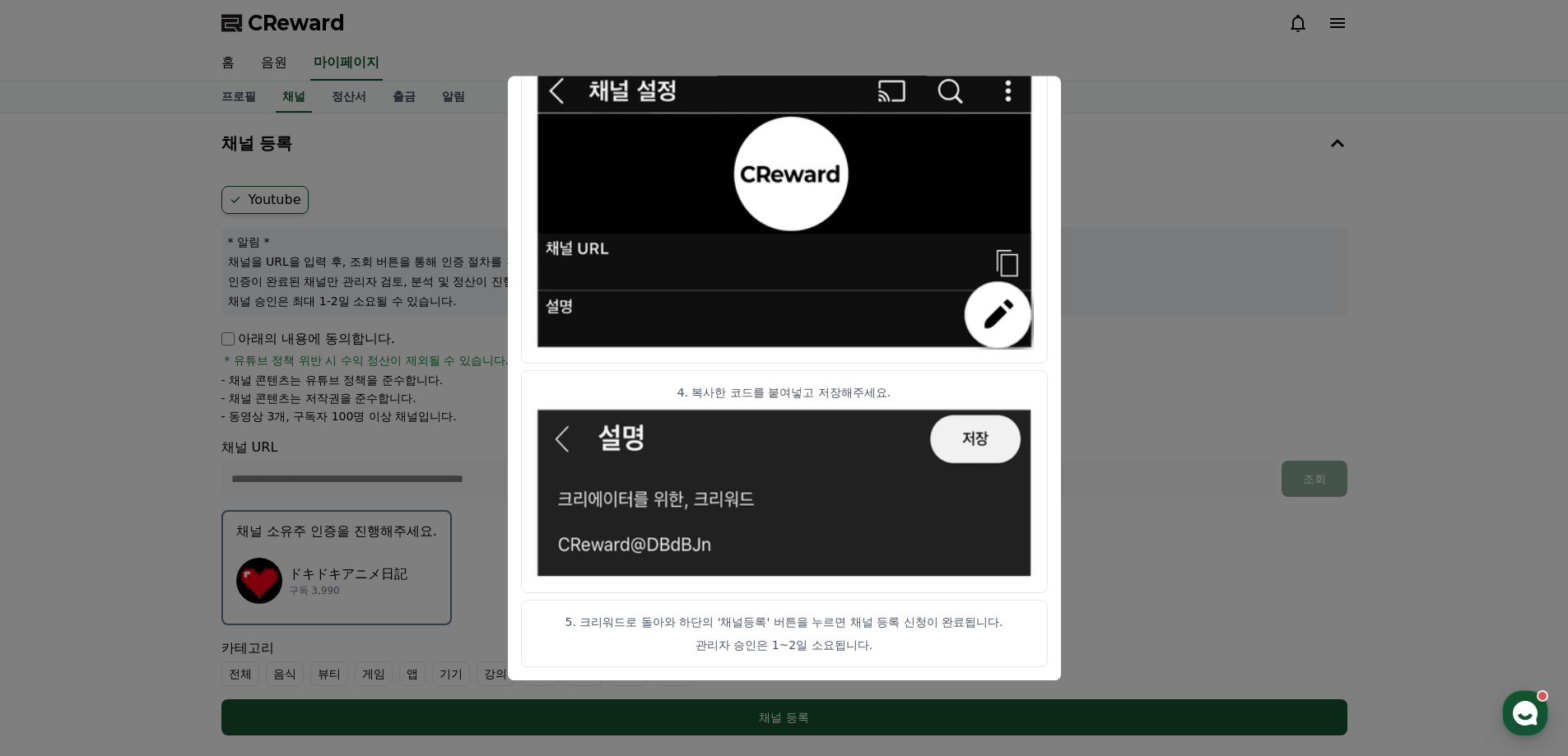
click at [1126, 142] on button "close modal" at bounding box center [784, 378] width 1568 height 756
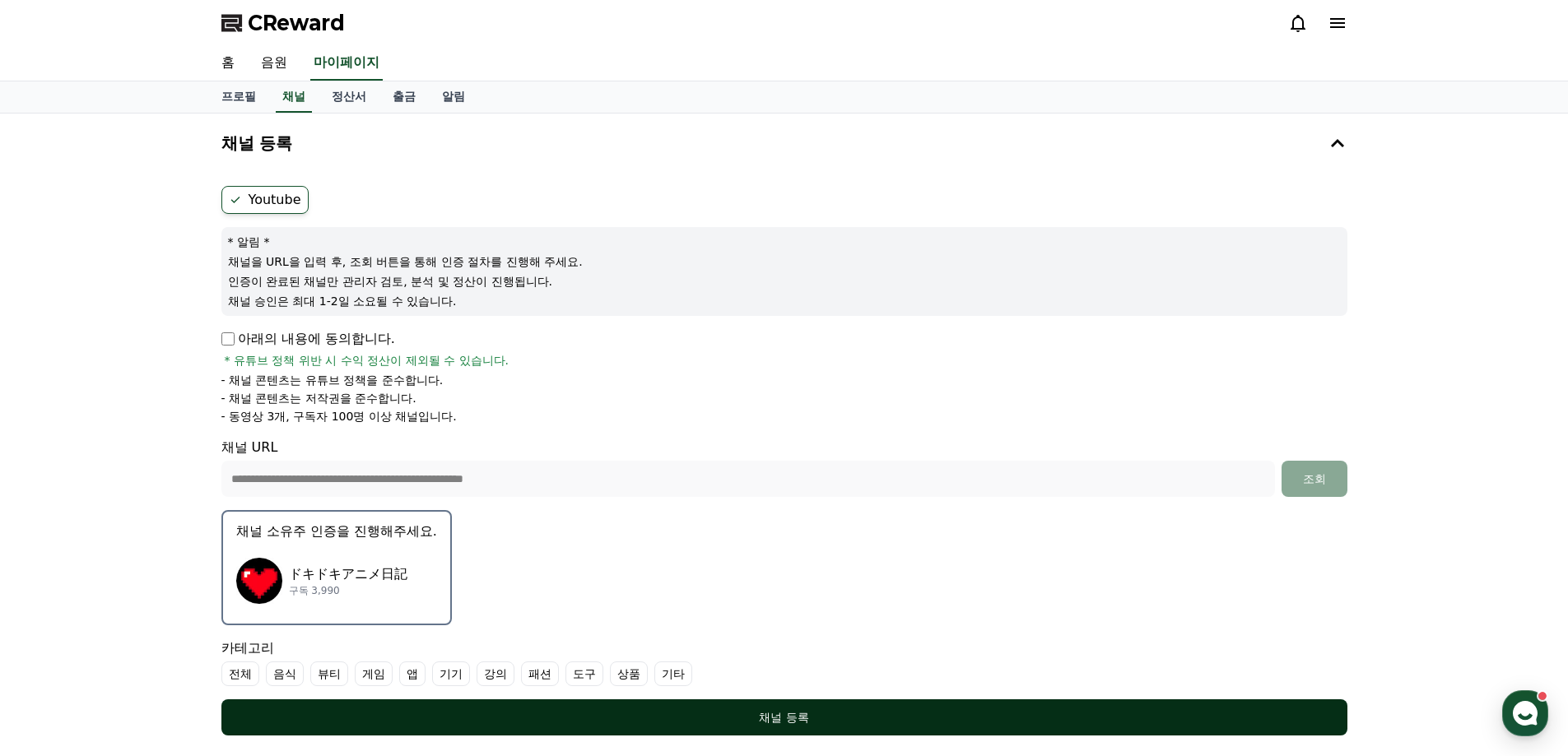
click at [753, 722] on div "채널 등록" at bounding box center [784, 717] width 1060 height 16
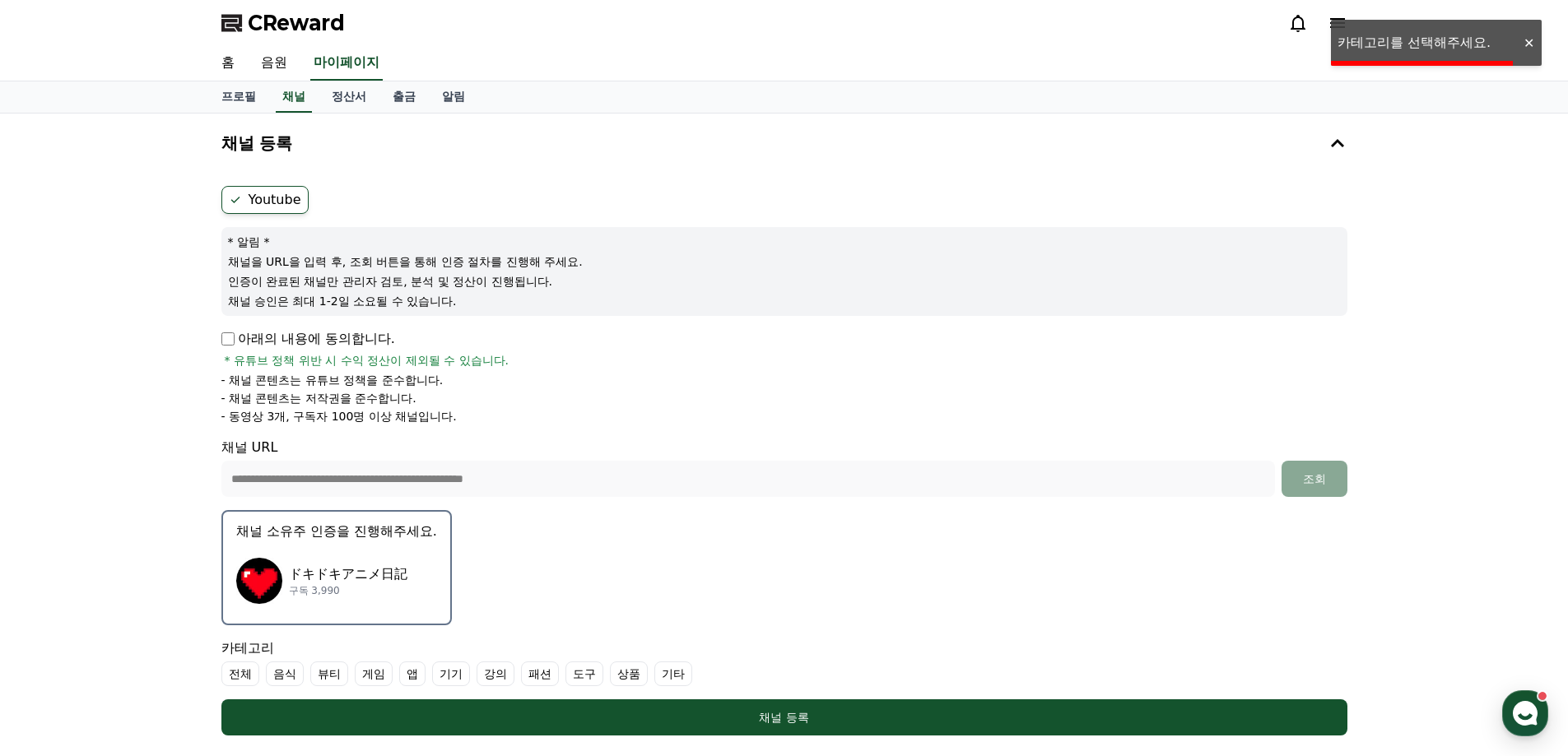
scroll to position [247, 0]
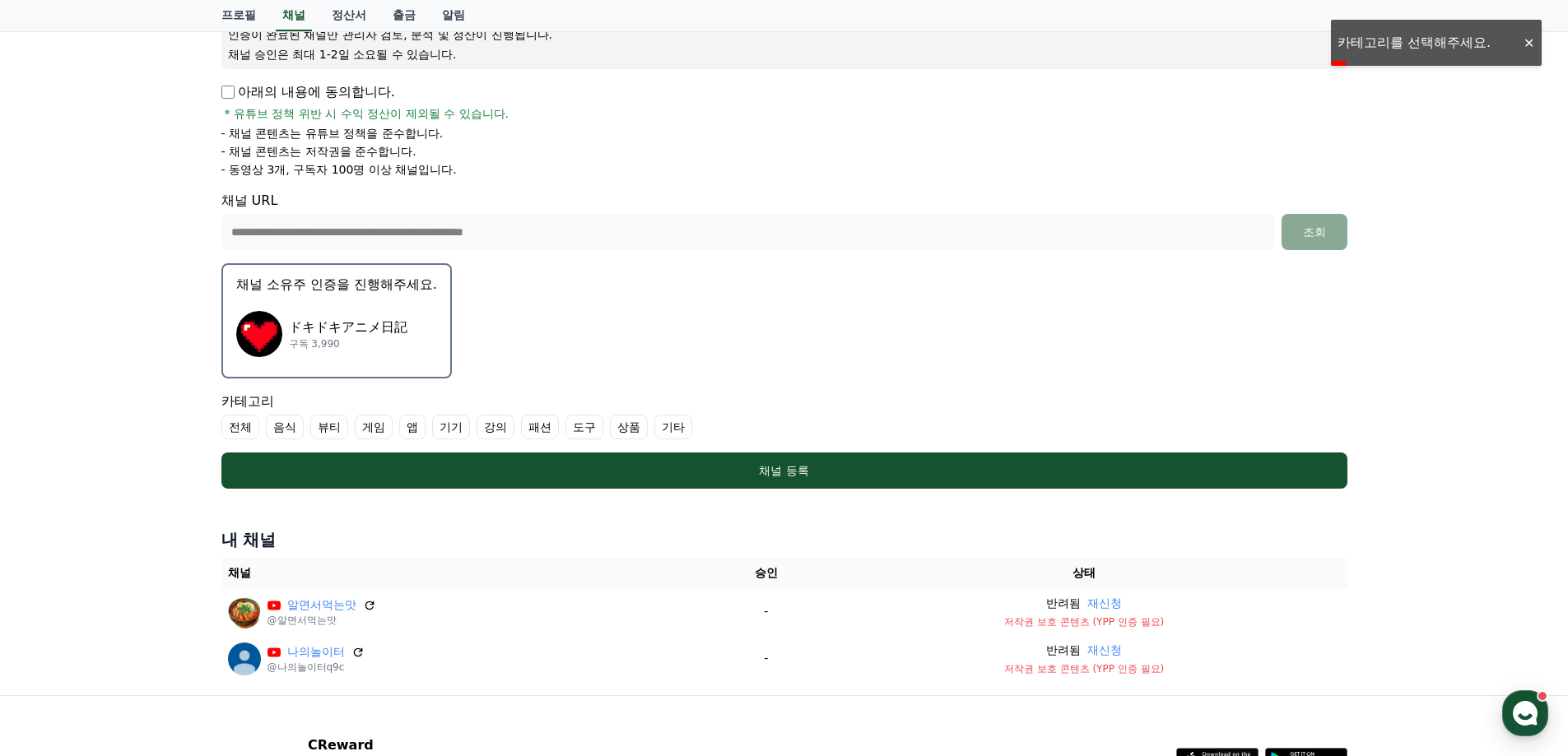
click at [237, 428] on label "전체" at bounding box center [240, 426] width 38 height 24
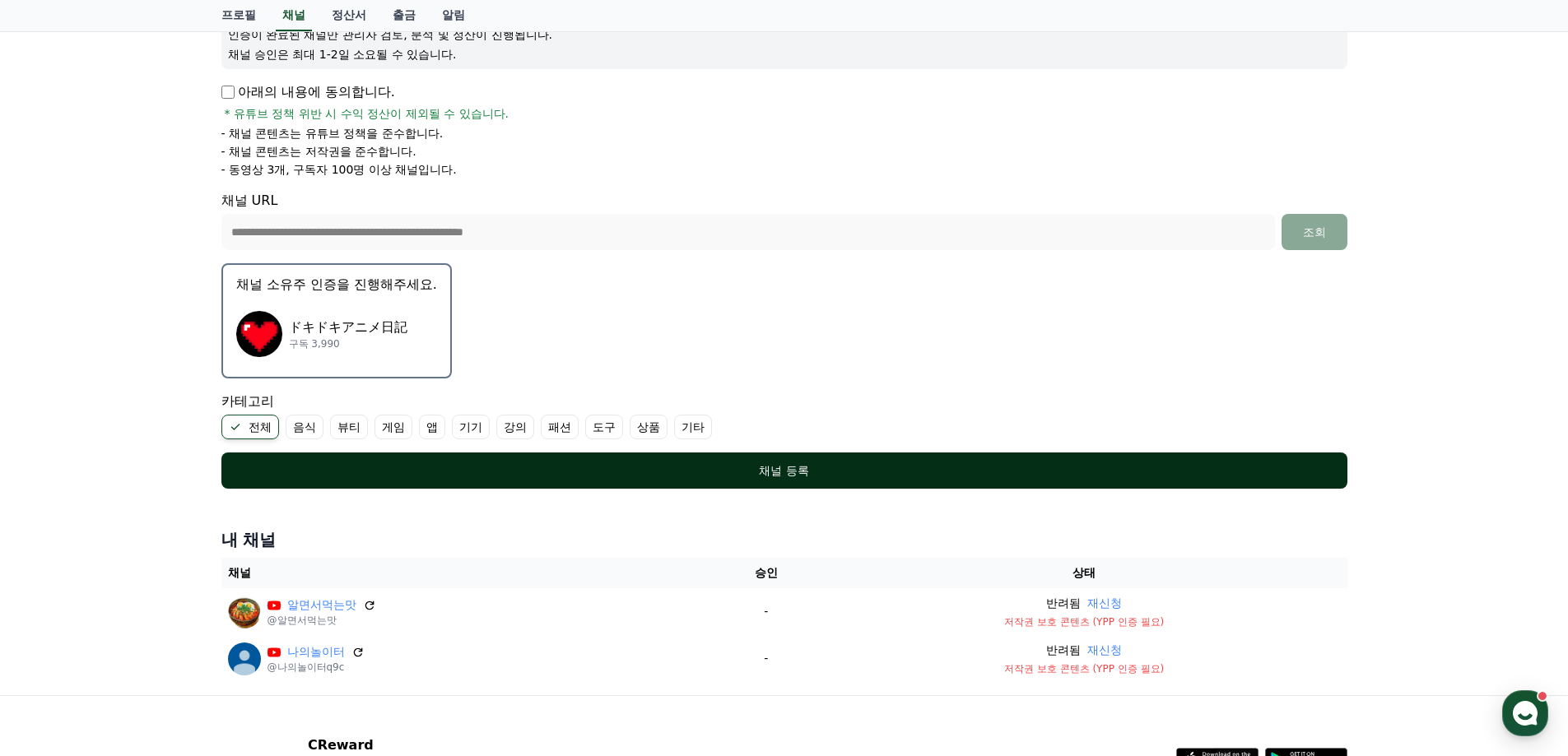
click at [650, 475] on div "채널 등록" at bounding box center [784, 470] width 1060 height 16
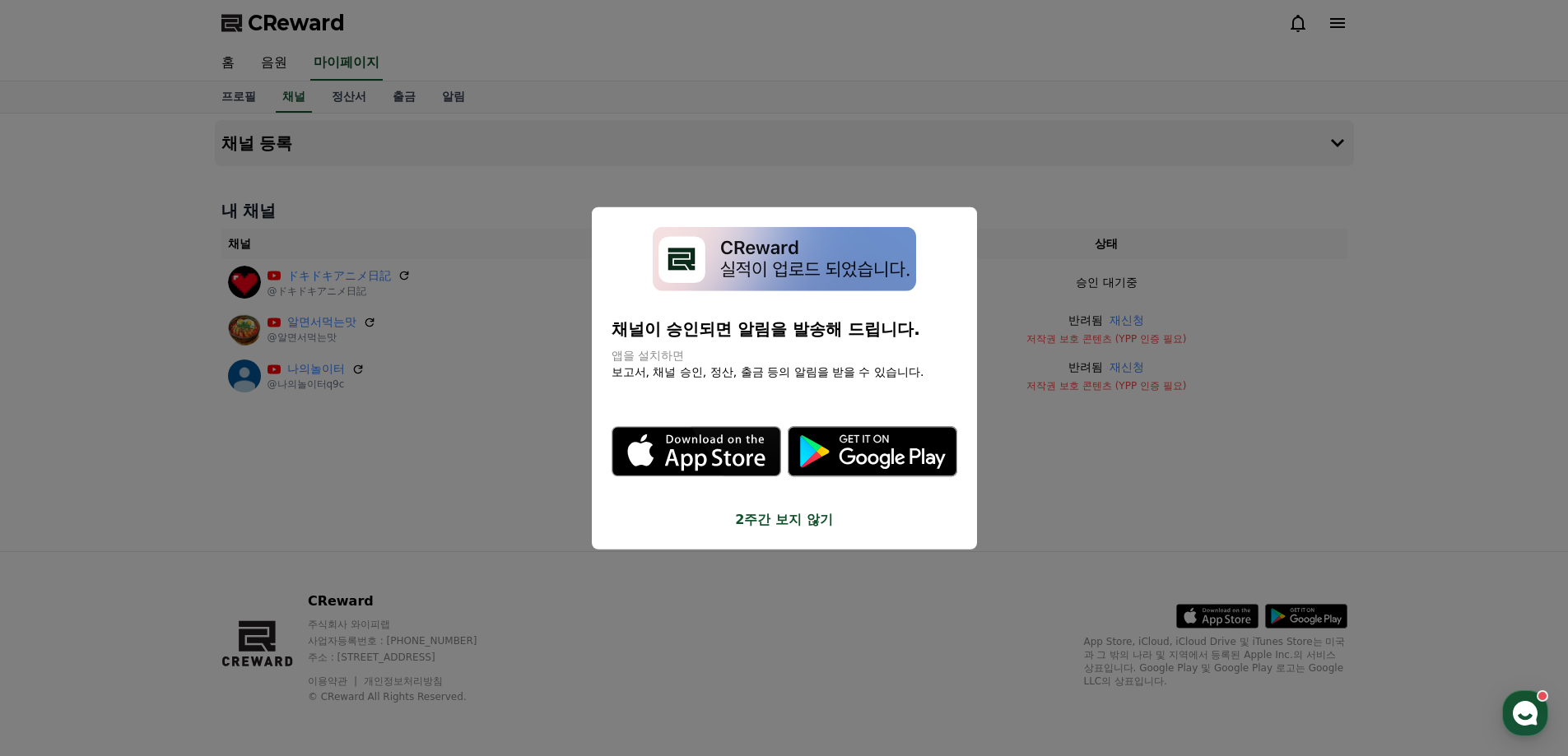
click at [782, 523] on button "2주간 보지 않기" at bounding box center [784, 520] width 345 height 20
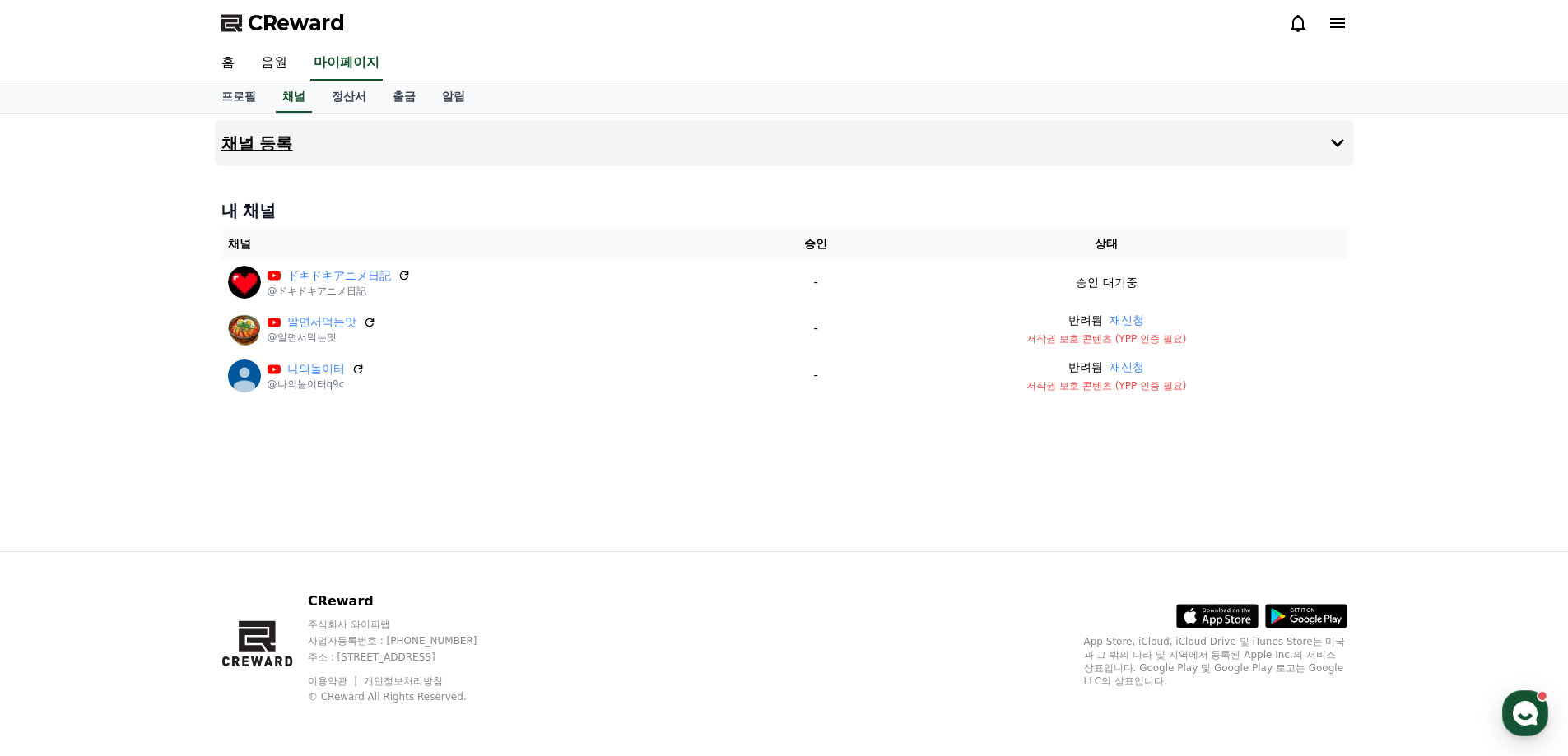
click at [310, 141] on button "채널 등록" at bounding box center [784, 143] width 1139 height 46
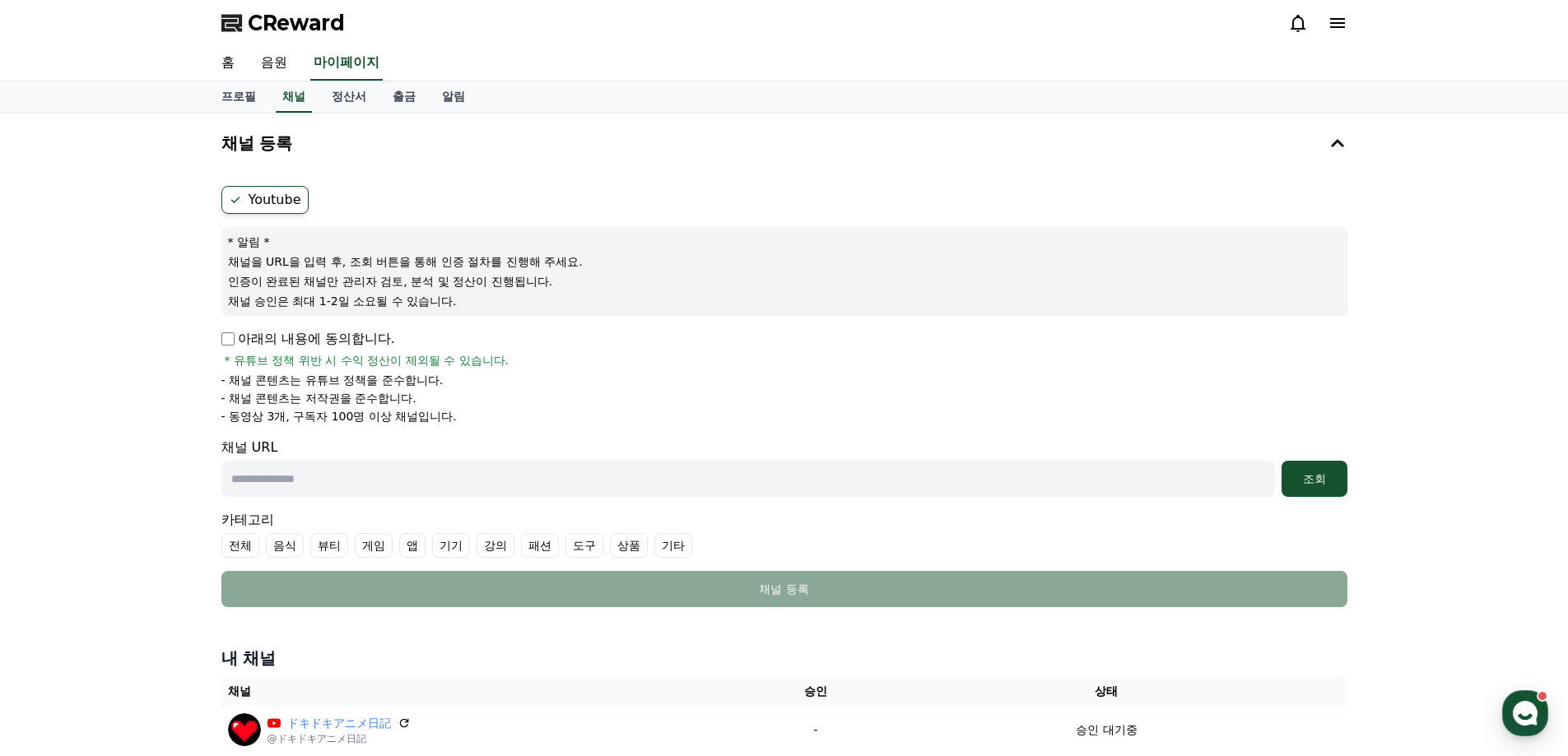
click at [273, 473] on input "text" at bounding box center [748, 479] width 1054 height 36
paste input "**********"
type input "**********"
click at [1312, 474] on div "조회" at bounding box center [1314, 479] width 53 height 16
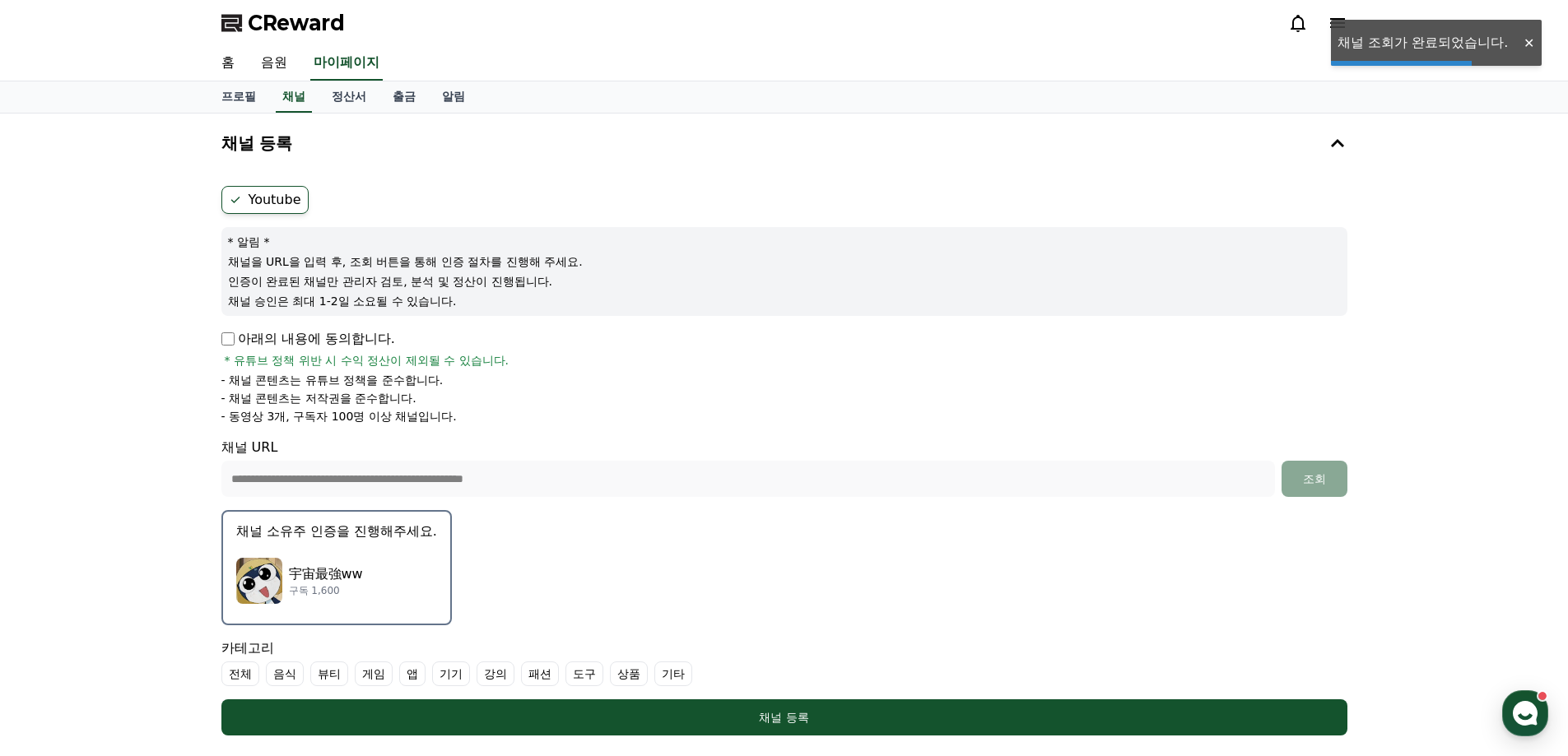
scroll to position [165, 0]
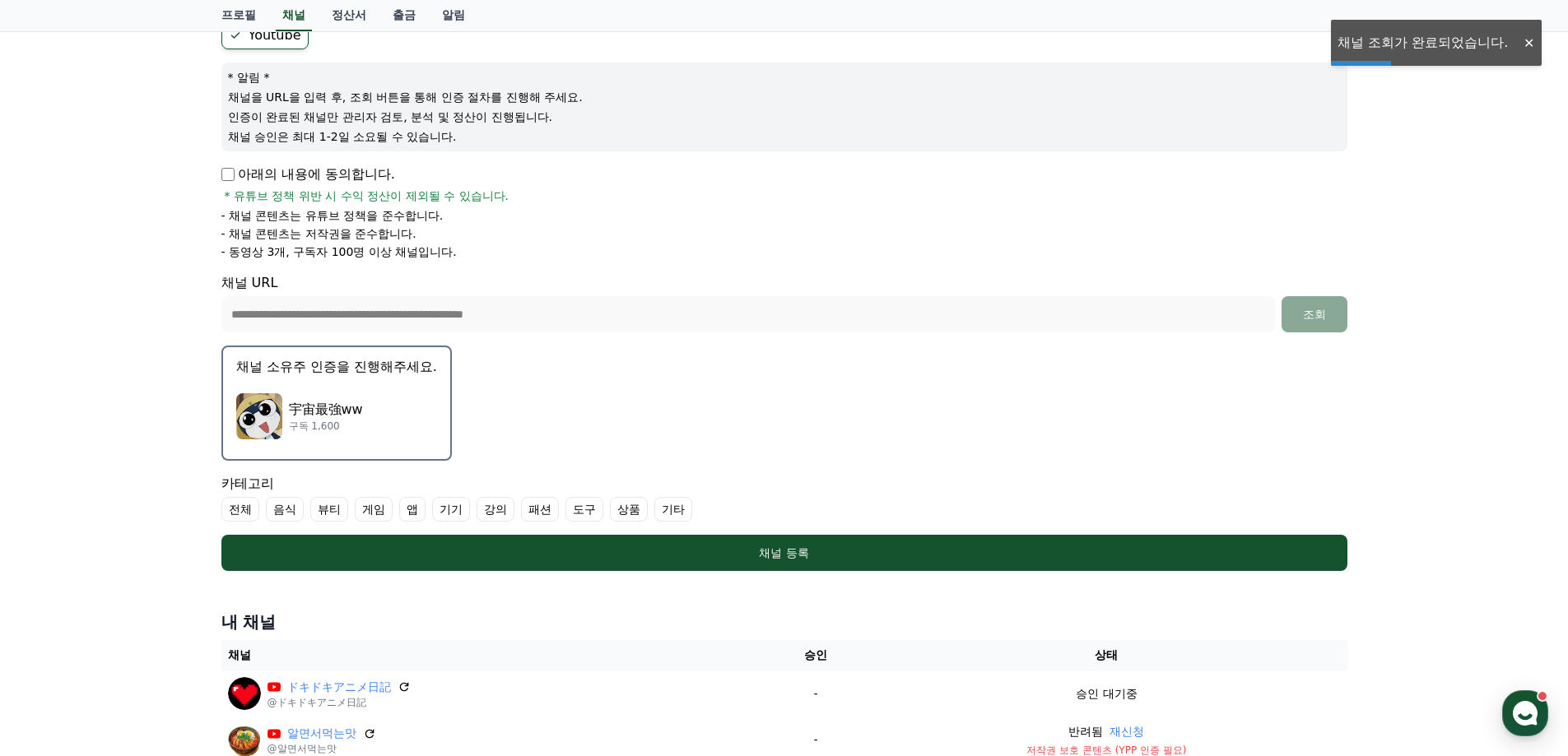
click at [404, 402] on div "宇宙最強ww 구독 1,600" at bounding box center [336, 416] width 200 height 66
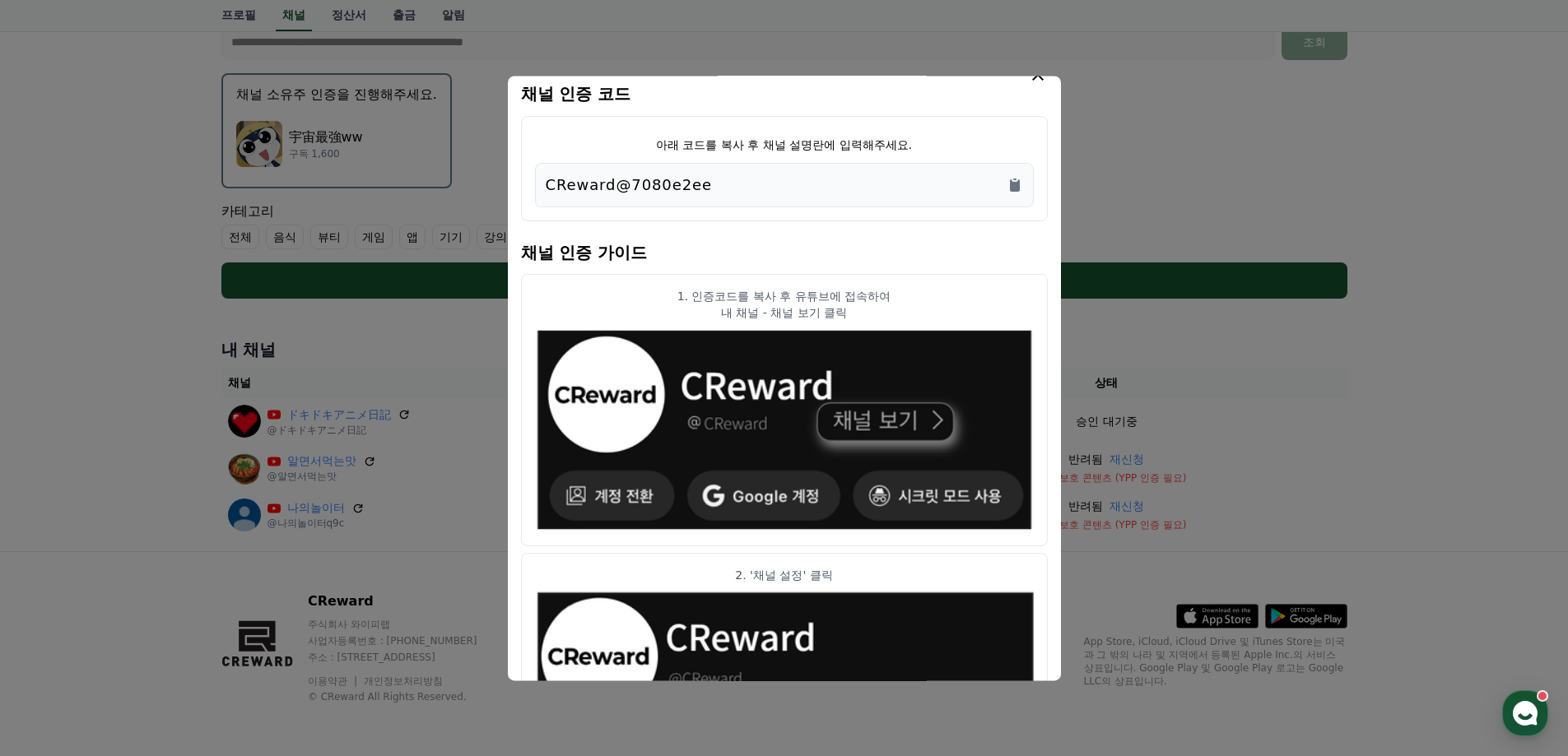
scroll to position [0, 0]
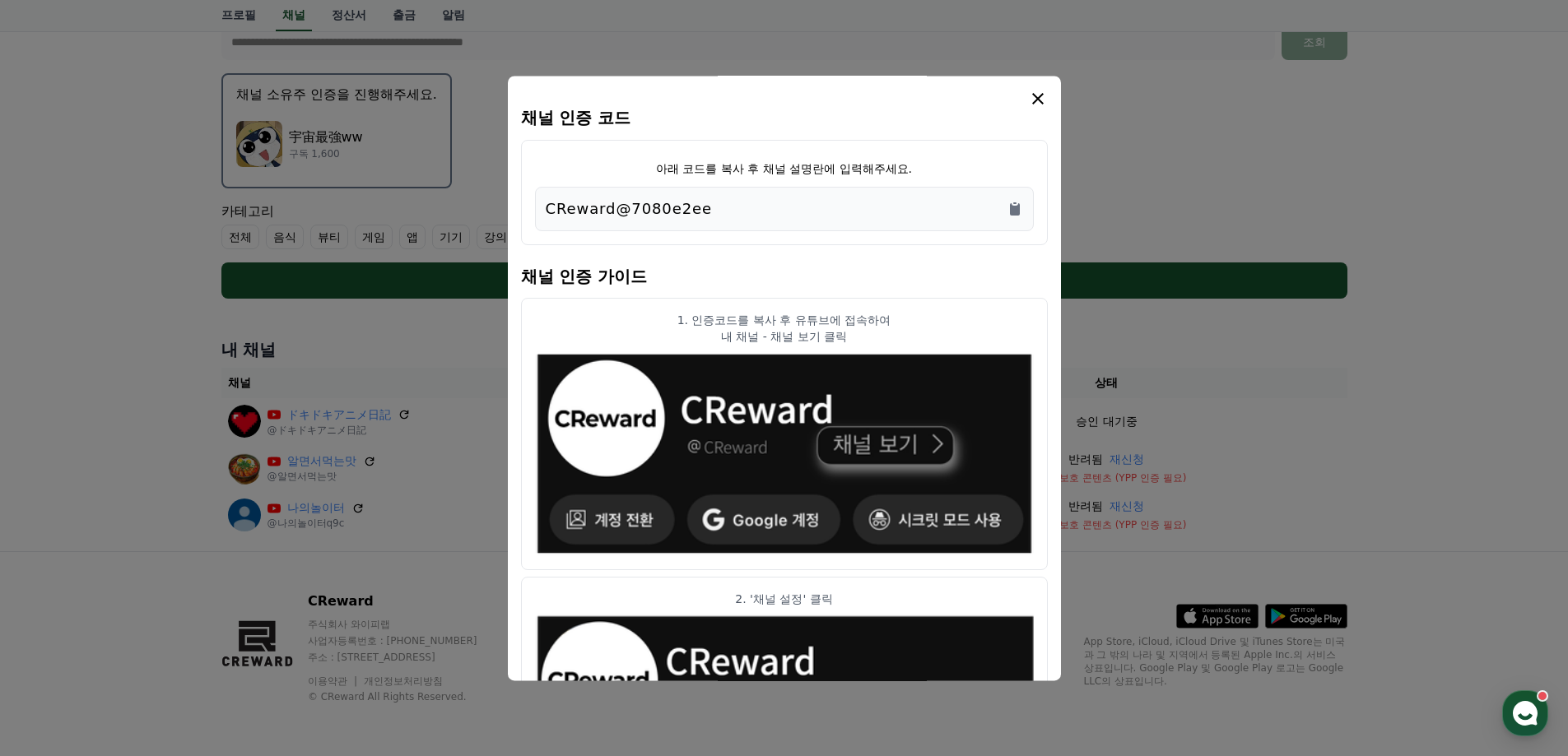
click at [1041, 102] on icon "modal" at bounding box center [1038, 98] width 12 height 12
click at [1038, 86] on div "채널 인증 코드 아래 코드를 복사 후 채널 설명란에 입력해주세요. CReward@7080e2ee 채널 인증 가이드 1. 인증코드를 복사 후 유…" at bounding box center [784, 378] width 553 height 605
click at [1041, 102] on icon "modal" at bounding box center [1038, 99] width 20 height 20
click at [1015, 217] on icon "Copy to clipboard" at bounding box center [1014, 209] width 16 height 16
click at [1037, 91] on icon "modal" at bounding box center [1038, 99] width 20 height 20
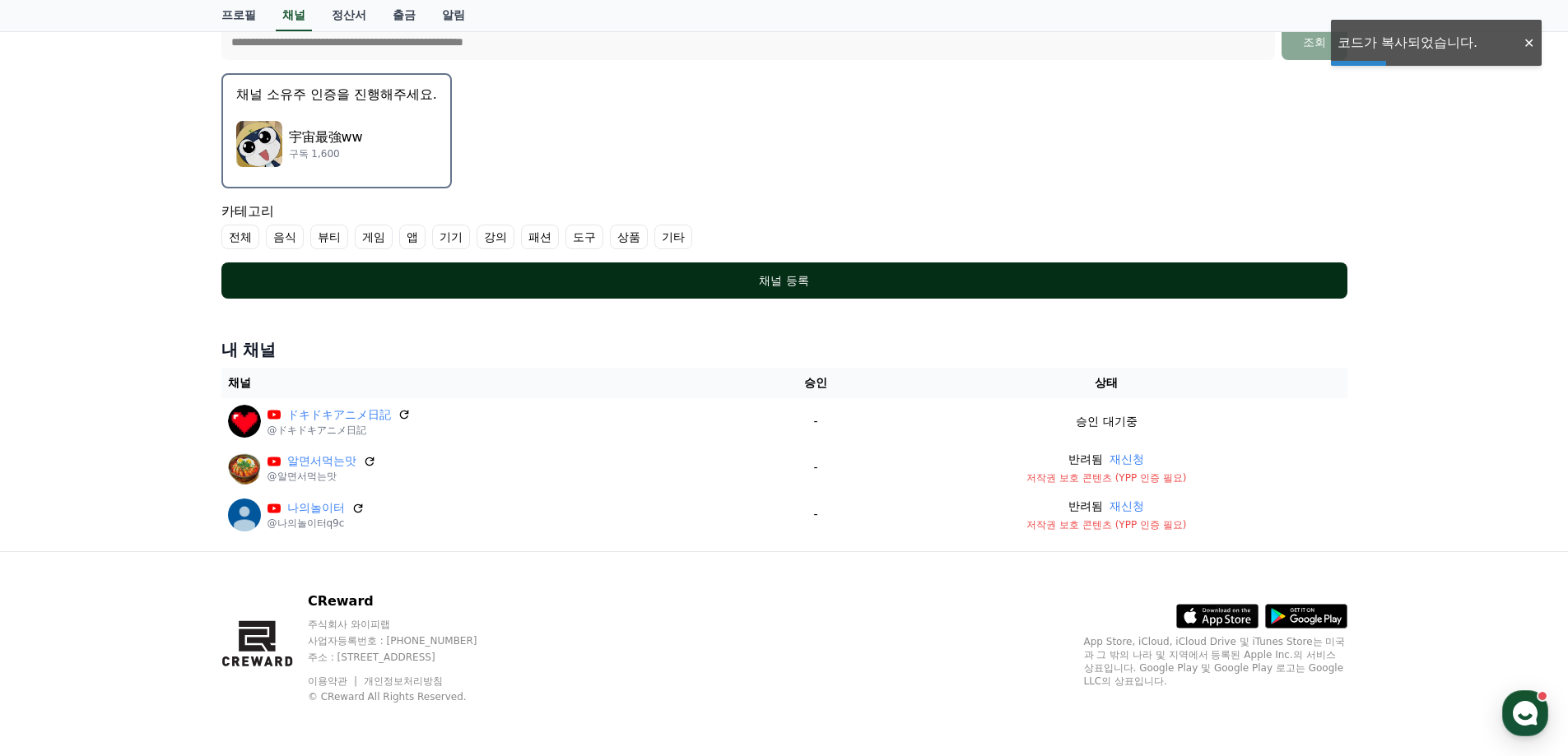
click at [551, 268] on button "채널 등록" at bounding box center [784, 280] width 1126 height 36
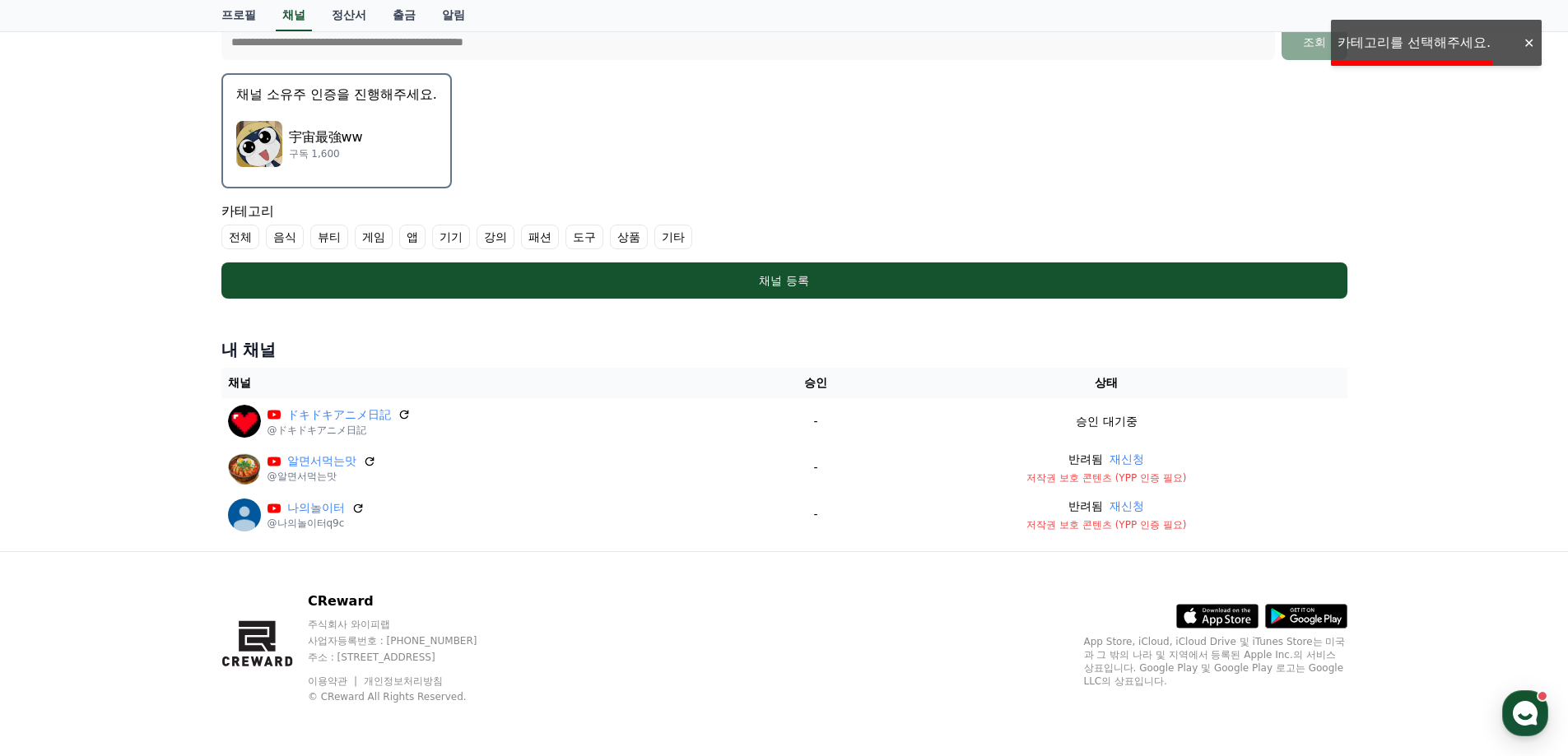
click at [238, 238] on label "전체" at bounding box center [240, 236] width 38 height 24
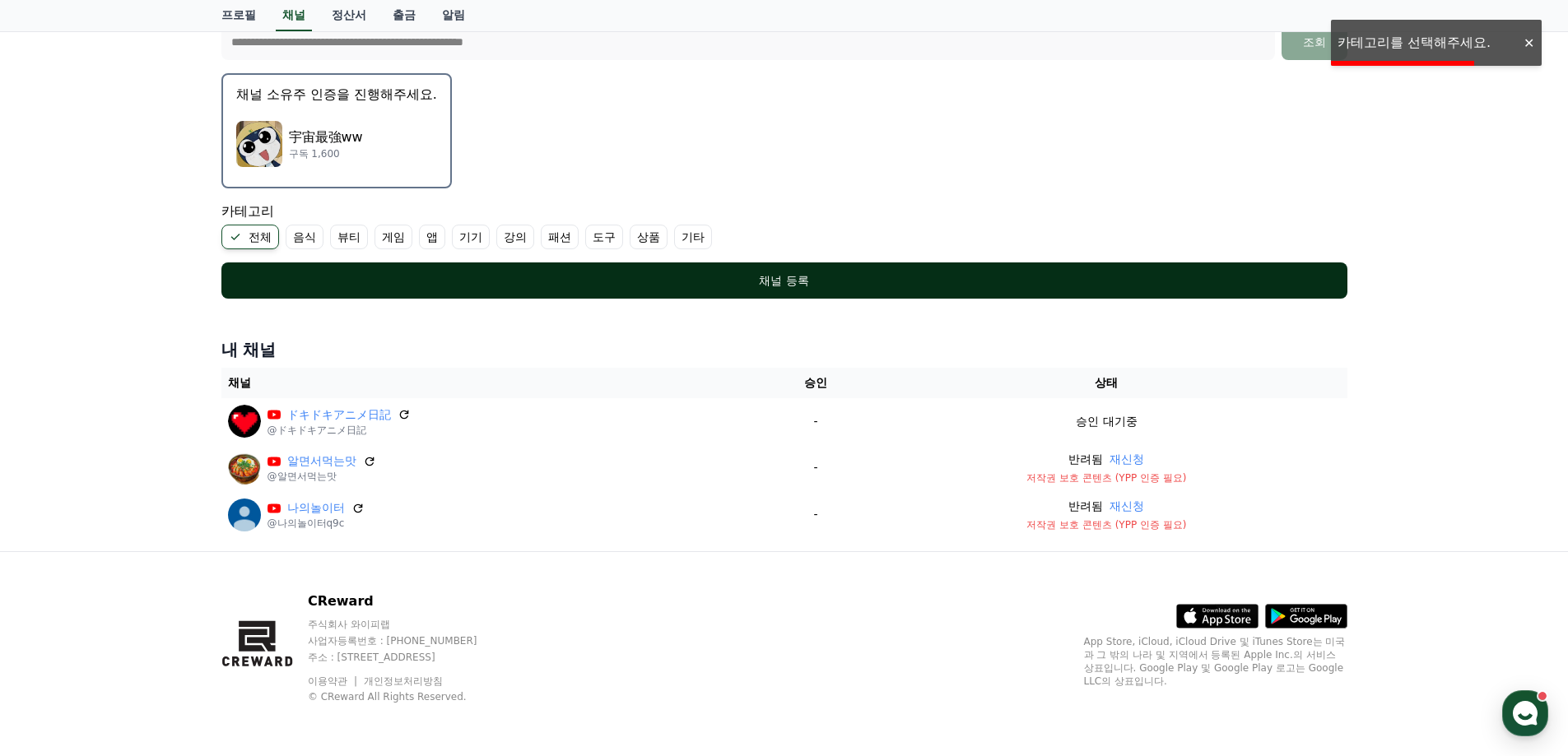
click at [404, 274] on div "채널 등록" at bounding box center [784, 280] width 1060 height 16
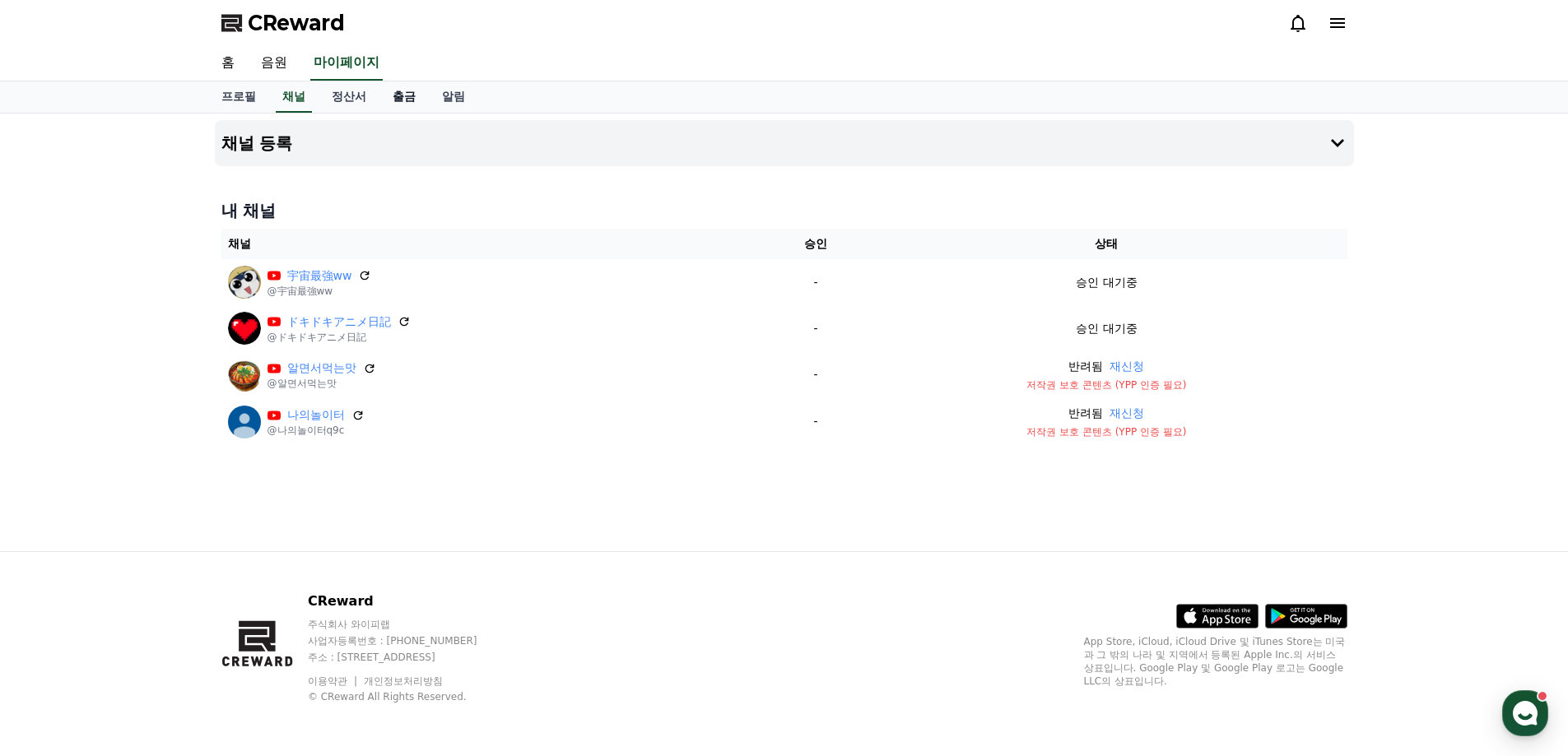
click at [411, 97] on link "출금" at bounding box center [404, 97] width 49 height 31
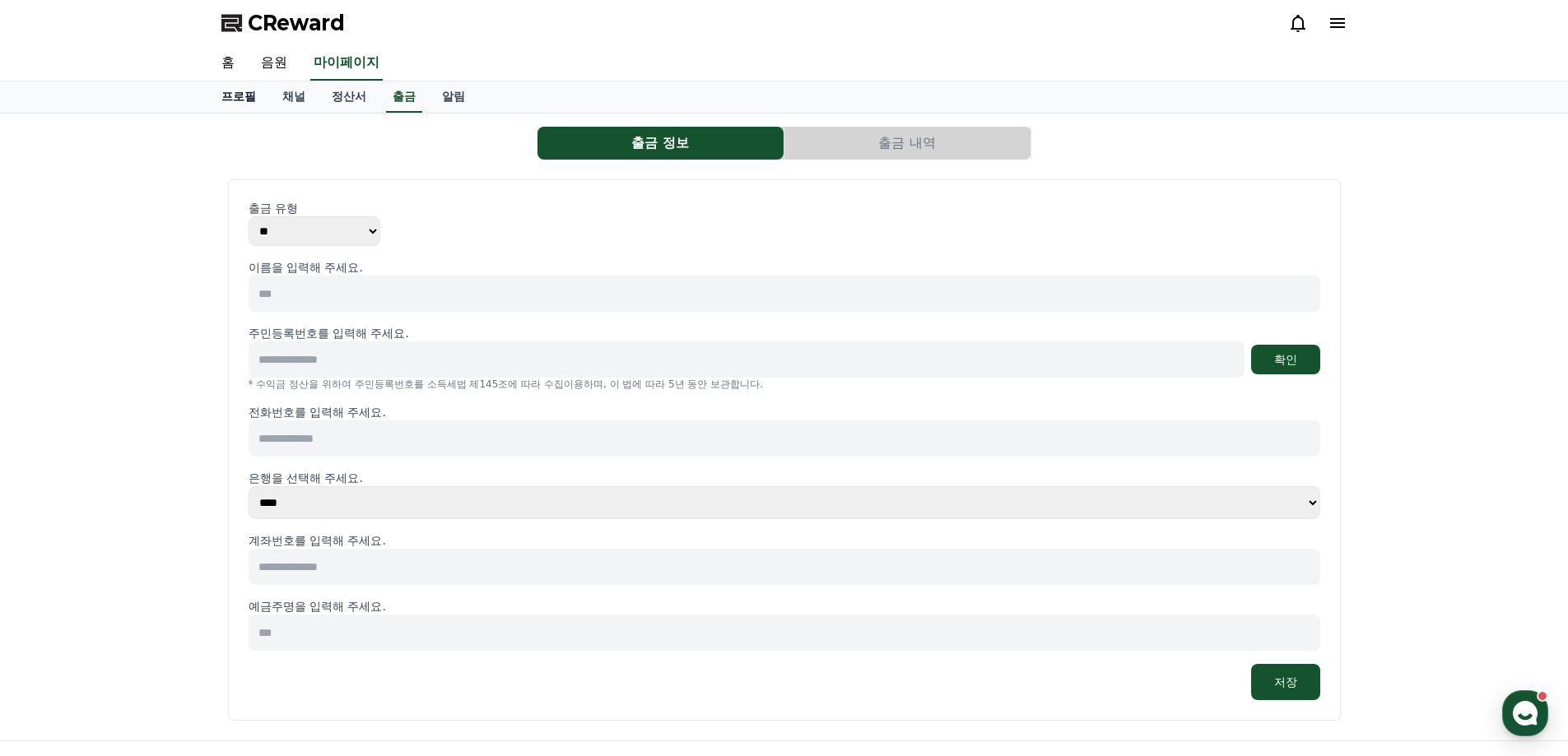
click at [219, 103] on link "프로필" at bounding box center [239, 97] width 61 height 31
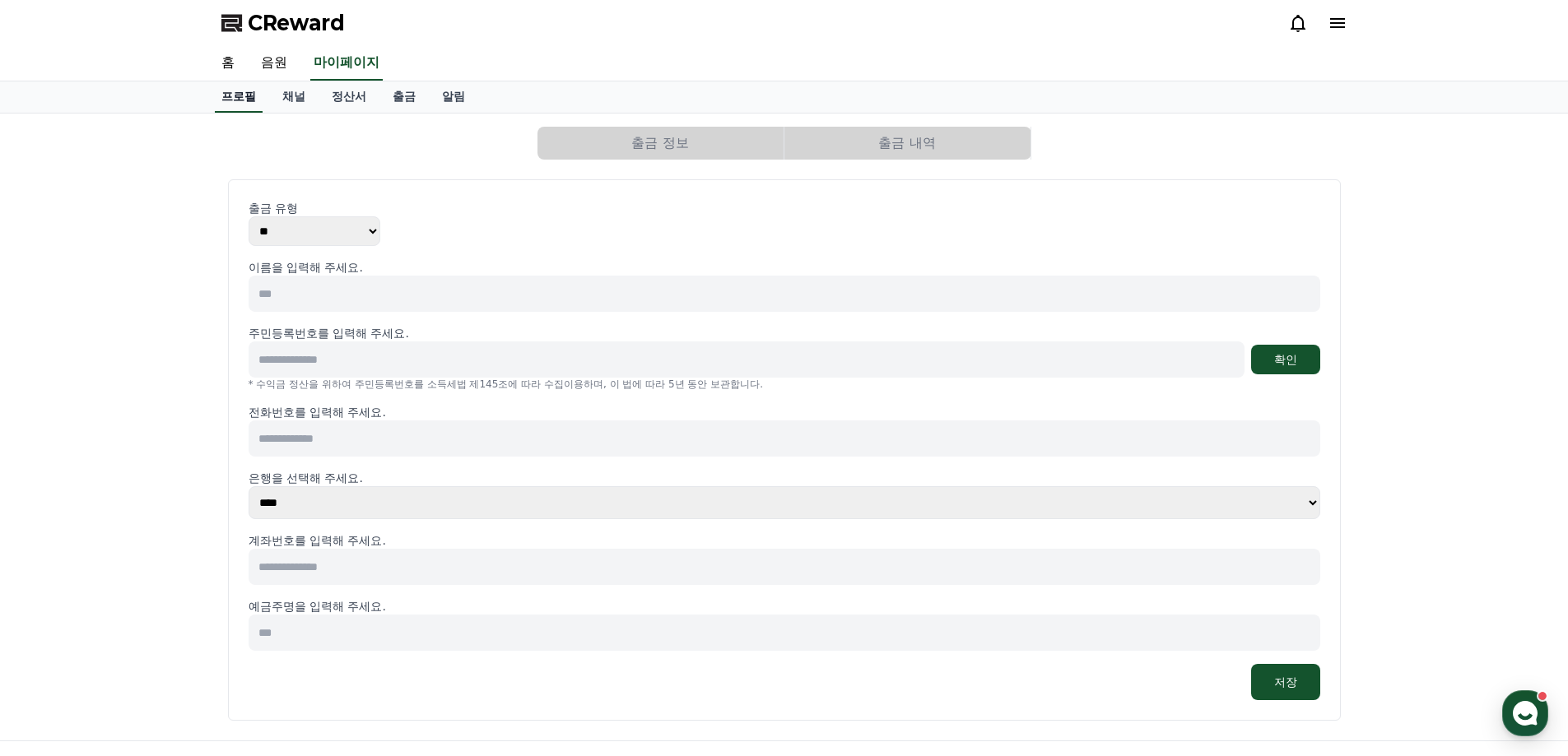
select select "**********"
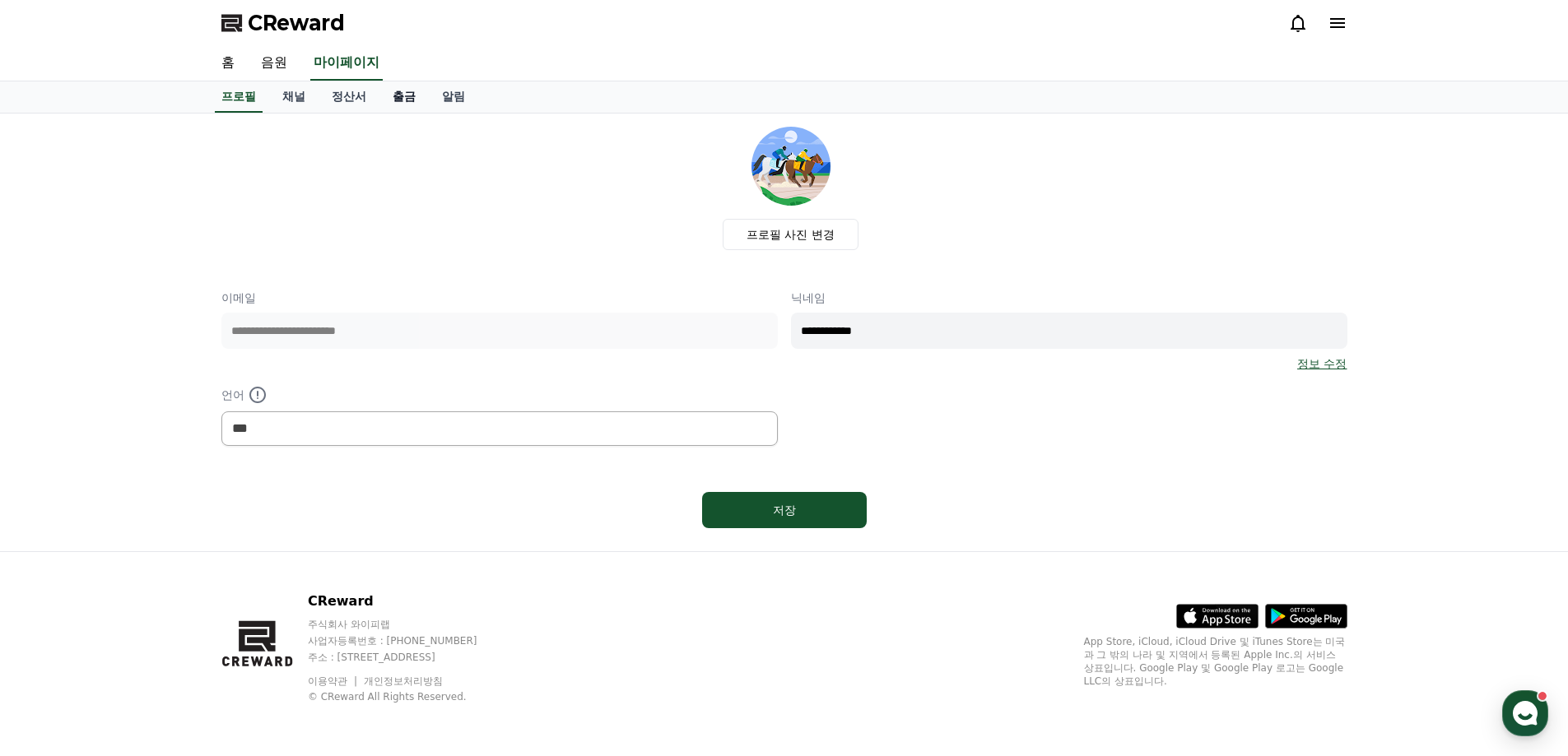
click at [413, 98] on link "출금" at bounding box center [404, 97] width 49 height 31
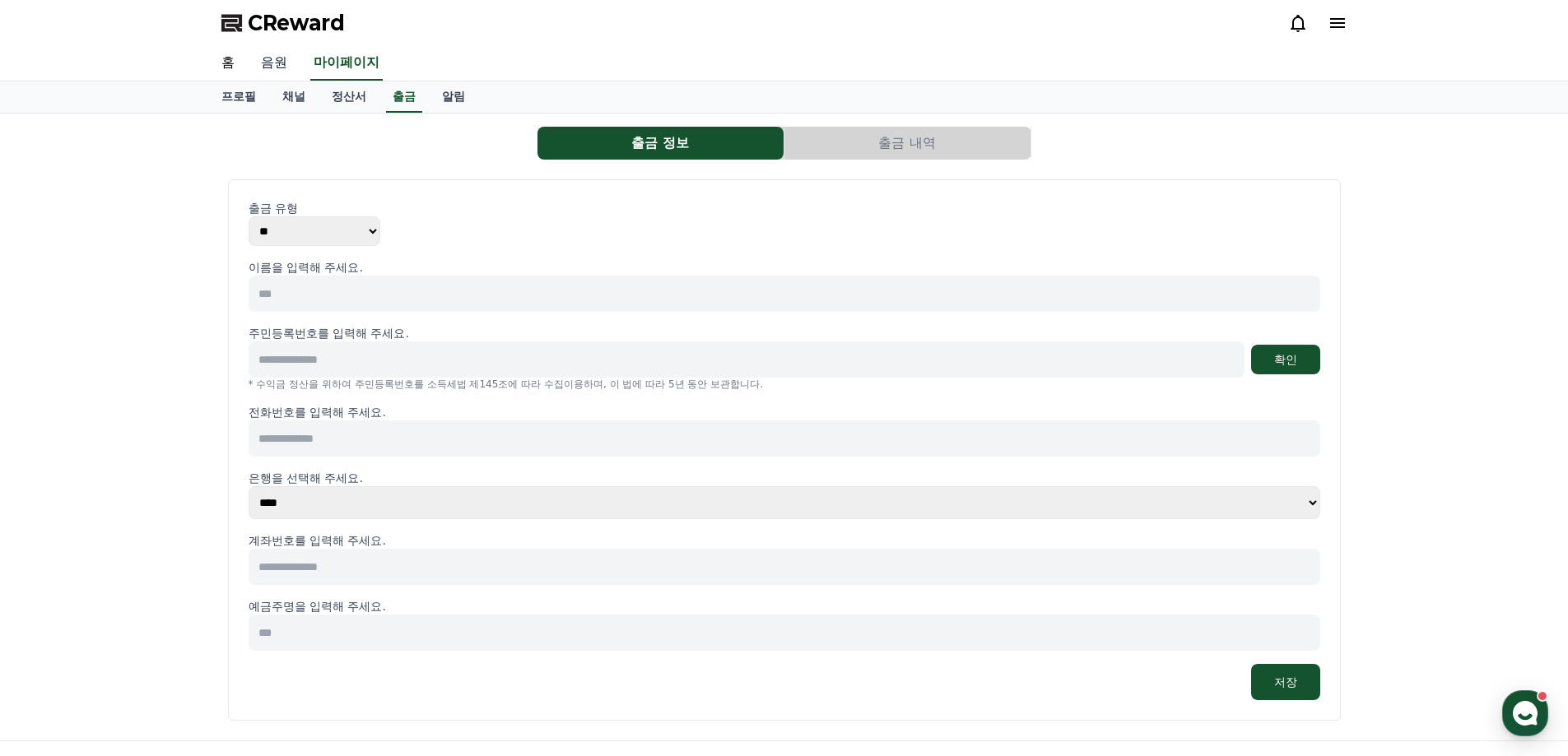
click at [291, 62] on link "음원" at bounding box center [274, 63] width 53 height 34
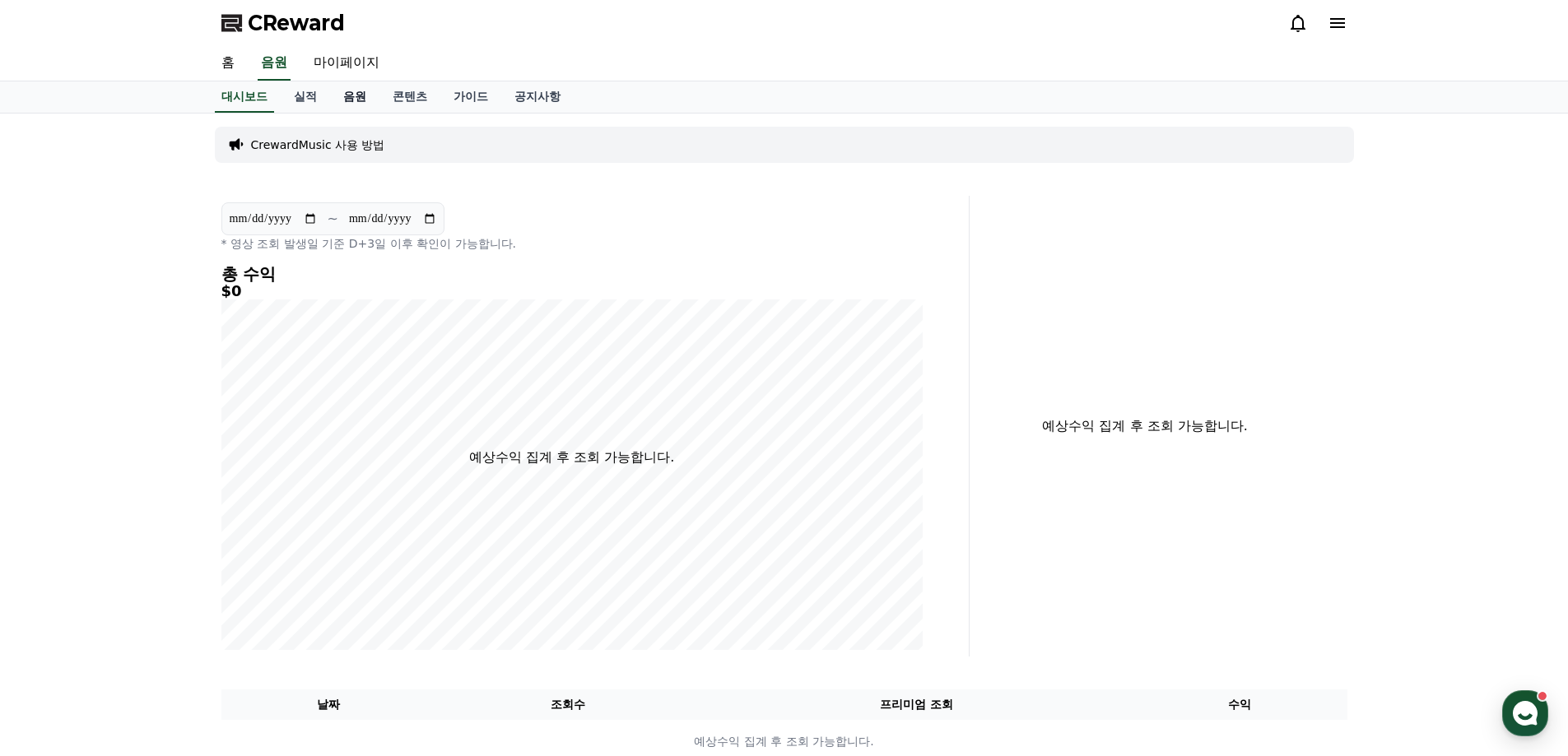
click at [346, 87] on link "음원" at bounding box center [354, 97] width 49 height 31
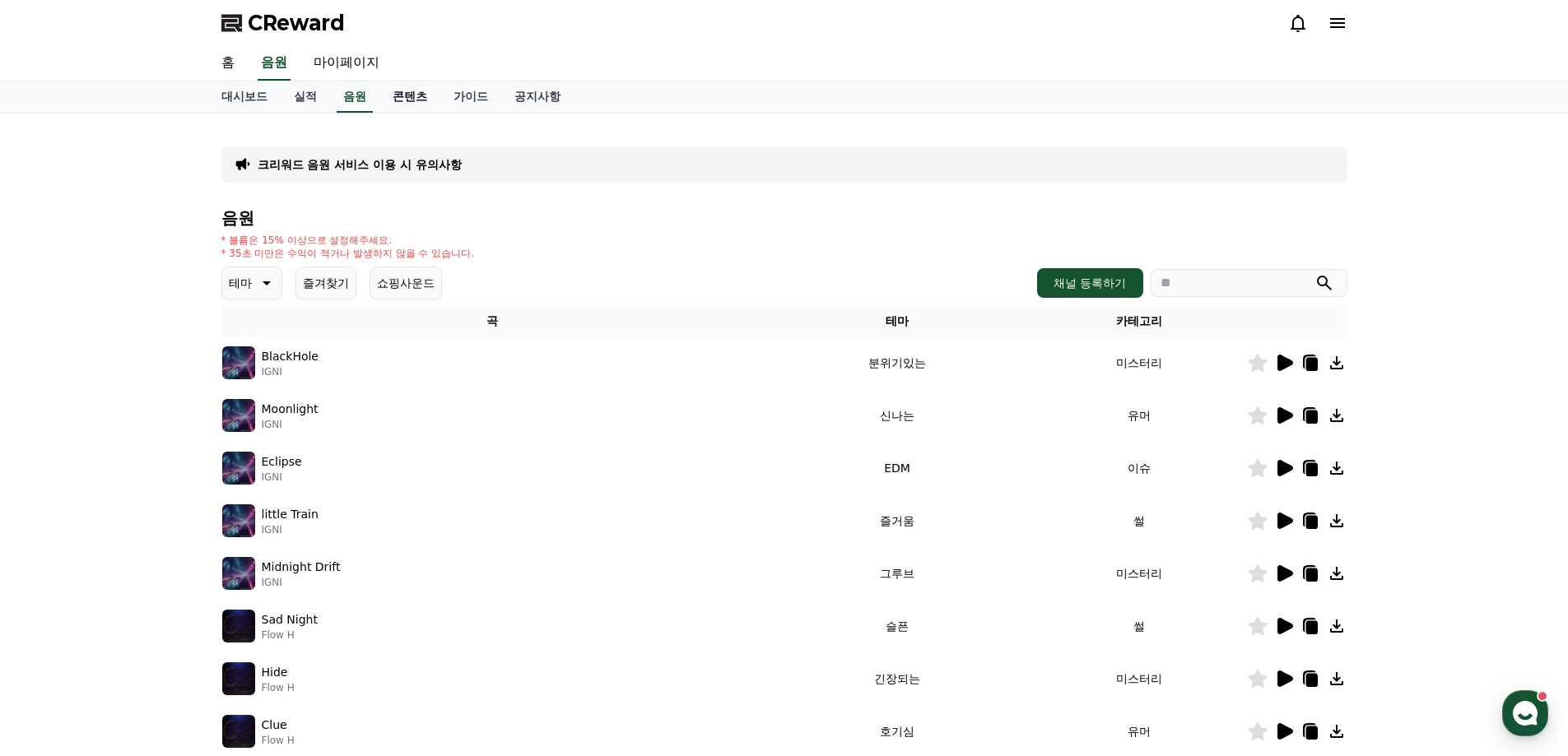
click at [414, 95] on link "콘텐츠" at bounding box center [410, 97] width 61 height 31
click at [479, 93] on link "가이드" at bounding box center [471, 97] width 61 height 31
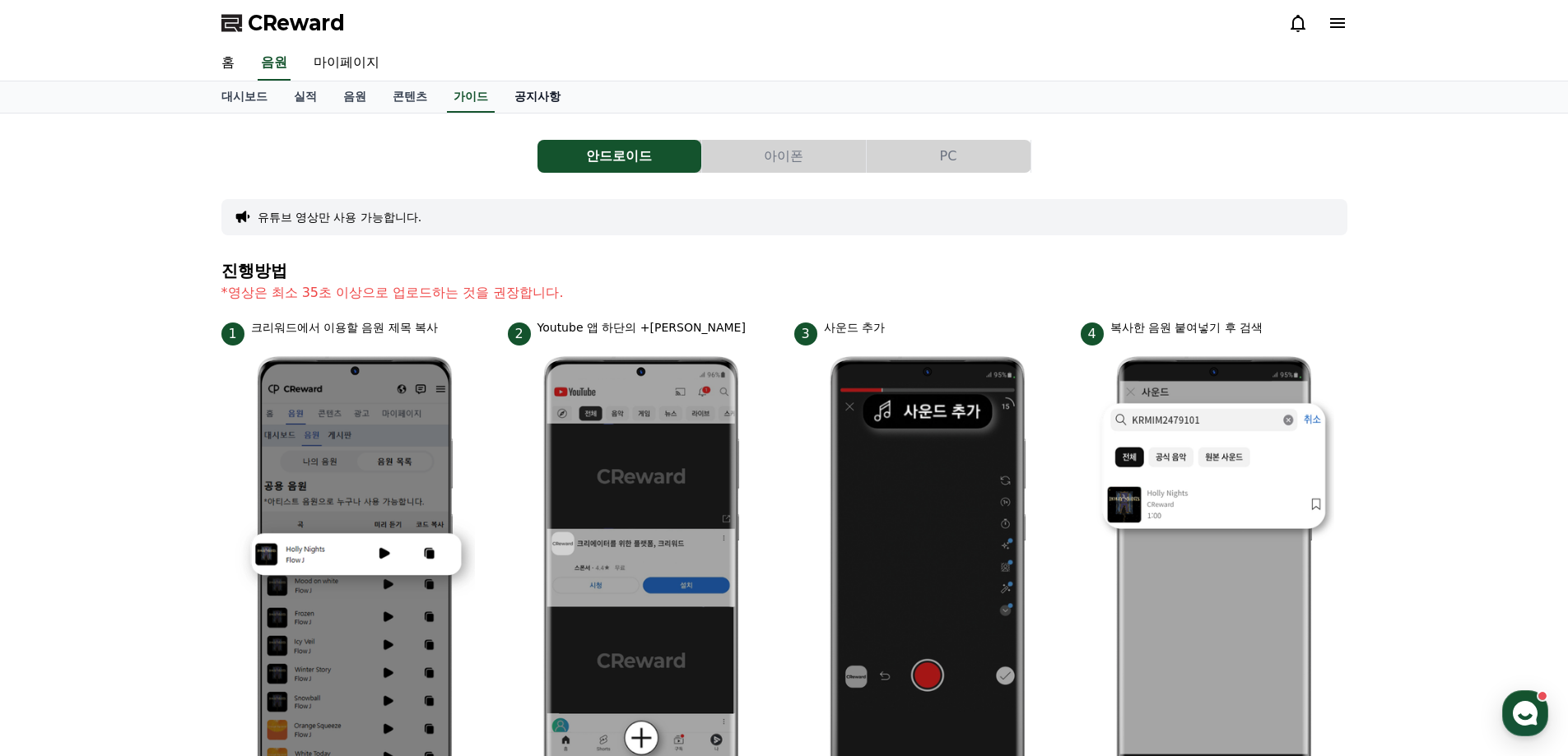
click at [559, 93] on link "공지사항" at bounding box center [537, 97] width 73 height 31
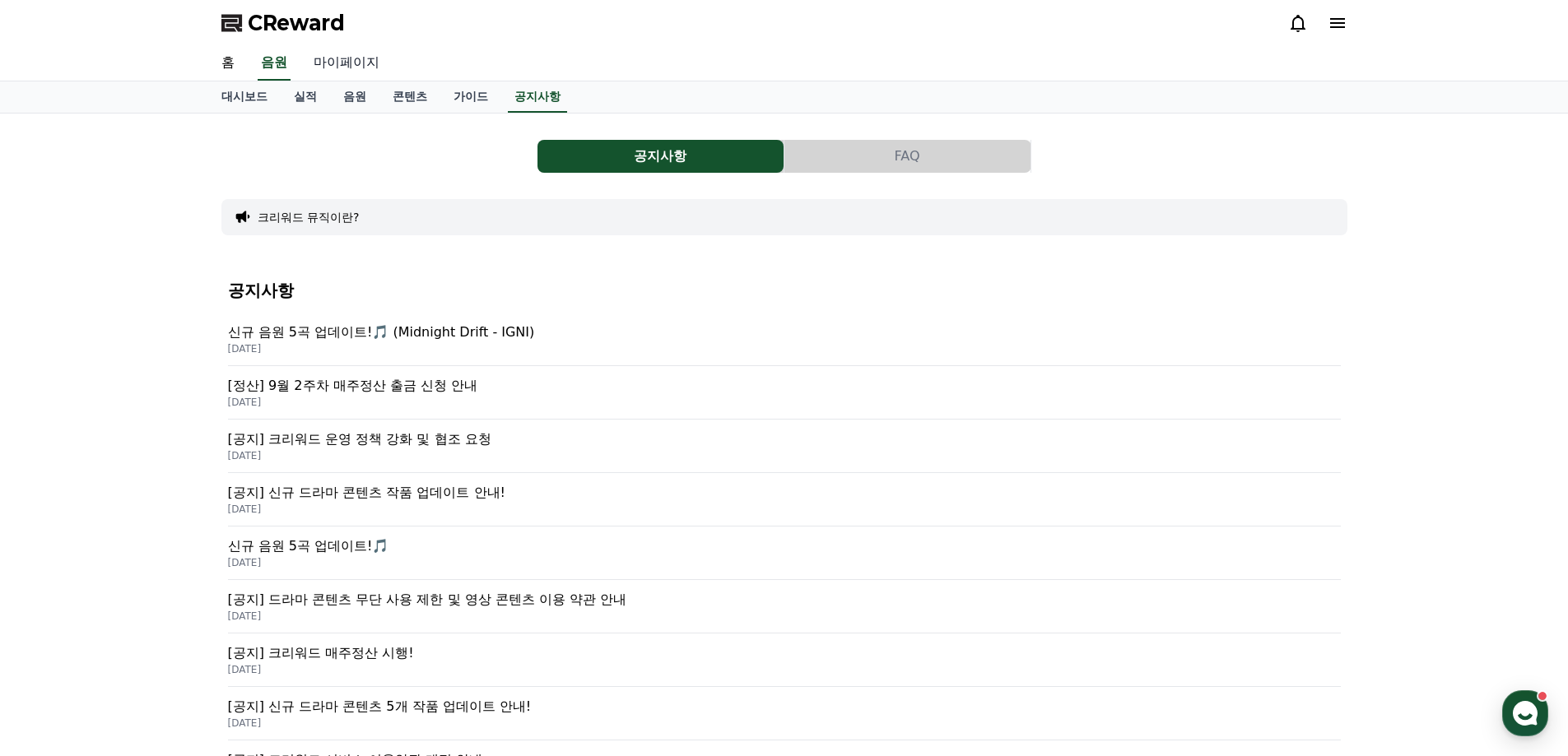
click at [362, 62] on link "마이페이지" at bounding box center [346, 63] width 93 height 34
select select "**********"
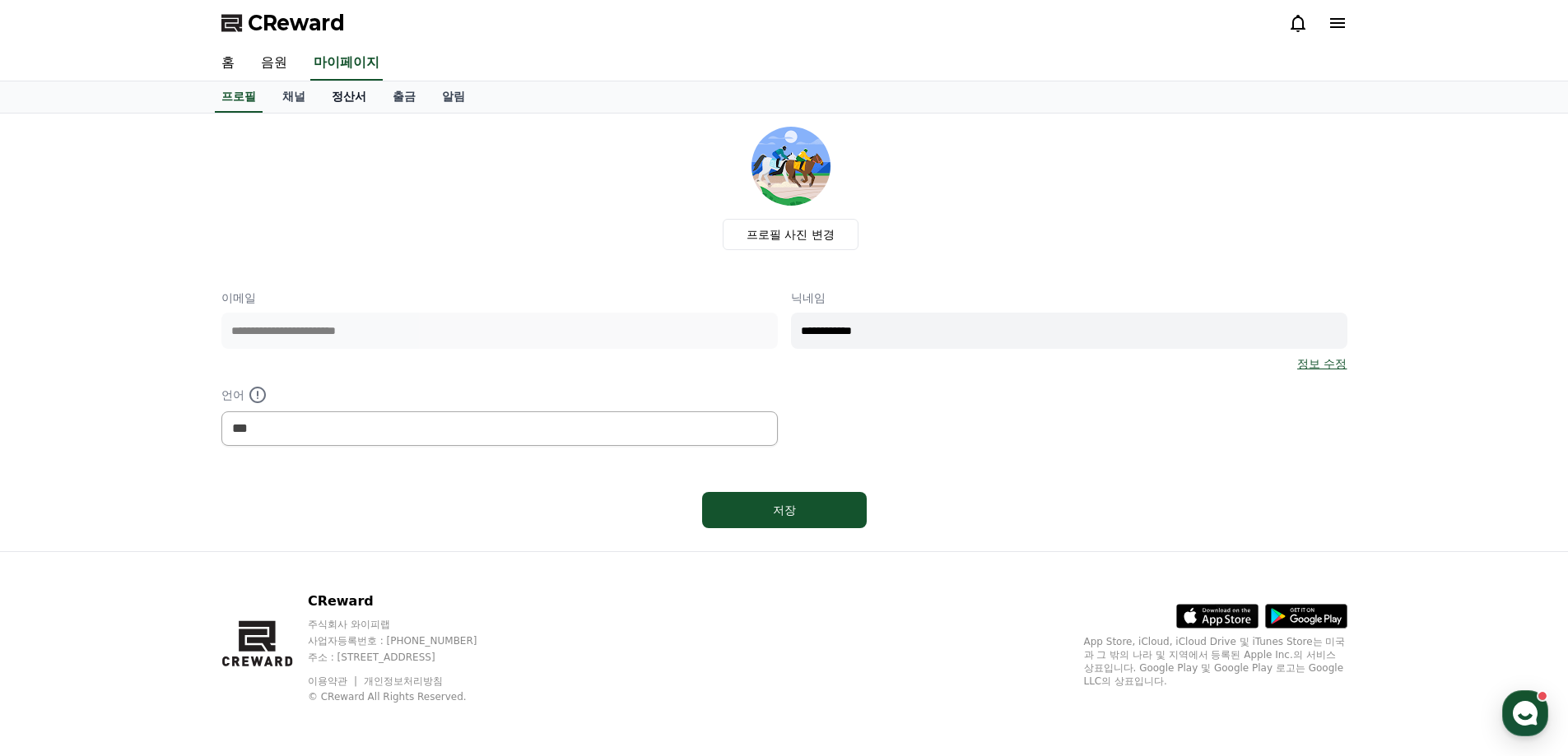
click at [347, 103] on link "정산서" at bounding box center [349, 97] width 61 height 31
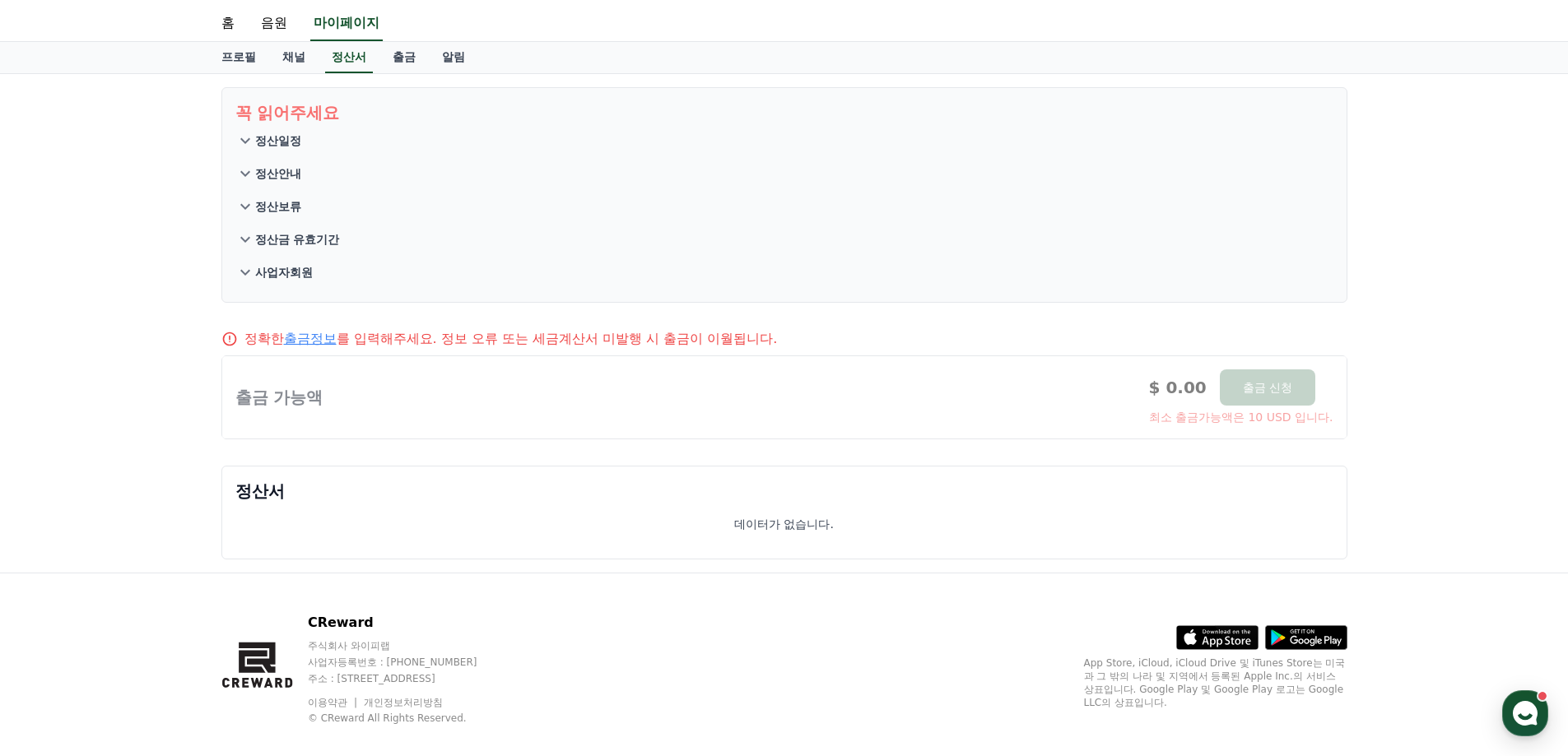
scroll to position [61, 0]
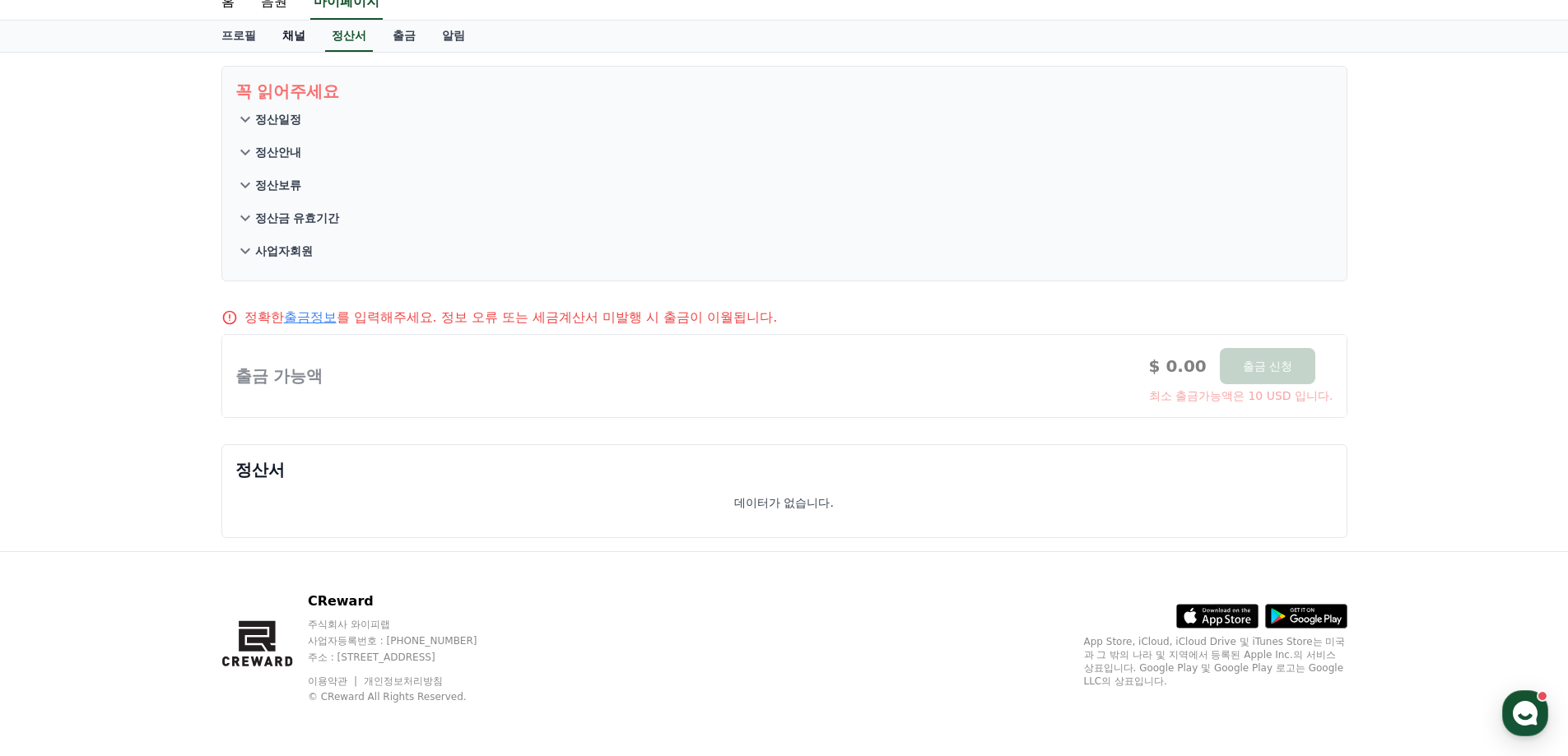
click at [305, 34] on link "채널" at bounding box center [293, 36] width 49 height 31
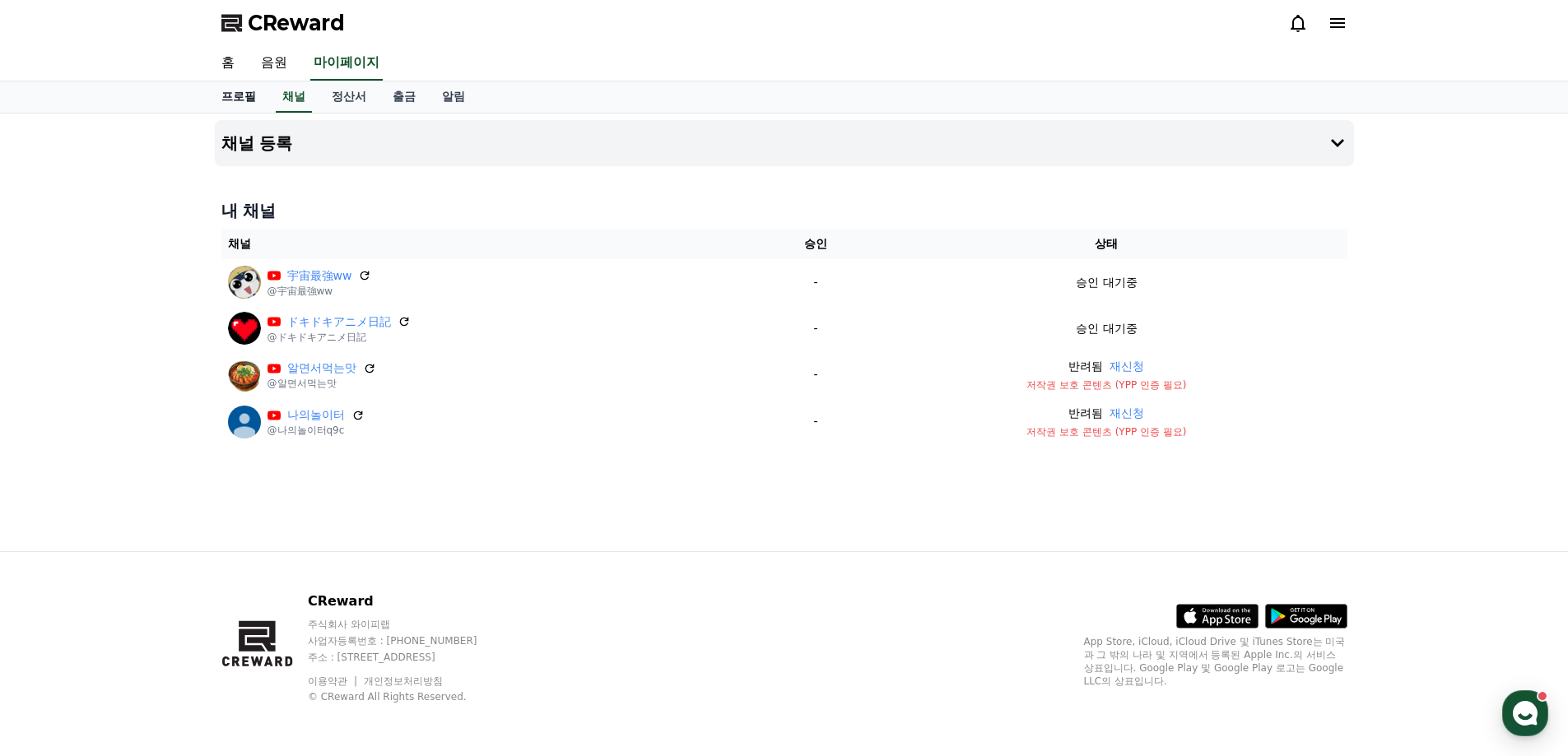
click at [237, 99] on link "프로필" at bounding box center [239, 97] width 61 height 31
select select "**********"
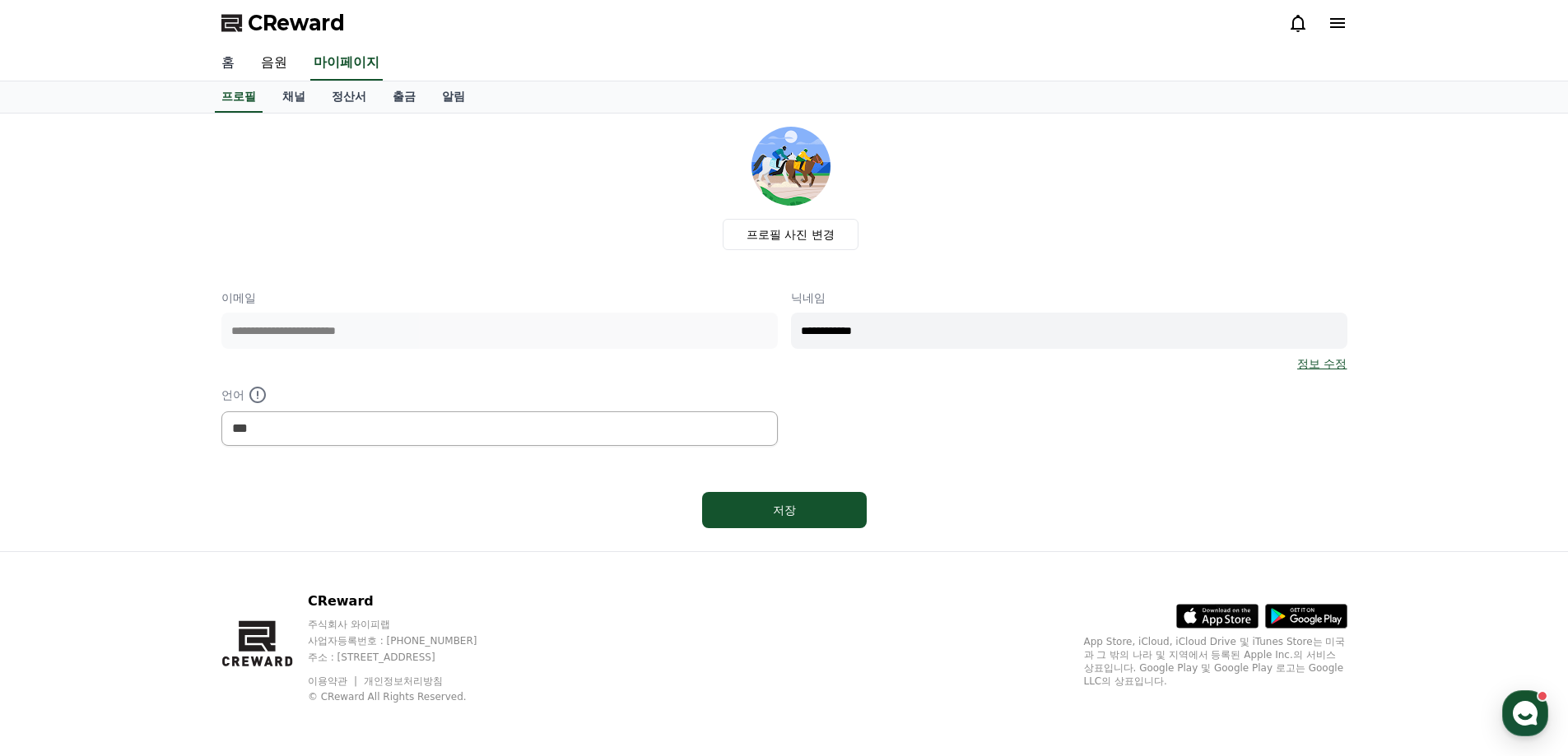
click at [225, 57] on link "홈" at bounding box center [228, 63] width 40 height 34
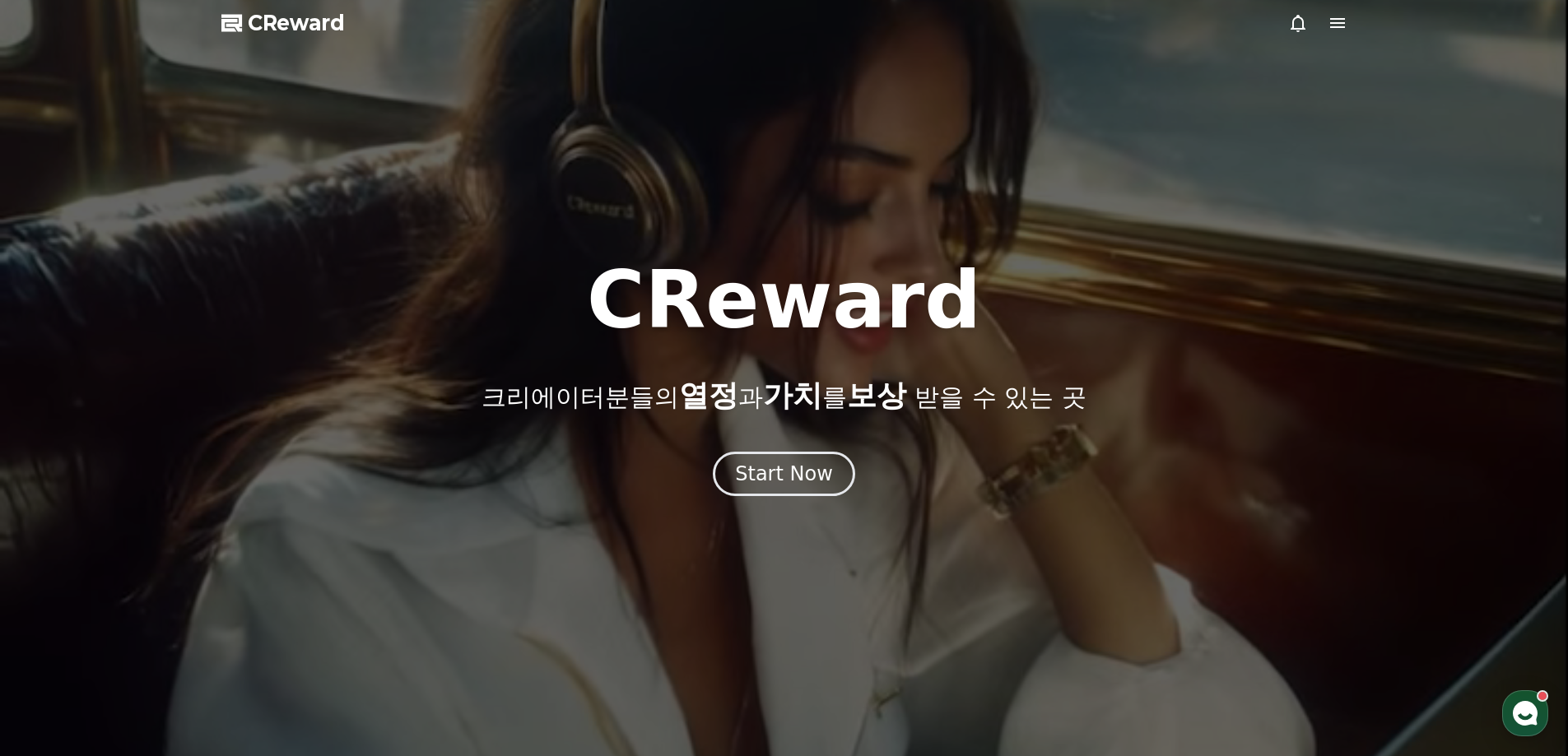
select select "**********"
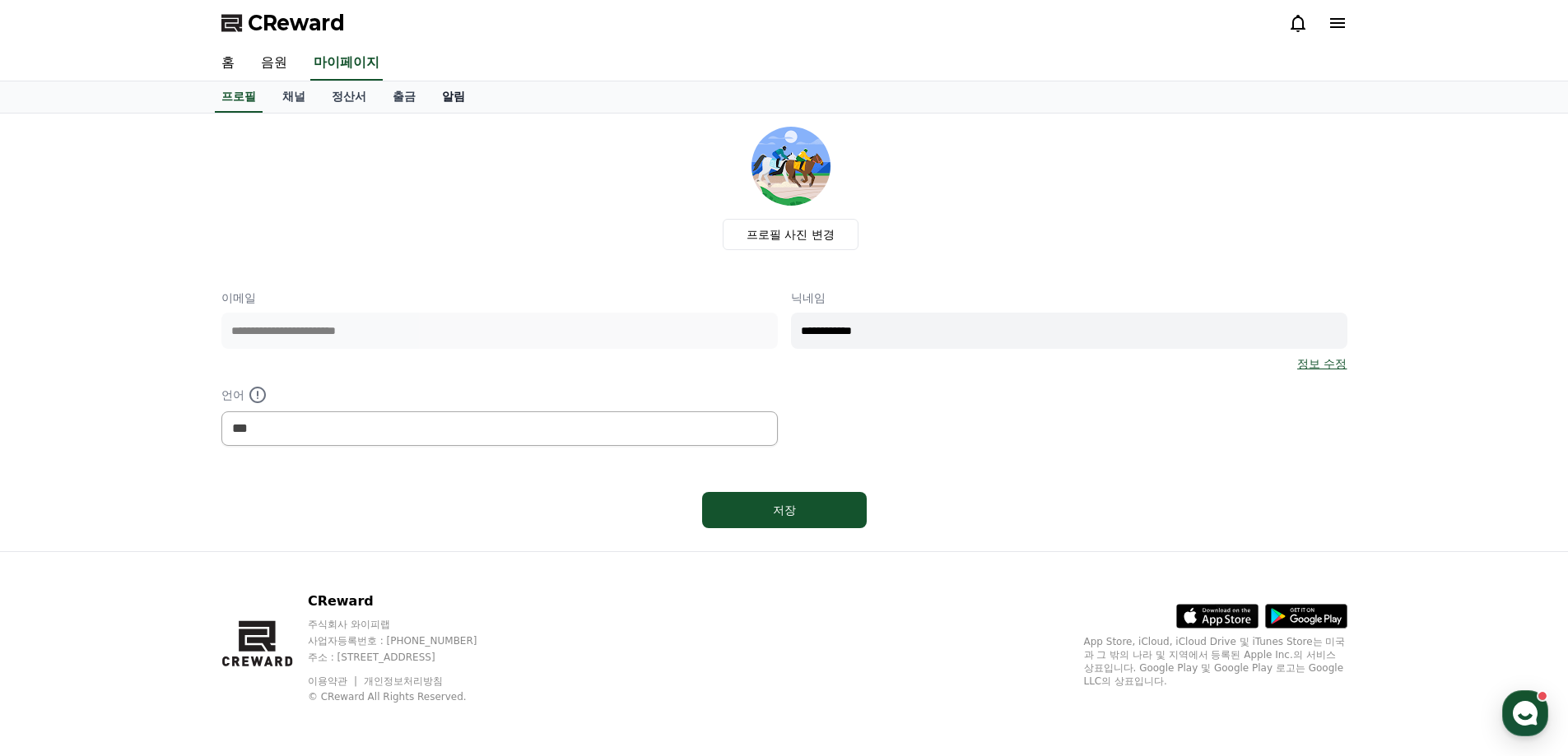
click at [461, 108] on link "알림" at bounding box center [453, 97] width 49 height 31
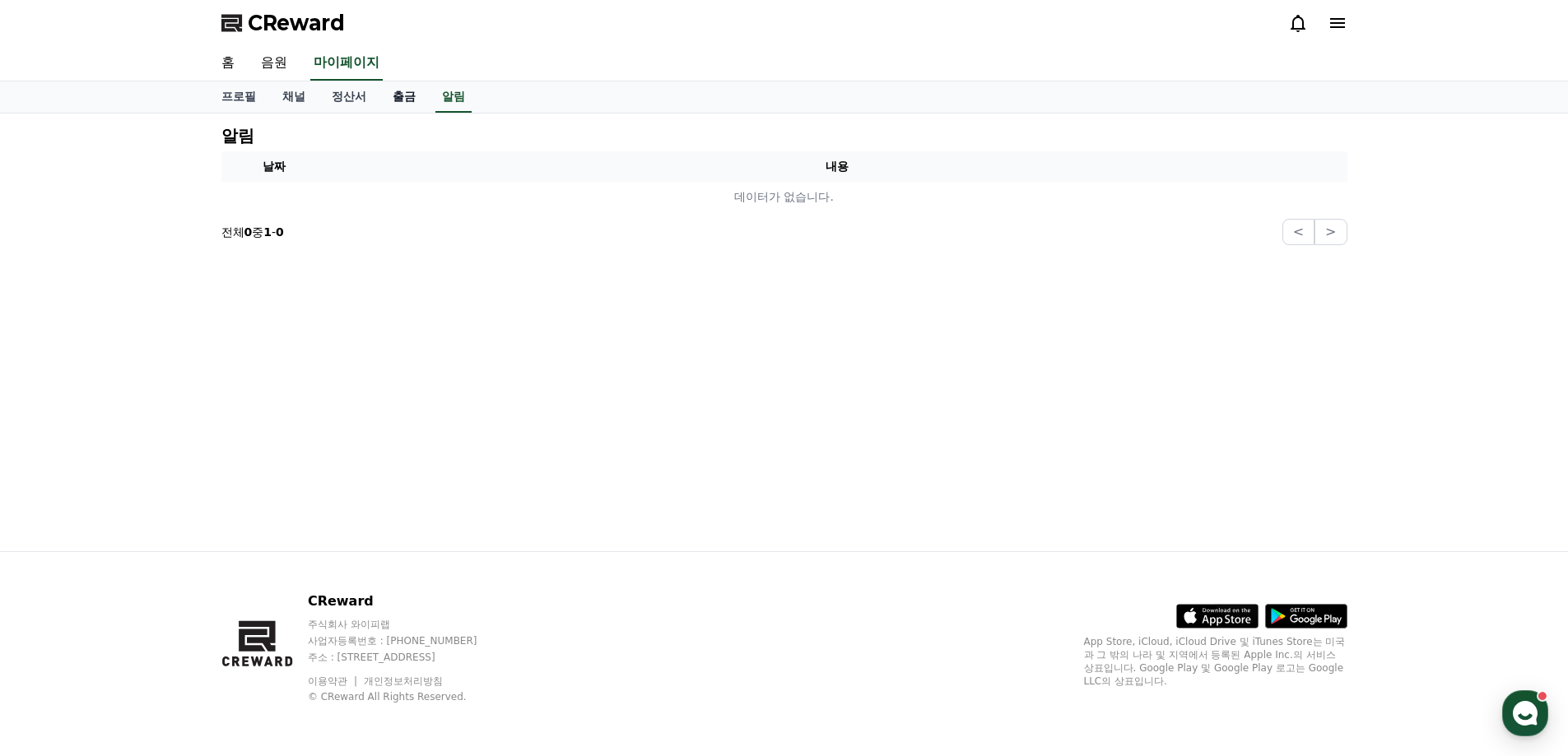
drag, startPoint x: 407, startPoint y: 95, endPoint x: 397, endPoint y: 95, distance: 10.0
click at [405, 95] on link "출금" at bounding box center [404, 97] width 49 height 31
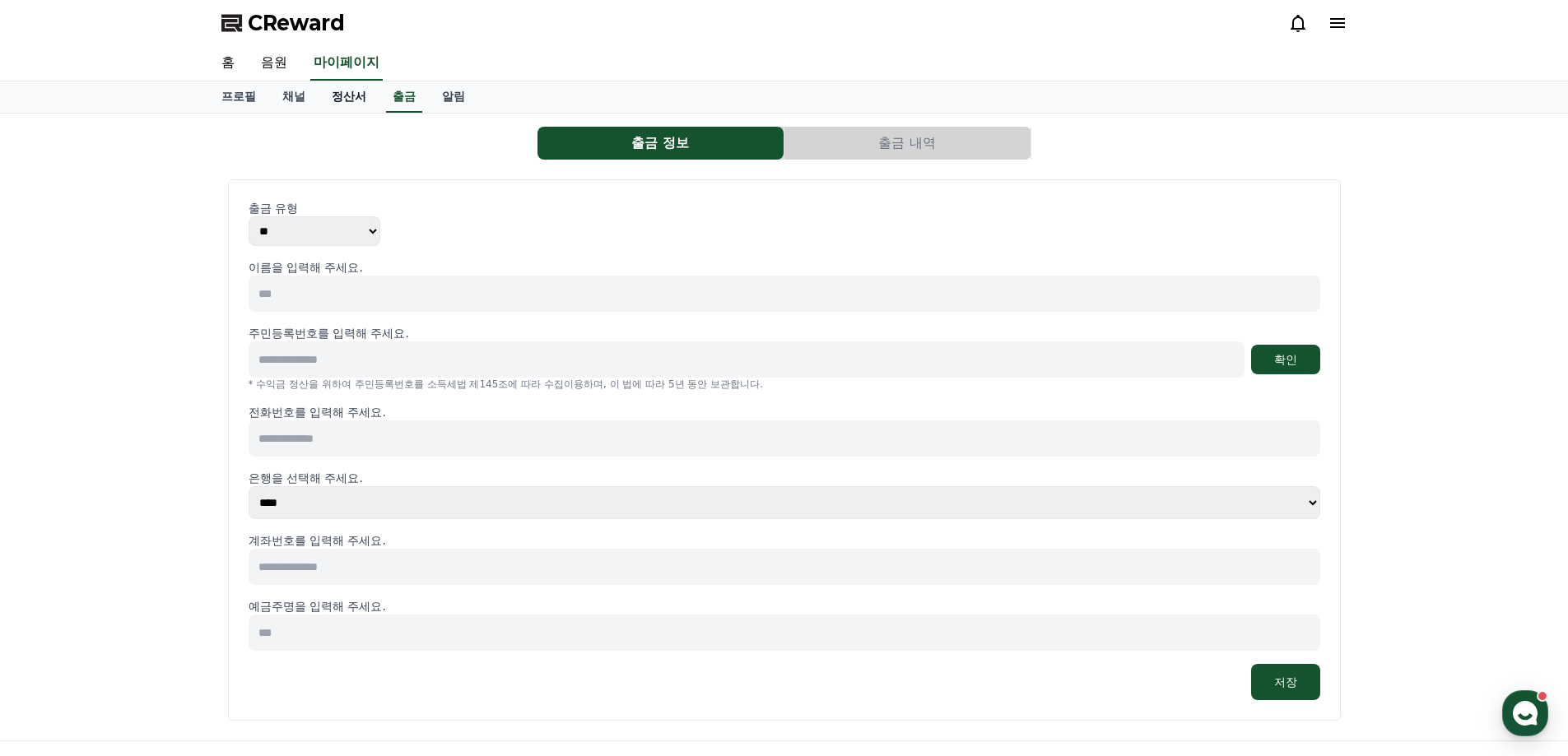
click at [352, 95] on link "정산서" at bounding box center [349, 97] width 61 height 31
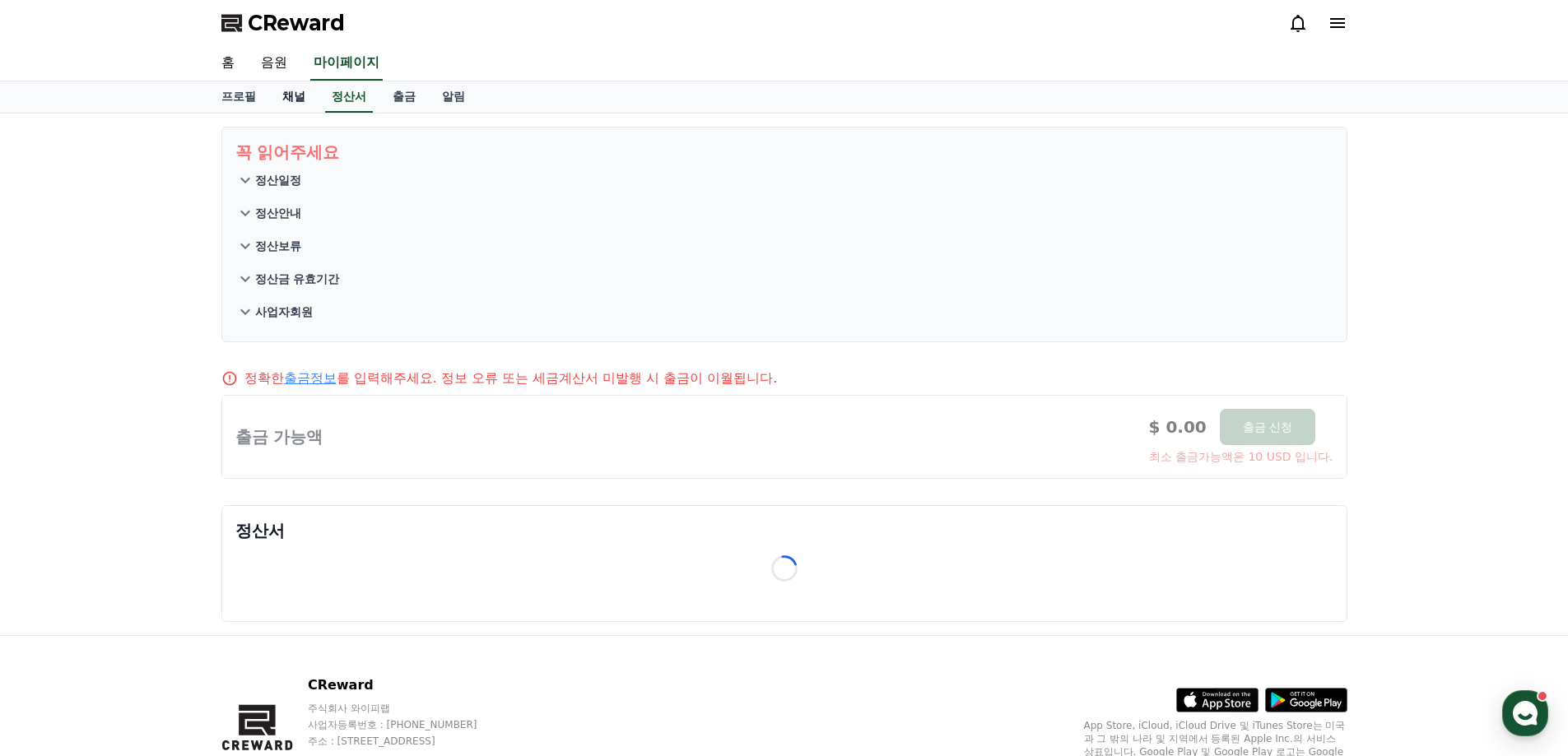
click at [299, 91] on link "채널" at bounding box center [293, 97] width 49 height 31
